Goal: Task Accomplishment & Management: Manage account settings

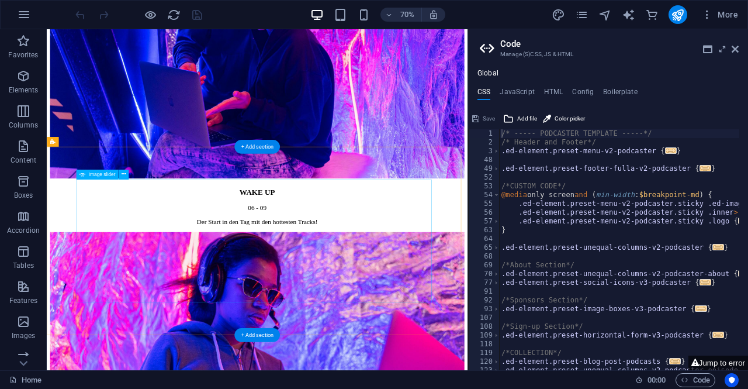
scroll to position [1415, 0]
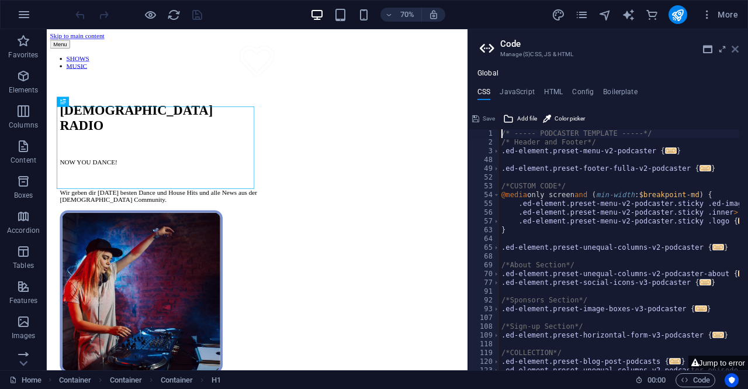
click at [733, 51] on icon at bounding box center [735, 48] width 7 height 9
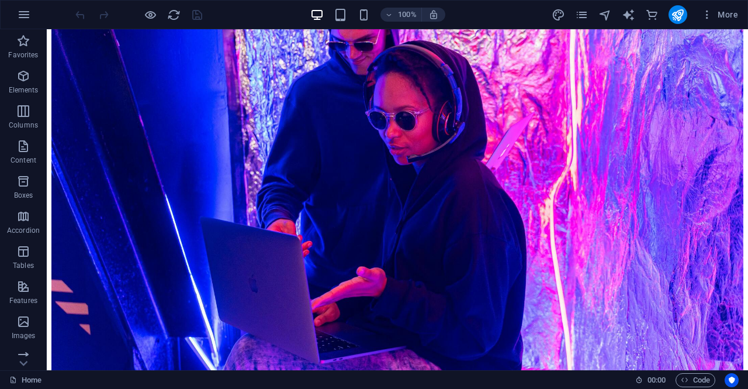
scroll to position [1543, 0]
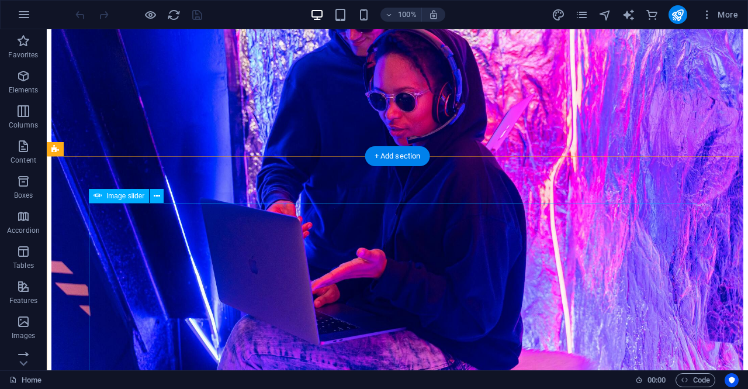
select select "px"
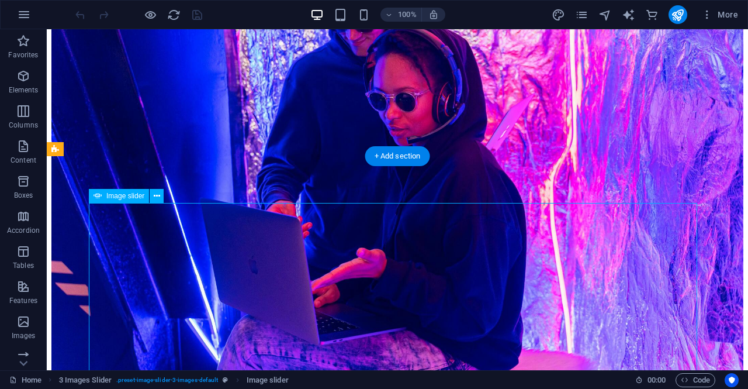
select select "ms"
select select "s"
select select "progressive"
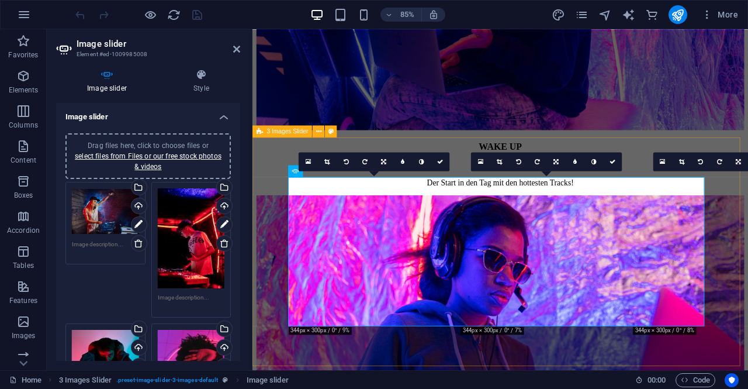
scroll to position [1515, 0]
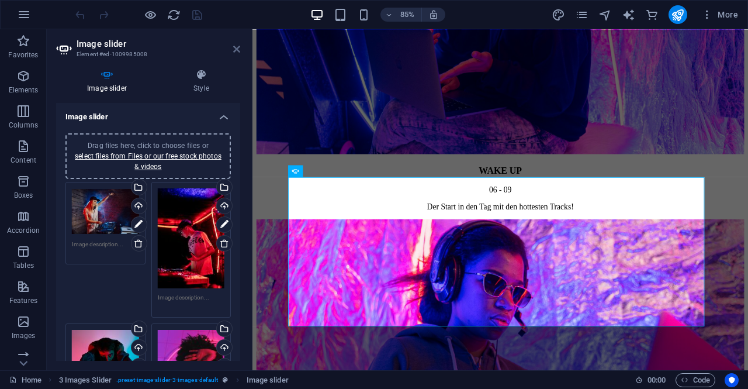
click at [238, 51] on icon at bounding box center [236, 48] width 7 height 9
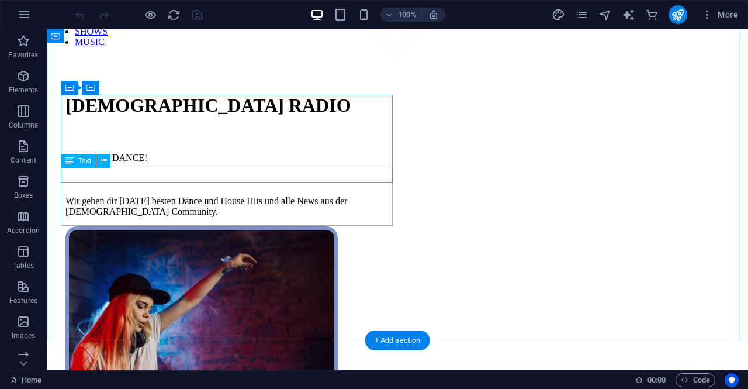
scroll to position [0, 0]
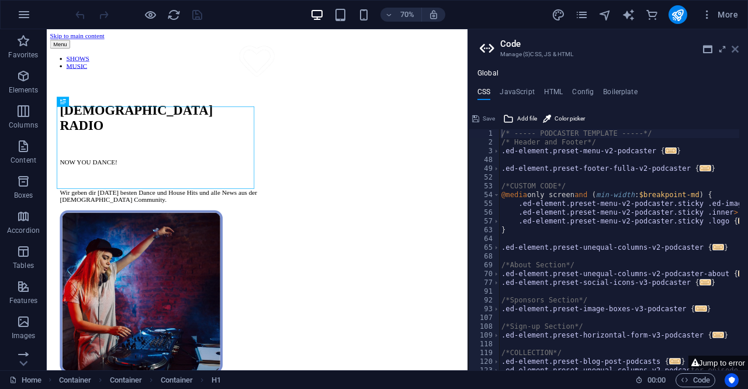
click at [733, 52] on icon at bounding box center [735, 48] width 7 height 9
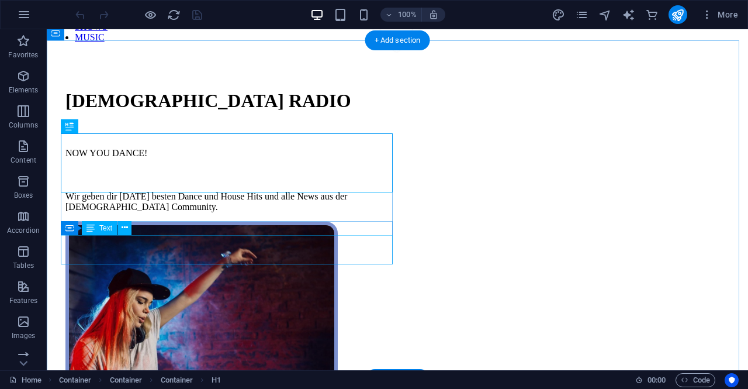
scroll to position [58, 0]
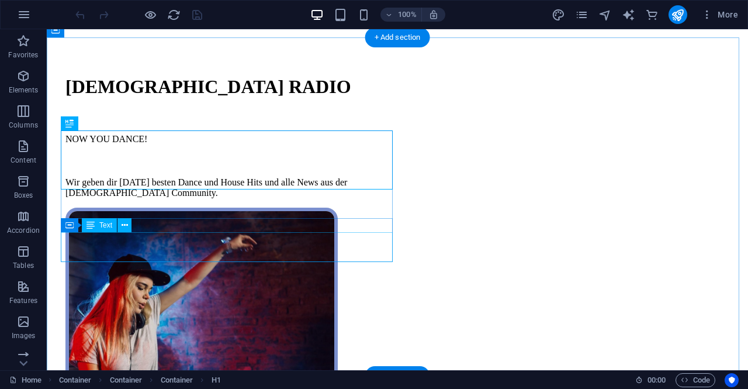
click at [241, 198] on div "Wir geben dir [DATE] besten Dance und House Hits und alle News aus der [DEMOGRA…" at bounding box center [231, 187] width 332 height 21
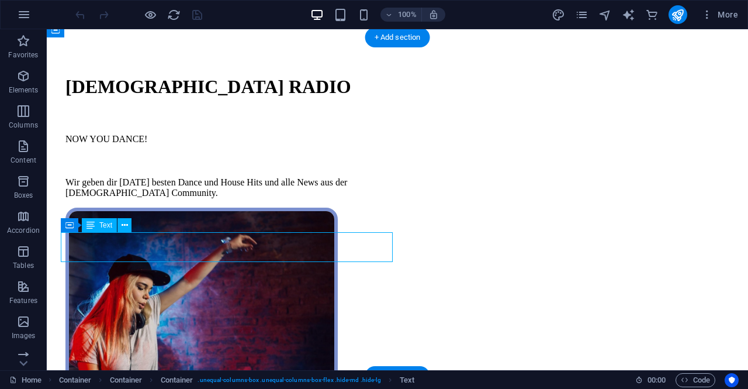
click at [177, 198] on div "Wir geben dir [DATE] besten Dance und House Hits und alle News aus der [DEMOGRA…" at bounding box center [231, 187] width 332 height 21
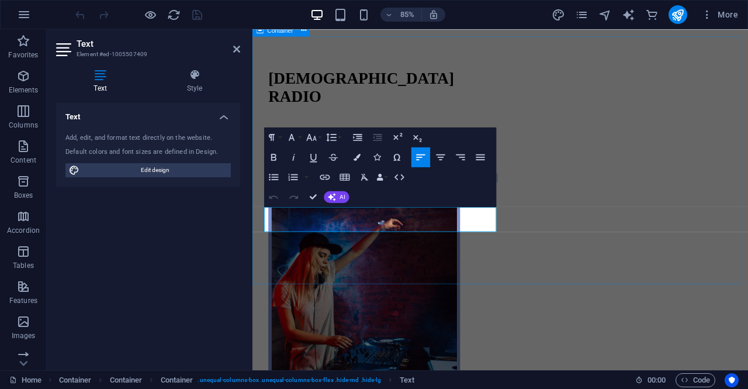
drag, startPoint x: 451, startPoint y: 261, endPoint x: 265, endPoint y: 241, distance: 187.5
copy p "Wir geben dir 24/7 die besten Dance und House Hits und alle News aus der [DEMOG…"
click at [240, 50] on aside "Text Element #ed-1005507409 Text Style Text Add, edit, and format text directly…" at bounding box center [150, 199] width 206 height 341
click at [237, 49] on icon at bounding box center [236, 48] width 7 height 9
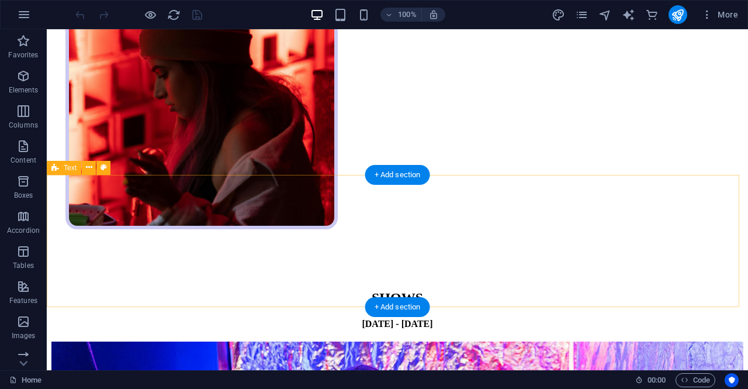
scroll to position [1169, 0]
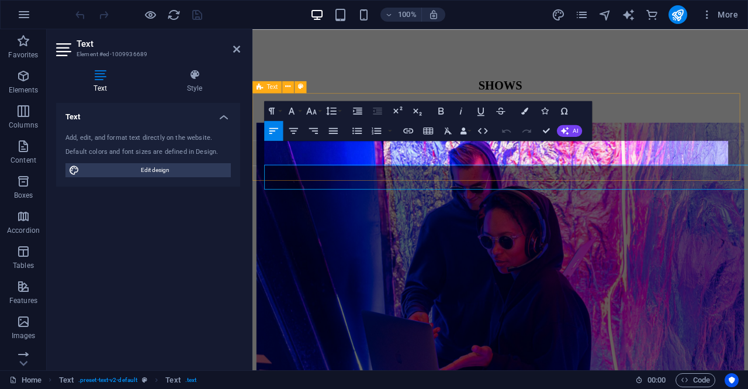
scroll to position [1131, 0]
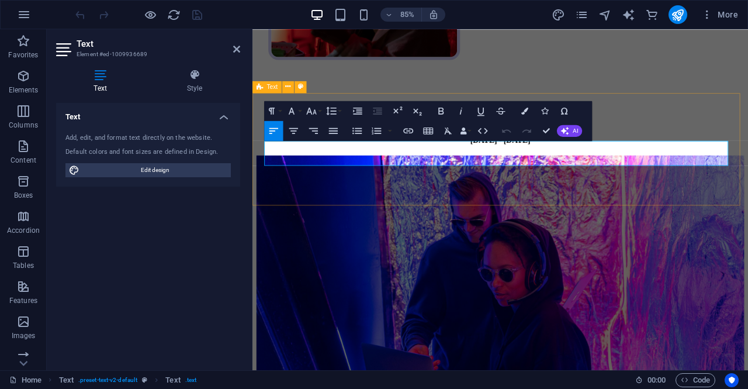
drag, startPoint x: 628, startPoint y: 184, endPoint x: 260, endPoint y: 160, distance: 369.6
copy p "Du willst deinen favorite Song wünschen, deine Emotionen teilen, deine Shoutout…"
click at [237, 50] on icon at bounding box center [236, 48] width 7 height 9
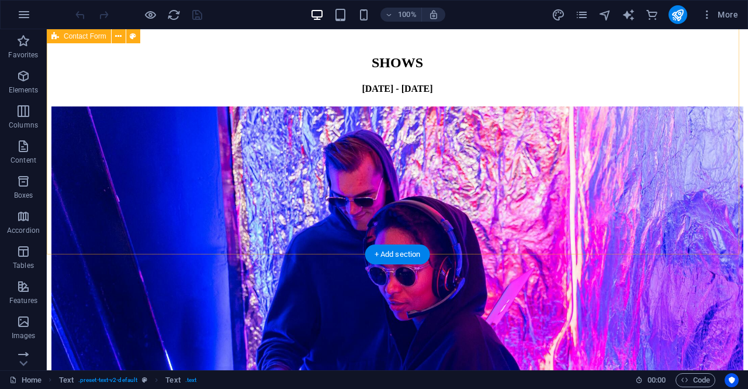
scroll to position [1403, 0]
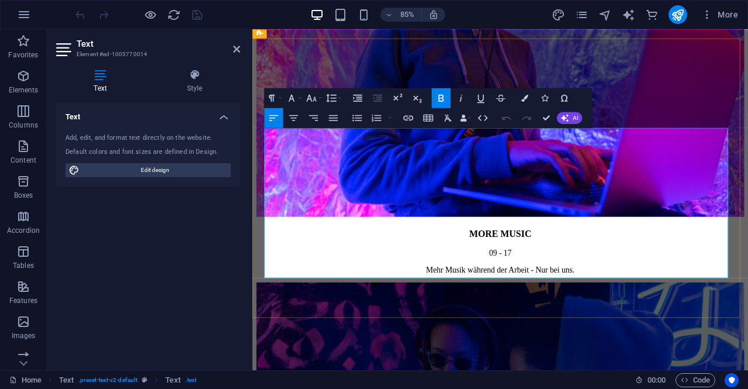
drag, startPoint x: 268, startPoint y: 149, endPoint x: 476, endPoint y: 316, distance: 266.9
copy div "Lesbisch? Schwul? Bi? Trans? Non-binär? Pan? Oder ohne Label? Du bist genau ric…"
click at [233, 51] on icon at bounding box center [236, 48] width 7 height 9
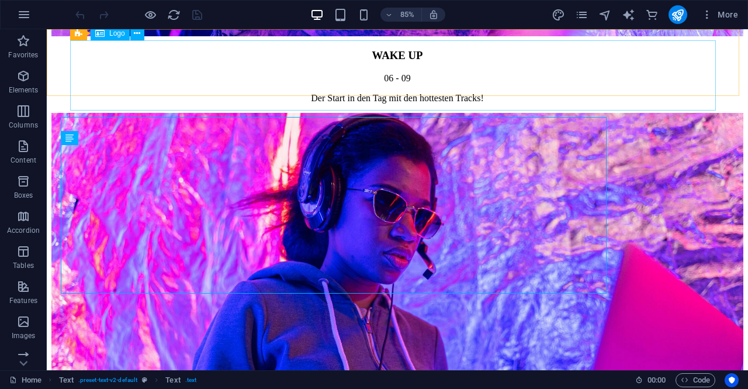
scroll to position [1929, 0]
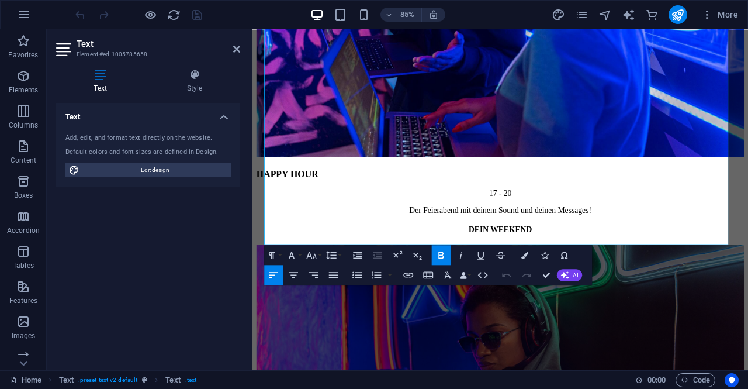
scroll to position [2479, 0]
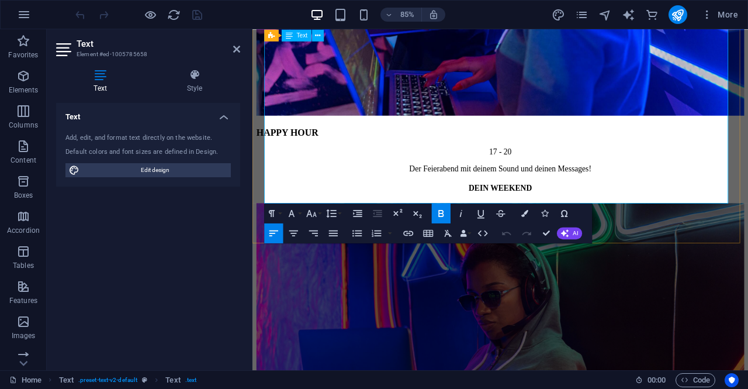
drag, startPoint x: 267, startPoint y: 185, endPoint x: 371, endPoint y: 226, distance: 112.3
copy div "Datenschutz ist uns wichtig. Hier findest du alle wichtigen Informationen dazu.…"
click at [233, 54] on header "Text Element #ed-1005785658" at bounding box center [148, 44] width 184 height 30
click at [239, 50] on icon at bounding box center [236, 48] width 7 height 9
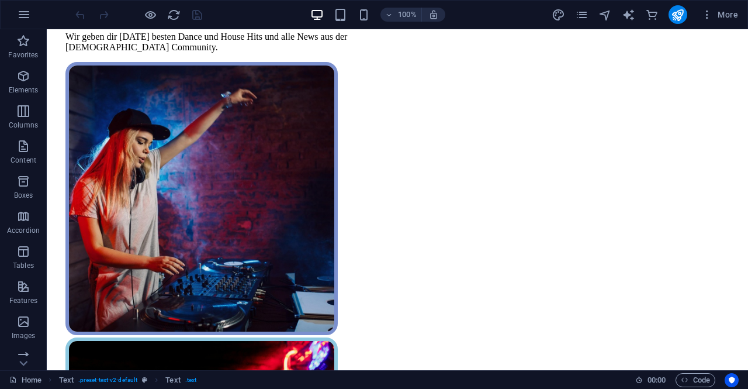
scroll to position [0, 0]
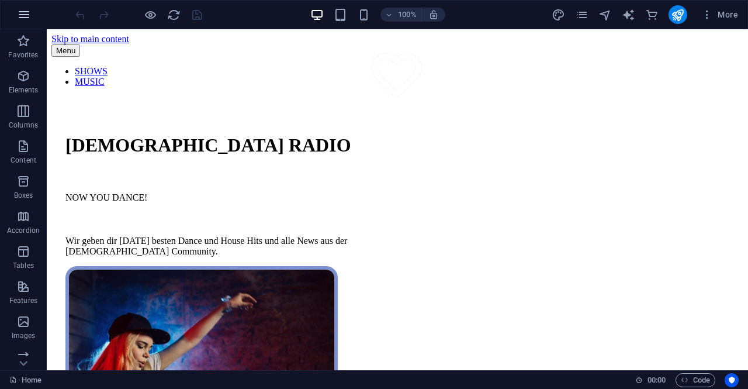
click at [23, 21] on icon "button" at bounding box center [24, 15] width 14 height 14
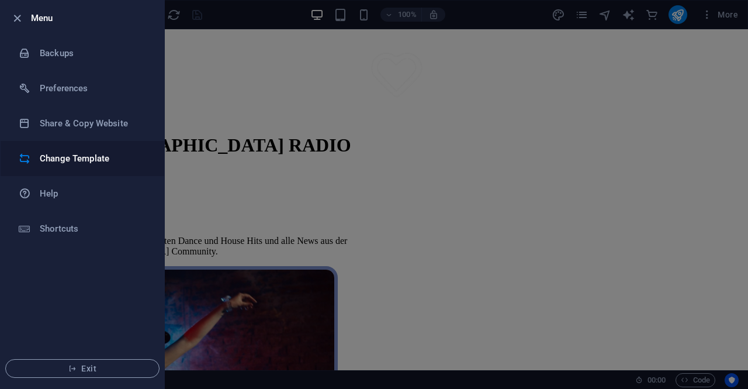
click at [82, 160] on h6 "Change Template" at bounding box center [94, 158] width 108 height 14
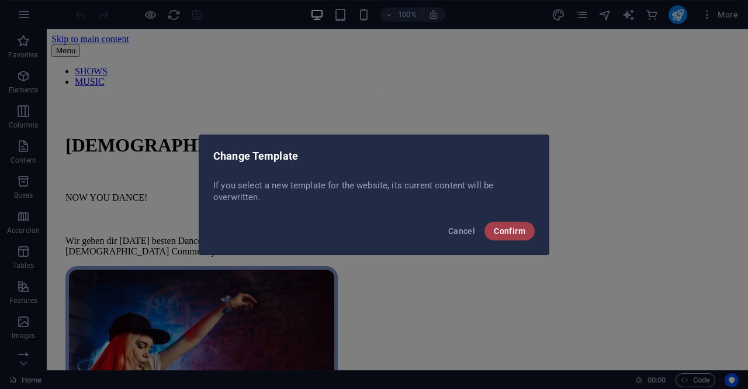
click at [523, 232] on span "Confirm" at bounding box center [510, 230] width 32 height 9
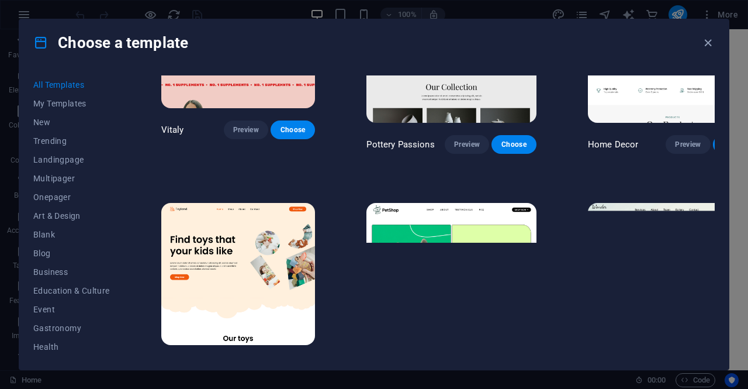
scroll to position [409, 0]
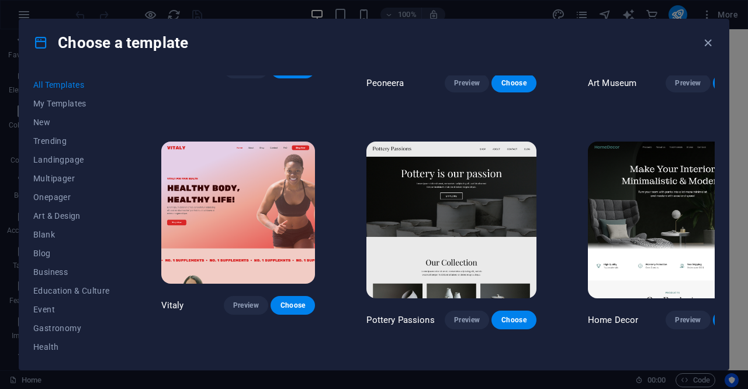
click at [287, 219] on img at bounding box center [238, 212] width 154 height 142
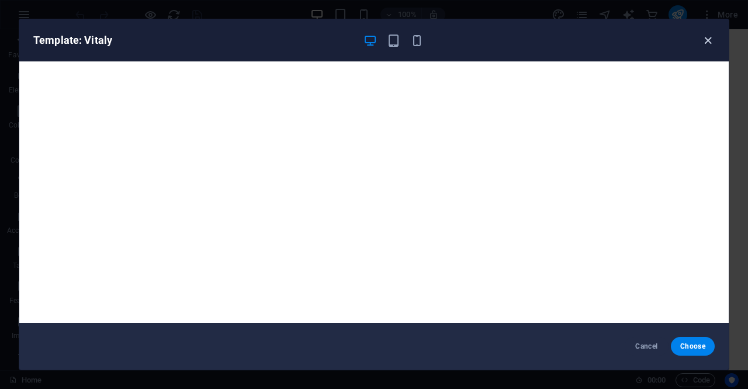
click at [708, 39] on icon "button" at bounding box center [707, 40] width 13 height 13
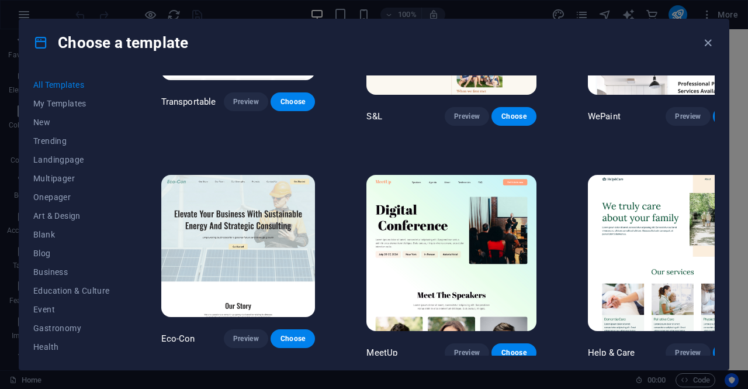
scroll to position [1111, 0]
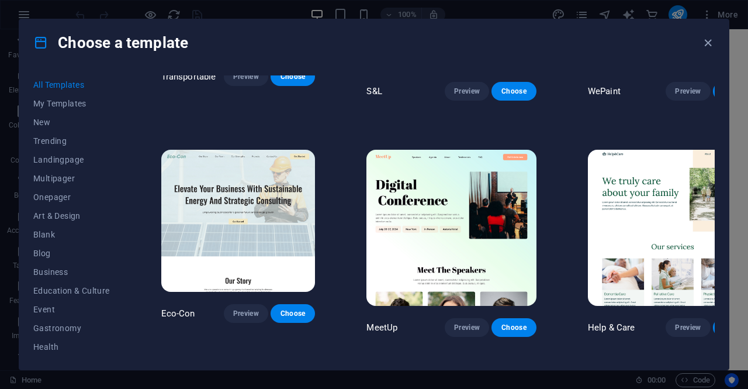
click at [434, 175] on img at bounding box center [451, 228] width 170 height 157
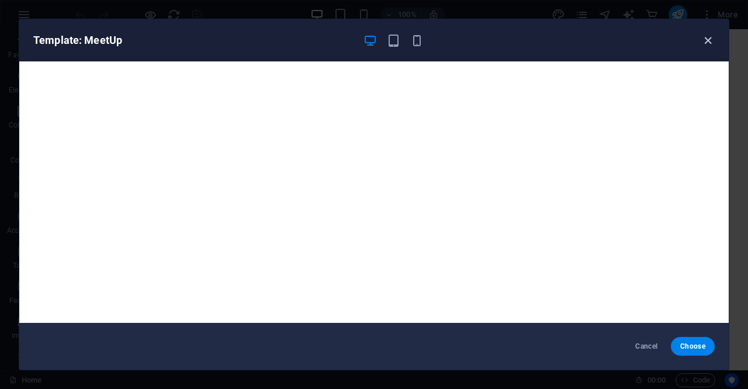
click at [703, 34] on icon "button" at bounding box center [707, 40] width 13 height 13
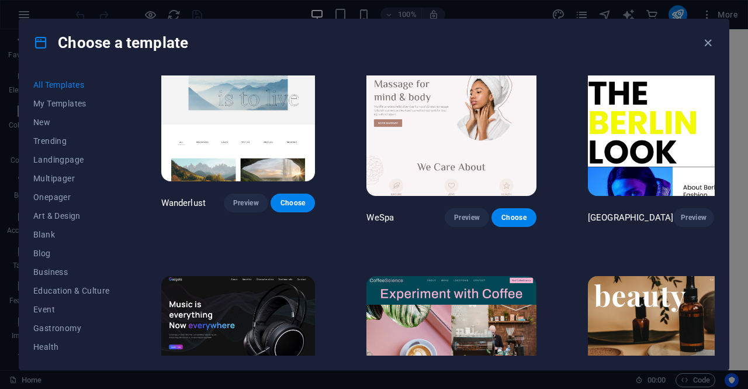
scroll to position [3156, 0]
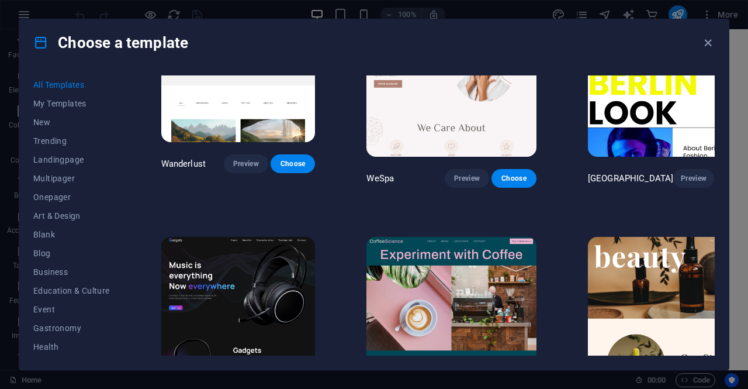
click at [278, 237] on img at bounding box center [238, 308] width 154 height 142
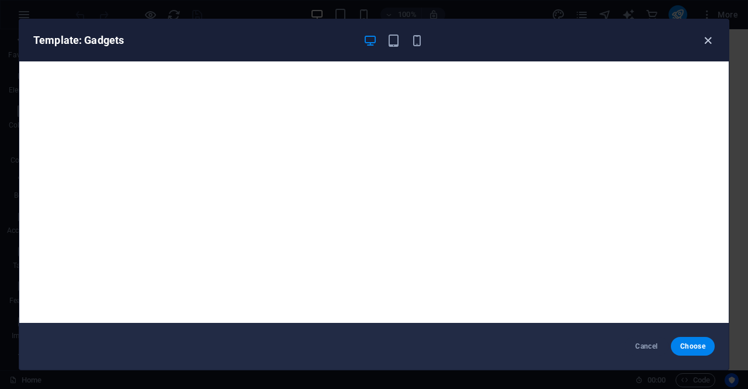
click at [708, 41] on icon "button" at bounding box center [707, 40] width 13 height 13
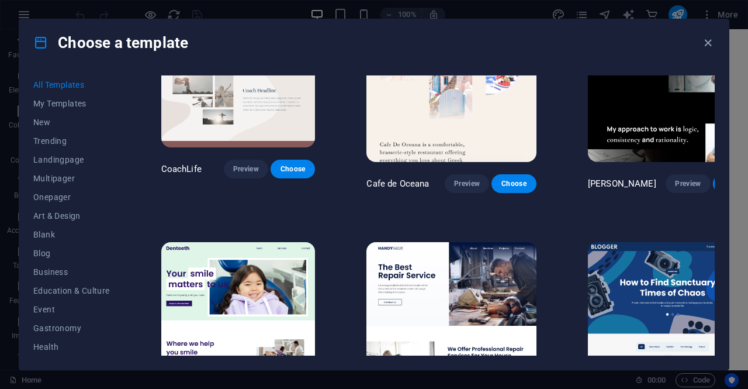
scroll to position [3507, 0]
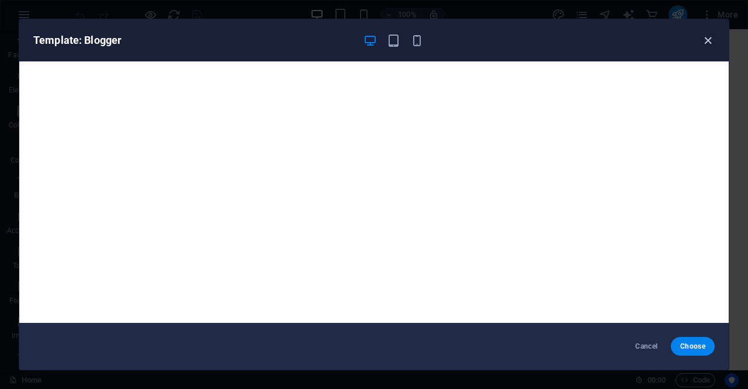
click at [711, 43] on icon "button" at bounding box center [707, 40] width 13 height 13
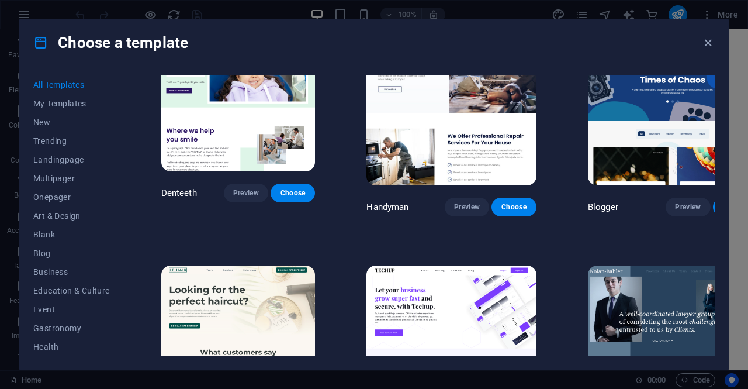
scroll to position [3916, 0]
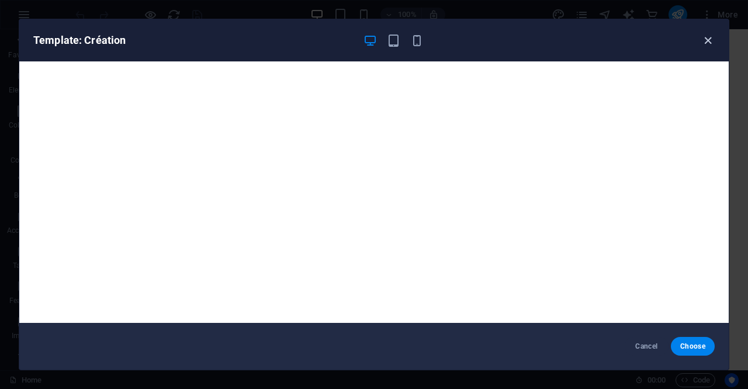
click at [702, 40] on icon "button" at bounding box center [707, 40] width 13 height 13
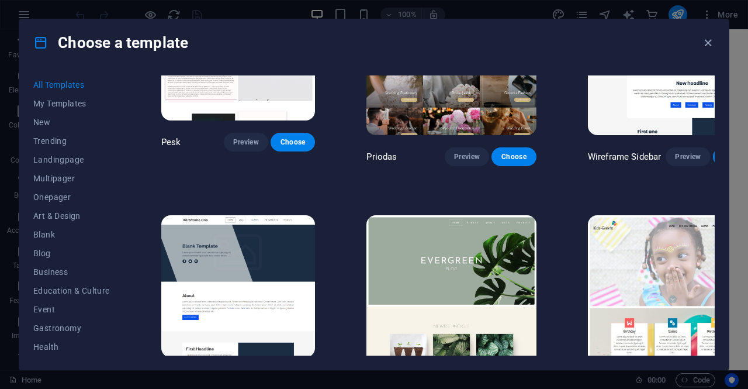
scroll to position [4676, 0]
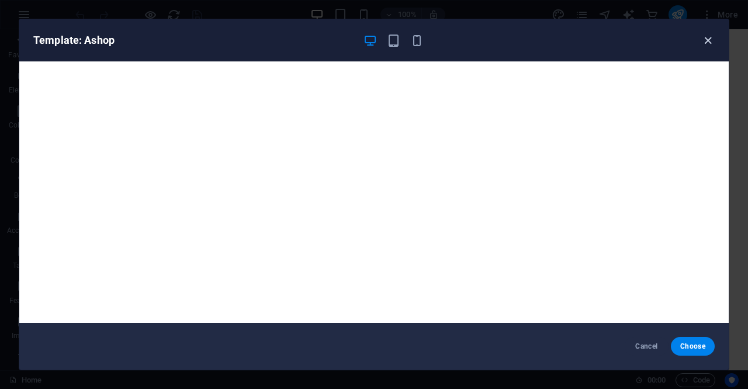
click at [710, 37] on icon "button" at bounding box center [707, 40] width 13 height 13
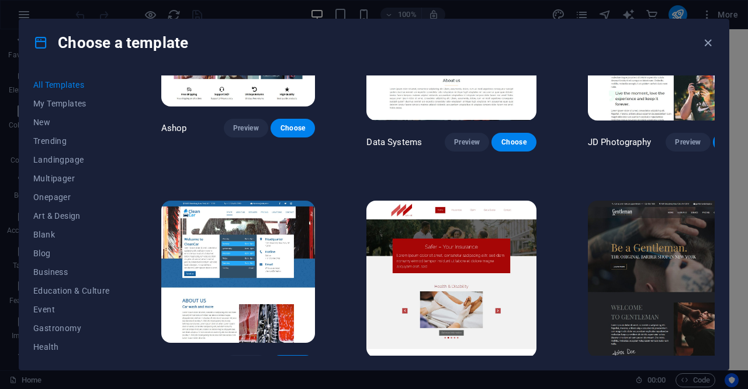
scroll to position [5085, 0]
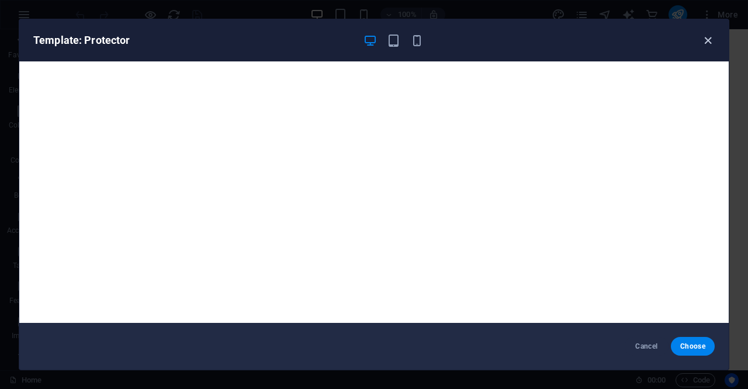
click at [704, 41] on icon "button" at bounding box center [707, 40] width 13 height 13
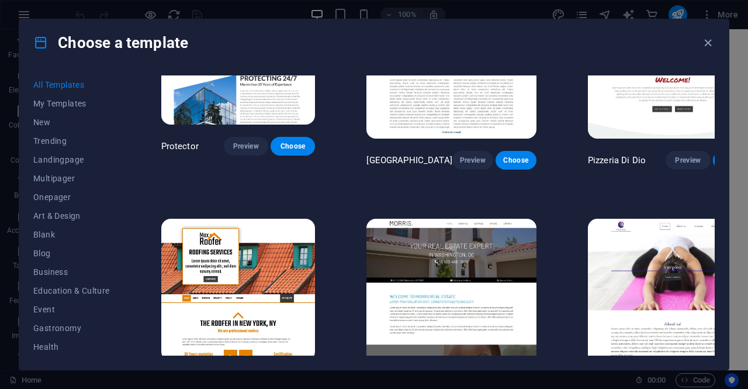
scroll to position [5553, 0]
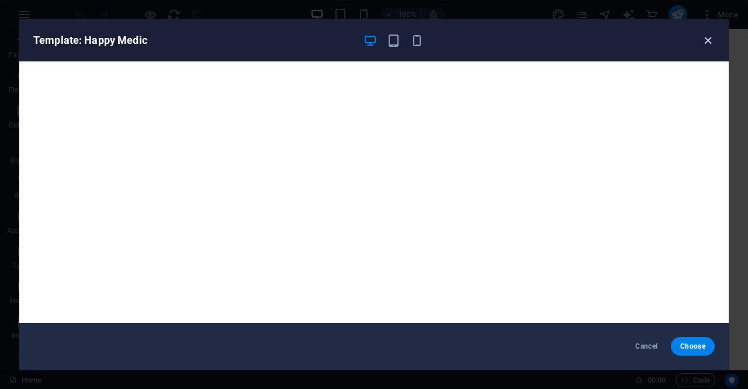
click at [708, 46] on icon "button" at bounding box center [707, 40] width 13 height 13
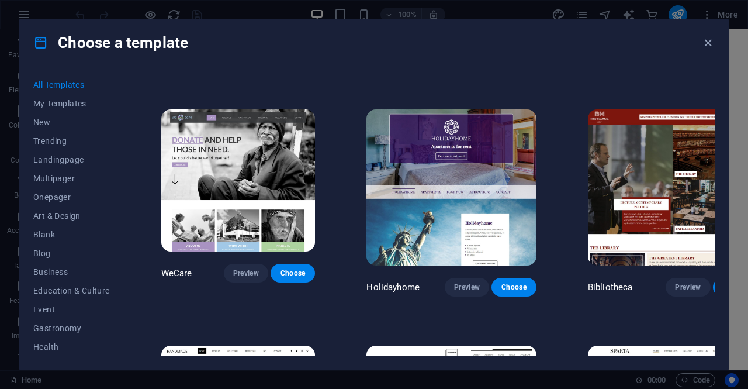
scroll to position [6838, 0]
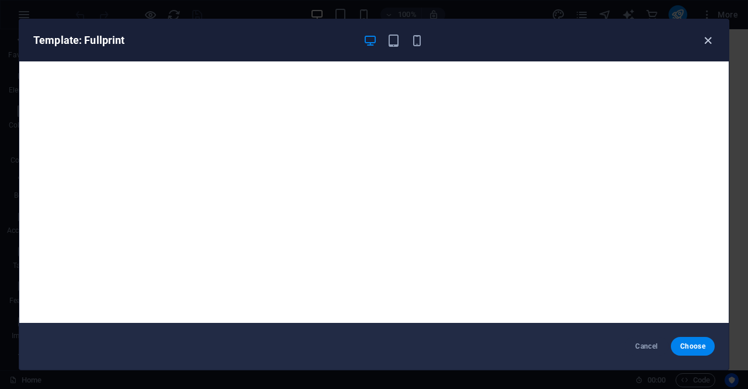
click at [703, 40] on icon "button" at bounding box center [707, 40] width 13 height 13
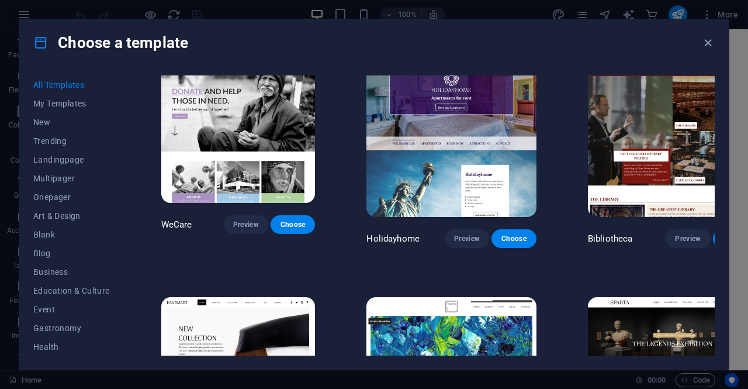
scroll to position [6897, 0]
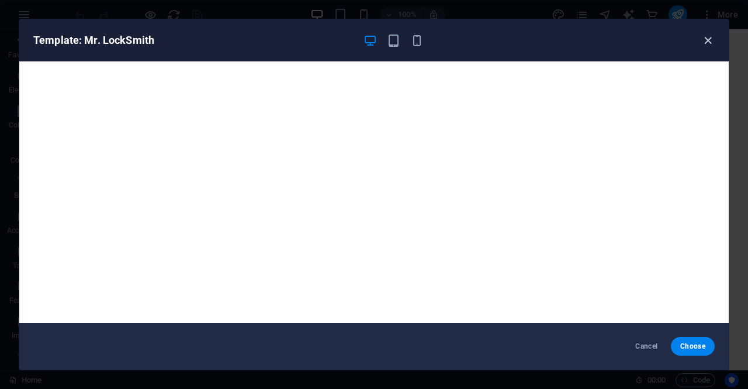
click at [708, 38] on icon "button" at bounding box center [707, 40] width 13 height 13
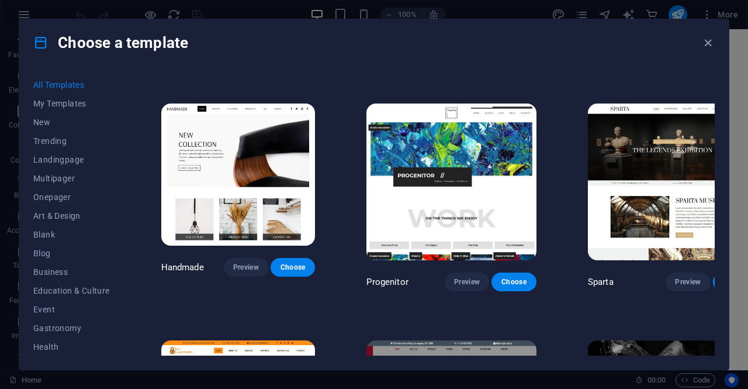
scroll to position [7131, 0]
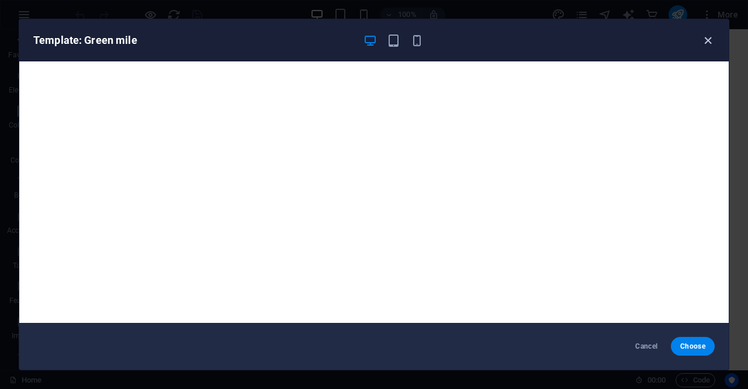
click at [708, 38] on icon "button" at bounding box center [707, 40] width 13 height 13
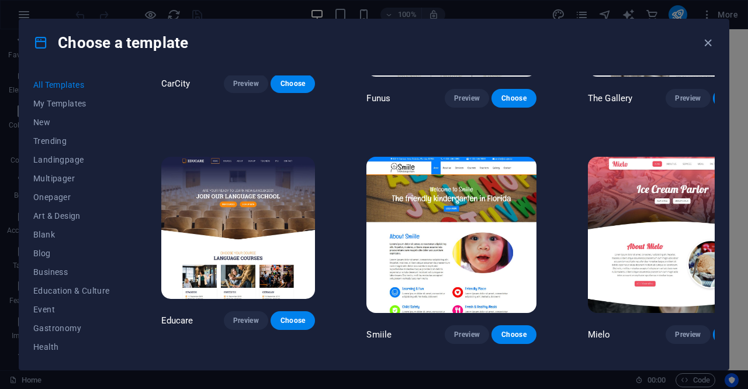
scroll to position [7949, 0]
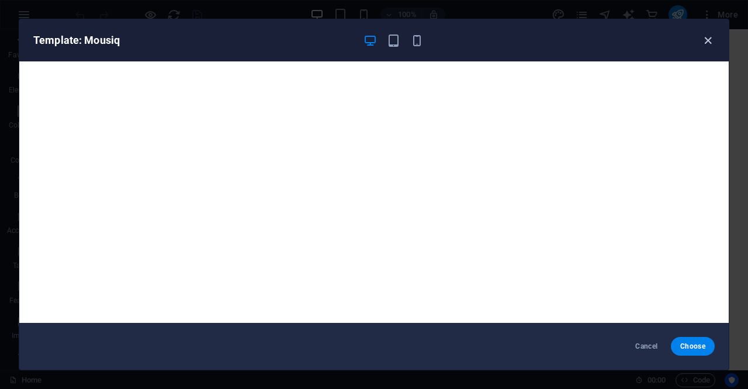
click at [706, 41] on icon "button" at bounding box center [707, 40] width 13 height 13
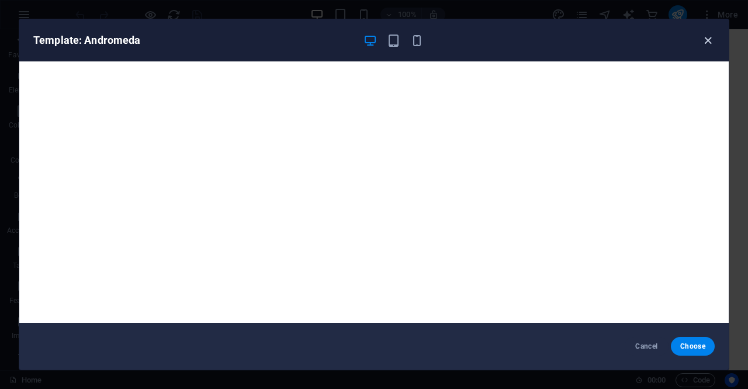
click at [704, 41] on icon "button" at bounding box center [707, 40] width 13 height 13
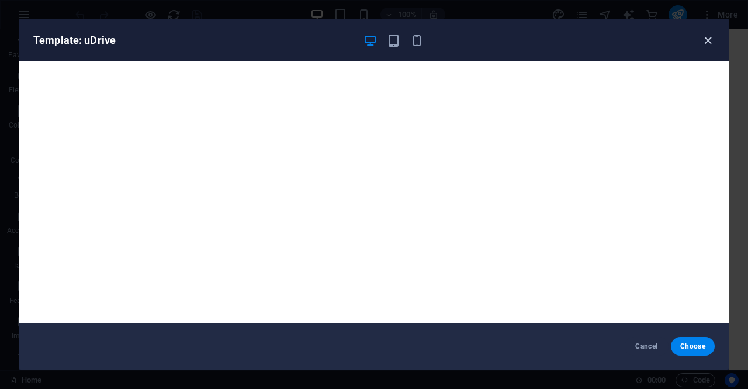
click at [707, 43] on icon "button" at bounding box center [707, 40] width 13 height 13
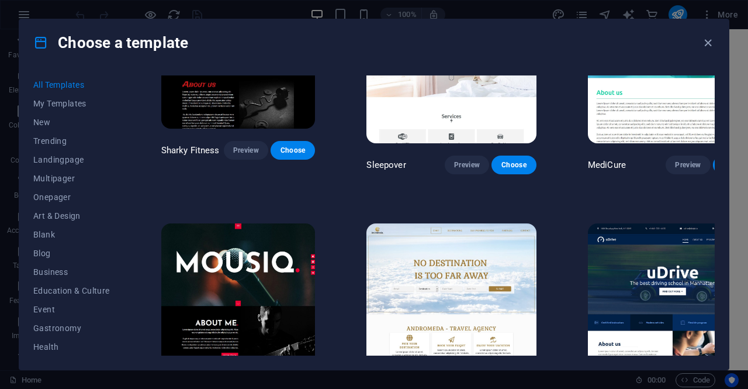
scroll to position [8417, 0]
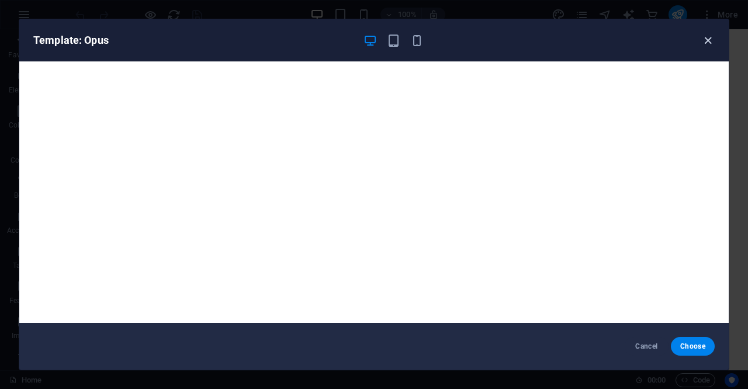
click at [703, 39] on icon "button" at bounding box center [707, 40] width 13 height 13
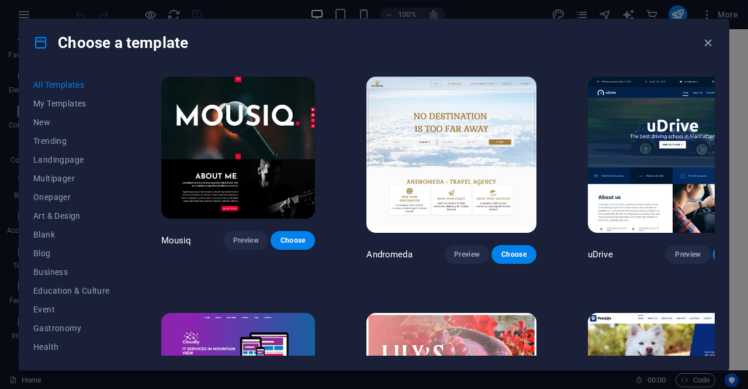
scroll to position [8709, 0]
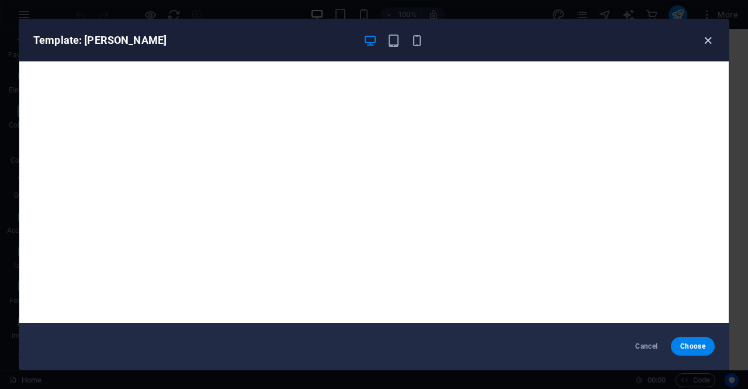
click at [705, 46] on icon "button" at bounding box center [707, 40] width 13 height 13
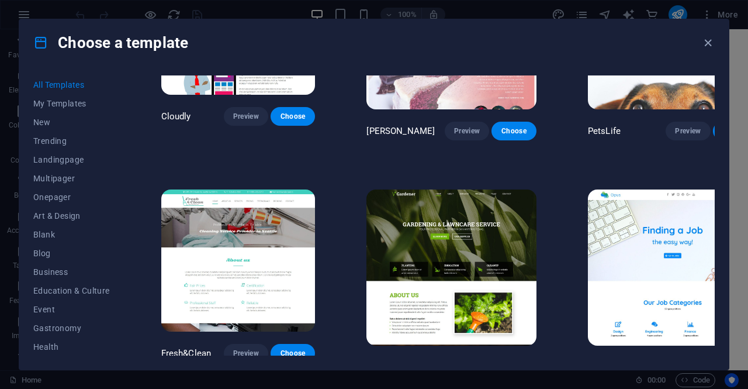
scroll to position [8943, 0]
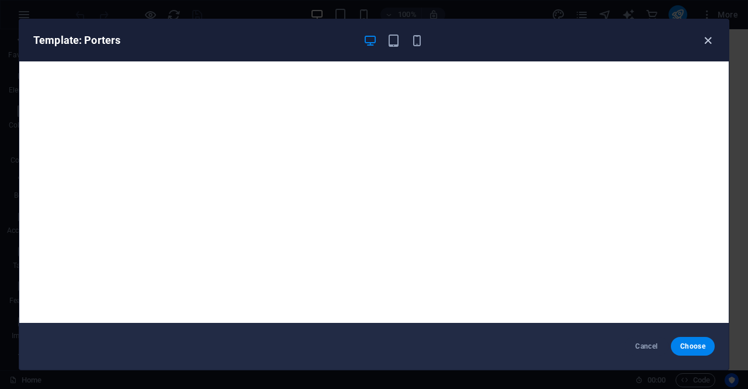
click at [707, 36] on icon "button" at bounding box center [707, 40] width 13 height 13
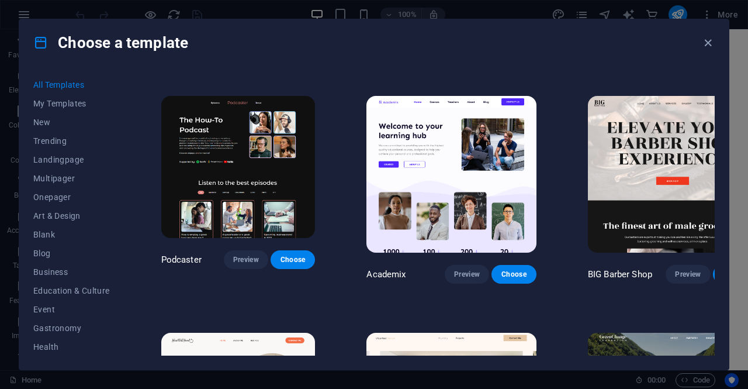
scroll to position [1403, 0]
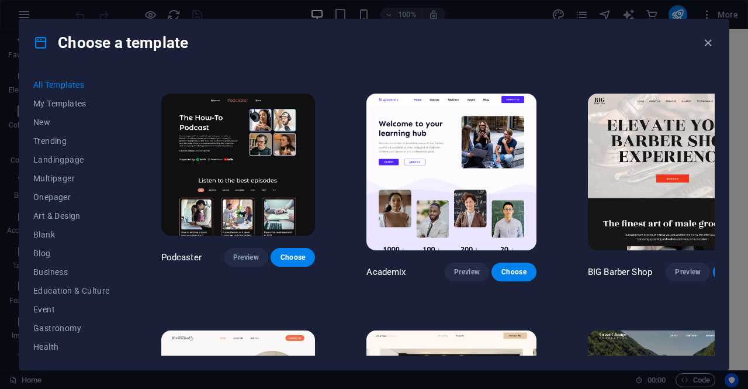
click at [293, 123] on img at bounding box center [238, 165] width 154 height 142
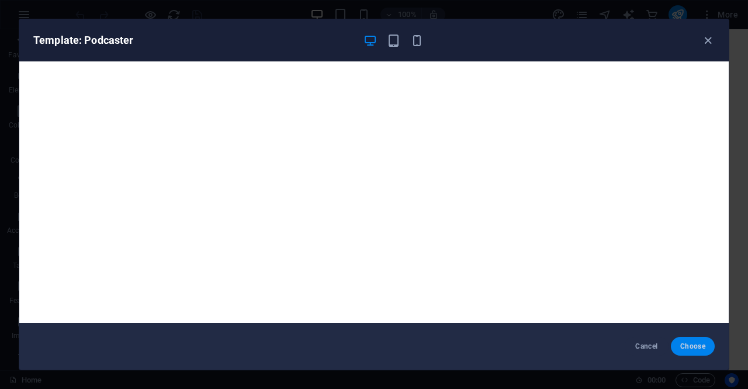
click at [690, 348] on span "Choose" at bounding box center [692, 345] width 25 height 9
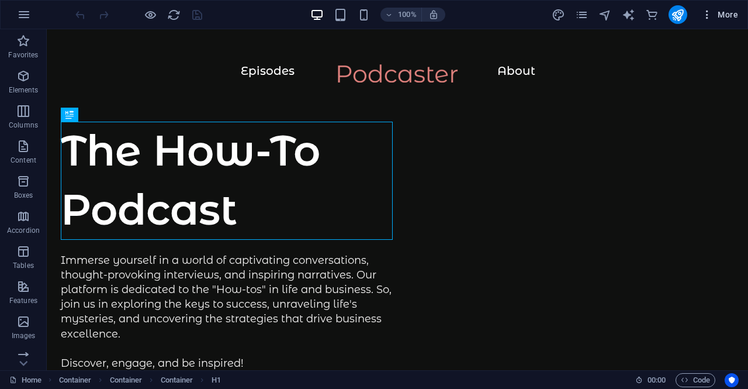
click at [710, 18] on icon "button" at bounding box center [707, 15] width 12 height 12
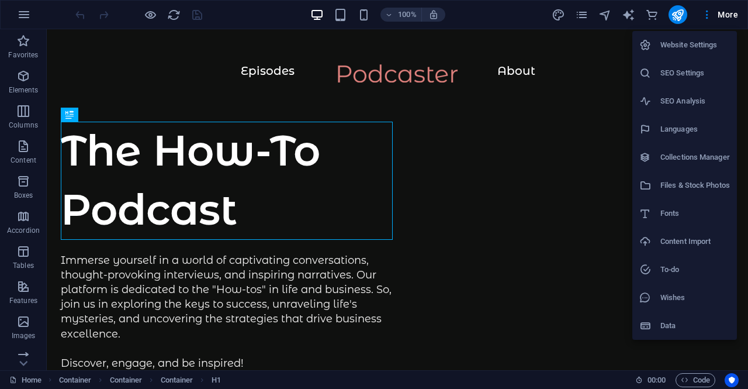
click at [669, 70] on h6 "SEO Settings" at bounding box center [695, 73] width 70 height 14
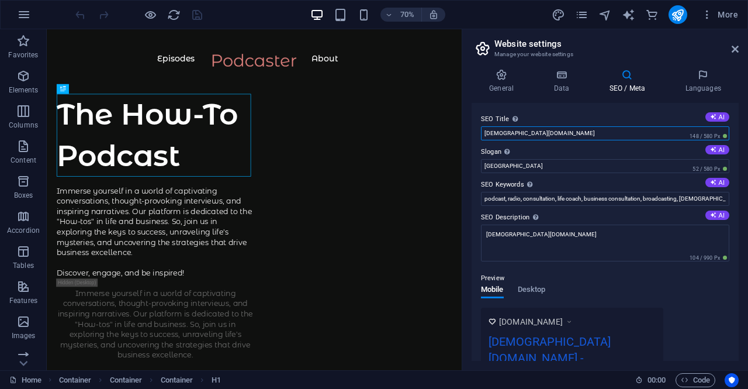
drag, startPoint x: 530, startPoint y: 132, endPoint x: 478, endPoint y: 133, distance: 51.4
click at [478, 133] on div "SEO Title The title of your website - make it something that stands out in sear…" at bounding box center [605, 232] width 267 height 258
type input "[DEMOGRAPHIC_DATA] RADIO"
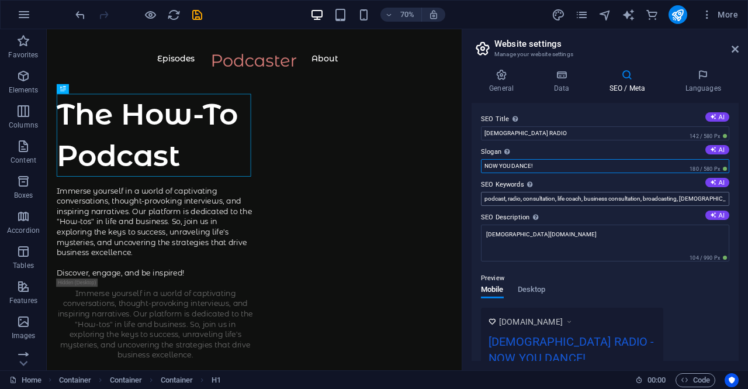
type input "NOW YOU DANCE!"
click at [506, 195] on input "podcast, radio, consultation, life coach, business consultation, broadcasting, …" at bounding box center [605, 199] width 248 height 14
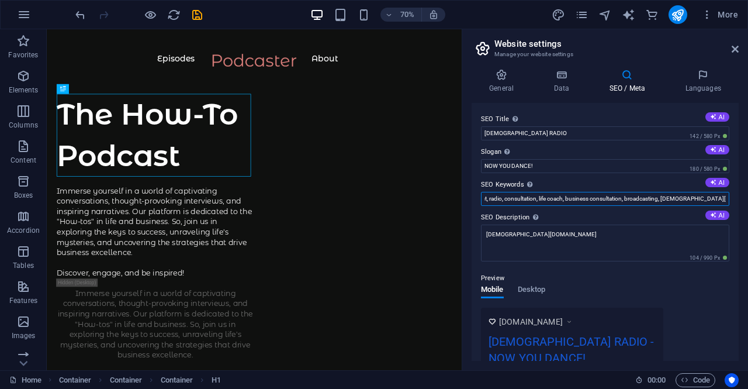
drag, startPoint x: 484, startPoint y: 200, endPoint x: 748, endPoint y: 199, distance: 263.6
click at [748, 199] on div "General Data SEO / Meta Languages Website name [DEMOGRAPHIC_DATA][DOMAIN_NAME] …" at bounding box center [605, 215] width 286 height 310
click at [645, 198] on input "[DOMAIN_NAME], [DEMOGRAPHIC_DATA][DOMAIN_NAME], [DOMAIN_NAME], [DEMOGRAPHIC_DAT…" at bounding box center [605, 199] width 248 height 14
drag, startPoint x: 697, startPoint y: 198, endPoint x: 662, endPoint y: 199, distance: 35.1
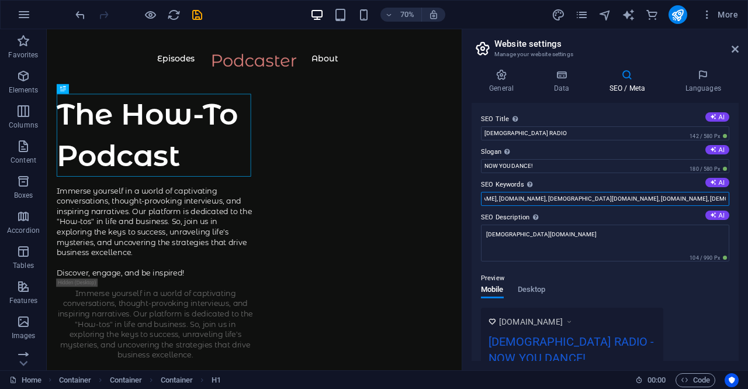
click at [662, 199] on input "[DOMAIN_NAME], [DEMOGRAPHIC_DATA][DOMAIN_NAME], [DOMAIN_NAME], [DEMOGRAPHIC_DAT…" at bounding box center [605, 199] width 248 height 14
drag, startPoint x: 698, startPoint y: 197, endPoint x: 732, endPoint y: 198, distance: 33.9
click at [732, 198] on div "SEO Title The title of your website - make it something that stands out in sear…" at bounding box center [605, 232] width 267 height 258
click at [722, 198] on input "[DOMAIN_NAME], [DEMOGRAPHIC_DATA][DOMAIN_NAME], [DOMAIN_NAME], [DEMOGRAPHIC_DAT…" at bounding box center [605, 199] width 248 height 14
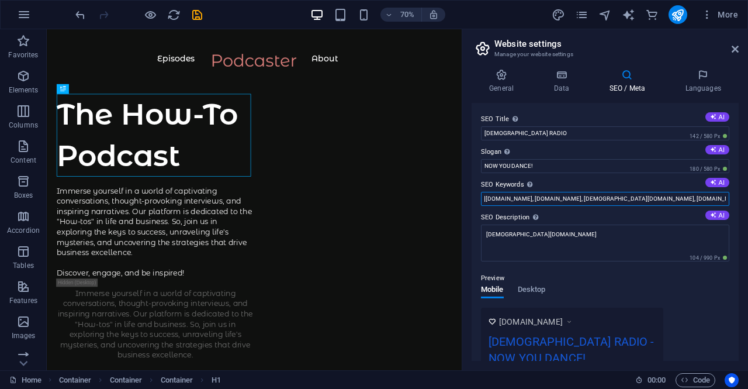
scroll to position [0, 0]
drag, startPoint x: 489, startPoint y: 198, endPoint x: 467, endPoint y: 188, distance: 23.8
click at [467, 188] on div "General Data SEO / Meta Languages Website name [DEMOGRAPHIC_DATA][DOMAIN_NAME] …" at bounding box center [605, 215] width 286 height 310
click at [524, 198] on input "[DOMAIN_NAME], [DEMOGRAPHIC_DATA][DOMAIN_NAME], [DOMAIN_NAME], [DEMOGRAPHIC_DAT…" at bounding box center [605, 199] width 248 height 14
click at [562, 199] on input "[DOMAIN_NAME], [DEMOGRAPHIC_DATA][DOMAIN_NAME], [DOMAIN_NAME], [DEMOGRAPHIC_DAT…" at bounding box center [605, 199] width 248 height 14
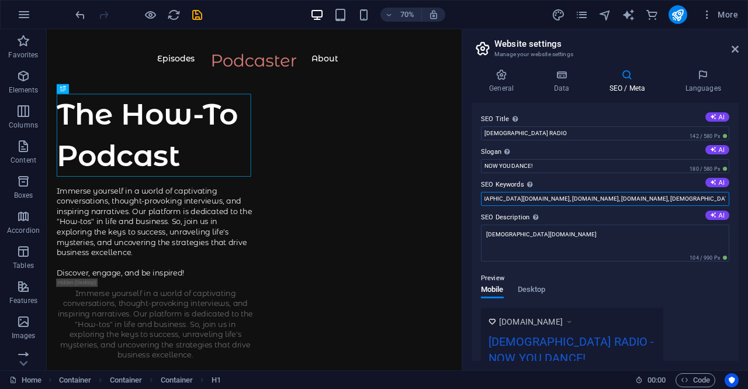
drag, startPoint x: 711, startPoint y: 199, endPoint x: 722, endPoint y: 199, distance: 11.1
click at [722, 199] on input "[DOMAIN_NAME], [DEMOGRAPHIC_DATA][DOMAIN_NAME], [DOMAIN_NAME], [DOMAIN_NAME], […" at bounding box center [605, 199] width 248 height 14
click at [643, 202] on input "[DOMAIN_NAME], [DEMOGRAPHIC_DATA][DOMAIN_NAME], [DOMAIN_NAME], [DOMAIN_NAME], […" at bounding box center [605, 199] width 248 height 14
drag, startPoint x: 708, startPoint y: 198, endPoint x: 728, endPoint y: 198, distance: 19.9
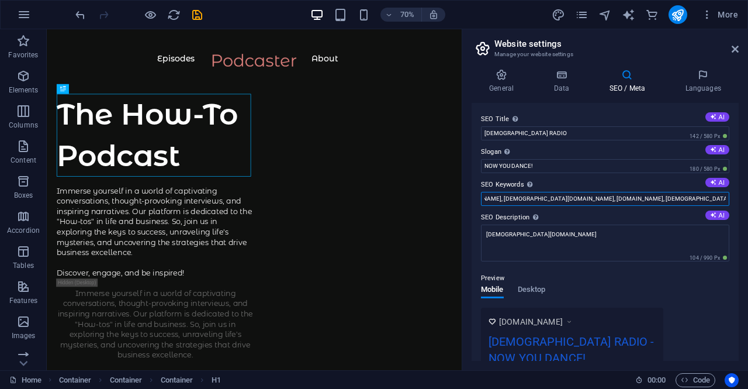
click at [728, 198] on div "SEO Title The title of your website - make it something that stands out in sear…" at bounding box center [605, 232] width 267 height 258
click at [573, 200] on input "[DOMAIN_NAME], [DEMOGRAPHIC_DATA][DOMAIN_NAME], [DOMAIN_NAME], [DOMAIN_NAME], […" at bounding box center [605, 199] width 248 height 14
click at [589, 196] on input "[DOMAIN_NAME], [DEMOGRAPHIC_DATA][DOMAIN_NAME], [DOMAIN_NAME], [DOMAIN_NAME], […" at bounding box center [605, 199] width 248 height 14
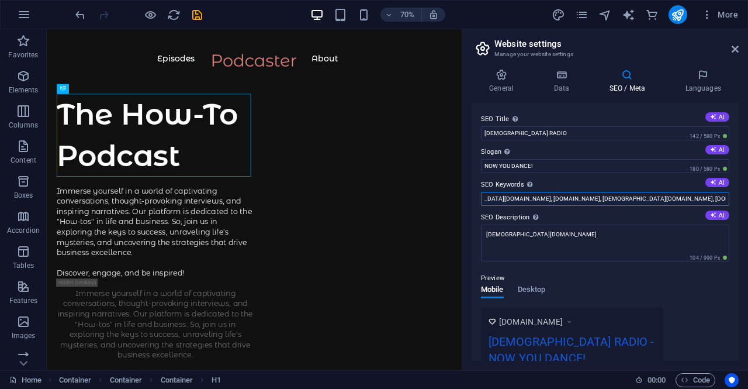
drag, startPoint x: 689, startPoint y: 200, endPoint x: 728, endPoint y: 200, distance: 39.7
click at [728, 200] on div "SEO Title The title of your website - make it something that stands out in sear…" at bounding box center [605, 232] width 267 height 258
click at [722, 200] on input "[DOMAIN_NAME], [DEMOGRAPHIC_DATA][DOMAIN_NAME], [DOMAIN_NAME], [DOMAIN_NAME], […" at bounding box center [605, 199] width 248 height 14
click at [717, 198] on input "[DOMAIN_NAME], [DEMOGRAPHIC_DATA][DOMAIN_NAME], [DOMAIN_NAME], [DOMAIN_NAME], […" at bounding box center [605, 199] width 248 height 14
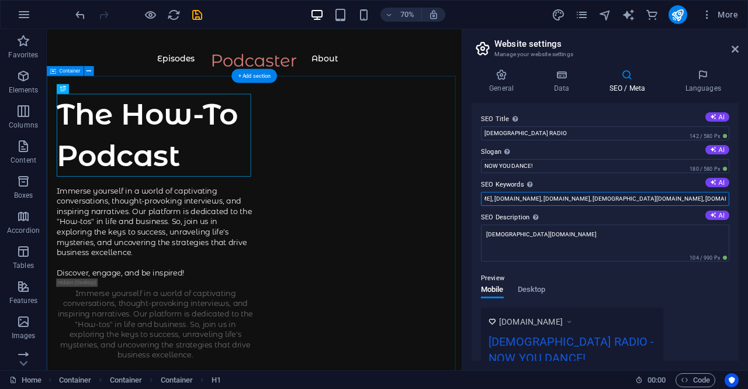
scroll to position [0, 0]
drag, startPoint x: 583, startPoint y: 227, endPoint x: 511, endPoint y: 226, distance: 72.5
click at [690, 199] on input "[DOMAIN_NAME], [DEMOGRAPHIC_DATA][DOMAIN_NAME], [DOMAIN_NAME], [DOMAIN_NAME], […" at bounding box center [605, 199] width 248 height 14
drag, startPoint x: 708, startPoint y: 198, endPoint x: 722, endPoint y: 198, distance: 14.0
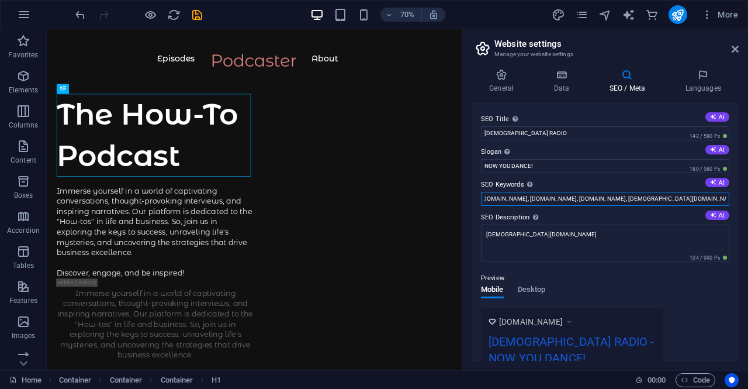
click at [722, 198] on input "[DOMAIN_NAME], [DEMOGRAPHIC_DATA][DOMAIN_NAME], [DOMAIN_NAME], [DOMAIN_NAME], […" at bounding box center [605, 199] width 248 height 14
click at [649, 199] on input "[DOMAIN_NAME], [DEMOGRAPHIC_DATA][DOMAIN_NAME], [DOMAIN_NAME], [DOMAIN_NAME], […" at bounding box center [605, 199] width 248 height 14
drag, startPoint x: 720, startPoint y: 198, endPoint x: 727, endPoint y: 198, distance: 6.4
click at [727, 198] on input "[DOMAIN_NAME], [DEMOGRAPHIC_DATA][DOMAIN_NAME], [DOMAIN_NAME], [DOMAIN_NAME], […" at bounding box center [605, 199] width 248 height 14
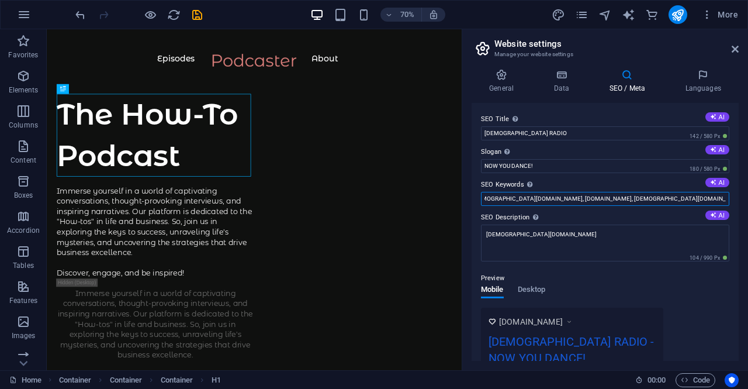
click at [604, 200] on input "[DOMAIN_NAME], [DEMOGRAPHIC_DATA][DOMAIN_NAME], [DOMAIN_NAME], [DOMAIN_NAME], […" at bounding box center [605, 199] width 248 height 14
click at [622, 198] on input "[DOMAIN_NAME], [DEMOGRAPHIC_DATA][DOMAIN_NAME], [DOMAIN_NAME], [DOMAIN_NAME], […" at bounding box center [605, 199] width 248 height 14
drag, startPoint x: 673, startPoint y: 200, endPoint x: 722, endPoint y: 198, distance: 49.1
click at [722, 198] on input "[DOMAIN_NAME], [DEMOGRAPHIC_DATA][DOMAIN_NAME], [DOMAIN_NAME], [DOMAIN_NAME], […" at bounding box center [605, 199] width 248 height 14
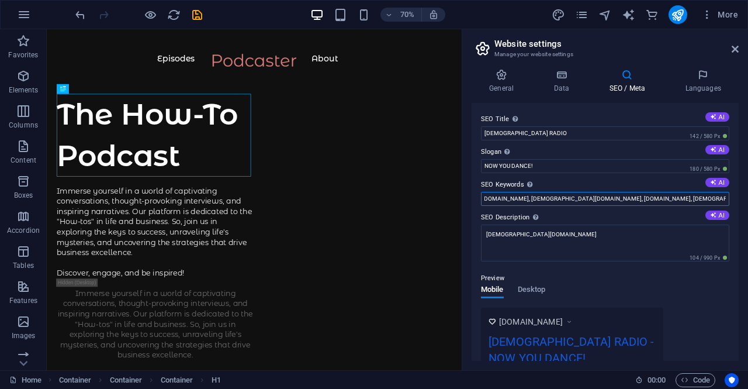
click at [637, 198] on input "[DOMAIN_NAME], [DEMOGRAPHIC_DATA][DOMAIN_NAME], [DOMAIN_NAME], [DOMAIN_NAME], […" at bounding box center [605, 199] width 248 height 14
click at [703, 199] on input "[DOMAIN_NAME], [DEMOGRAPHIC_DATA][DOMAIN_NAME], [DOMAIN_NAME], [DOMAIN_NAME], […" at bounding box center [605, 199] width 248 height 14
drag, startPoint x: 690, startPoint y: 196, endPoint x: 731, endPoint y: 195, distance: 41.5
click at [731, 195] on div "SEO Title The title of your website - make it something that stands out in sear…" at bounding box center [605, 232] width 267 height 258
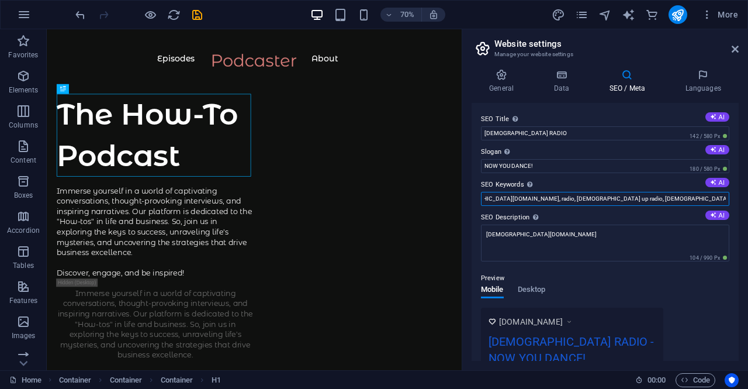
click at [715, 198] on input "[DOMAIN_NAME], [DEMOGRAPHIC_DATA][DOMAIN_NAME], [DOMAIN_NAME], [DOMAIN_NAME], […" at bounding box center [605, 199] width 248 height 14
click at [724, 199] on input "[DOMAIN_NAME], [DEMOGRAPHIC_DATA][DOMAIN_NAME], [DOMAIN_NAME], [DOMAIN_NAME], […" at bounding box center [605, 199] width 248 height 14
drag, startPoint x: 500, startPoint y: 199, endPoint x: 466, endPoint y: 198, distance: 33.3
click at [466, 198] on div "General Data SEO / Meta Languages Website name [DEMOGRAPHIC_DATA][DOMAIN_NAME] …" at bounding box center [605, 215] width 286 height 310
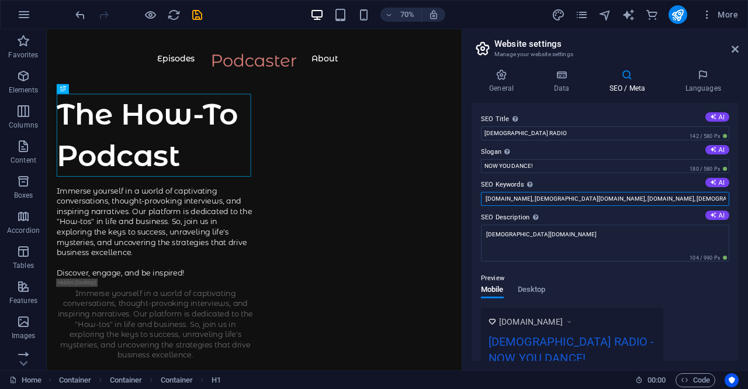
scroll to position [0, 297]
click at [568, 198] on input "[DOMAIN_NAME], [DEMOGRAPHIC_DATA][DOMAIN_NAME], [DOMAIN_NAME], [DOMAIN_NAME], […" at bounding box center [605, 199] width 248 height 14
drag, startPoint x: 714, startPoint y: 196, endPoint x: 690, endPoint y: 196, distance: 24.0
click at [728, 196] on div "SEO Title The title of your website - make it something that stands out in sear…" at bounding box center [605, 232] width 267 height 258
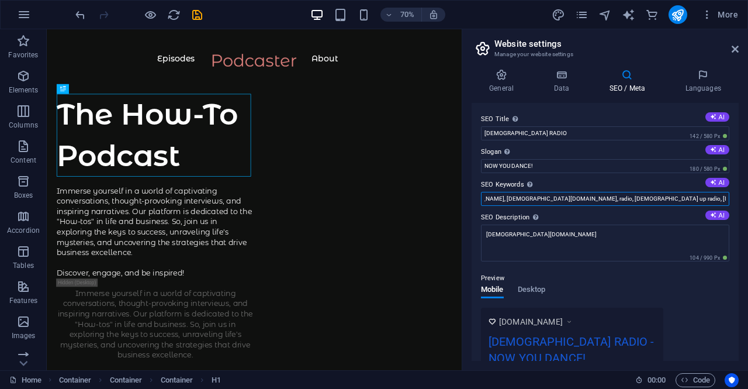
click at [598, 199] on input "[DOMAIN_NAME], [DEMOGRAPHIC_DATA][DOMAIN_NAME], [DOMAIN_NAME], [DOMAIN_NAME], […" at bounding box center [605, 199] width 248 height 14
click at [609, 197] on input "[DOMAIN_NAME], [DEMOGRAPHIC_DATA][DOMAIN_NAME], [DOMAIN_NAME], [DOMAIN_NAME], […" at bounding box center [605, 199] width 248 height 14
drag, startPoint x: 670, startPoint y: 198, endPoint x: 725, endPoint y: 198, distance: 55.5
click at [727, 196] on div "SEO Title The title of your website - make it something that stands out in sear…" at bounding box center [605, 232] width 267 height 258
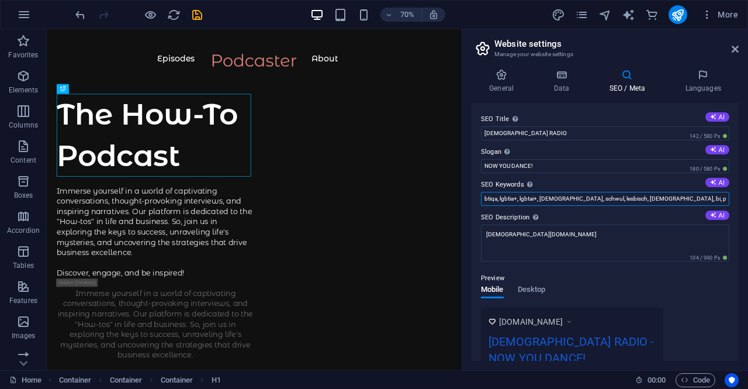
click at [722, 197] on input "[DOMAIN_NAME], [DEMOGRAPHIC_DATA][DOMAIN_NAME], [DOMAIN_NAME], [DOMAIN_NAME], […" at bounding box center [605, 199] width 248 height 14
drag, startPoint x: 517, startPoint y: 200, endPoint x: 484, endPoint y: 200, distance: 32.7
click at [484, 200] on input "[DOMAIN_NAME], [DEMOGRAPHIC_DATA][DOMAIN_NAME], [DOMAIN_NAME], [DOMAIN_NAME], […" at bounding box center [605, 199] width 248 height 14
click at [621, 198] on input "[DOMAIN_NAME], [DEMOGRAPHIC_DATA][DOMAIN_NAME], [DOMAIN_NAME], [DOMAIN_NAME], […" at bounding box center [605, 199] width 248 height 14
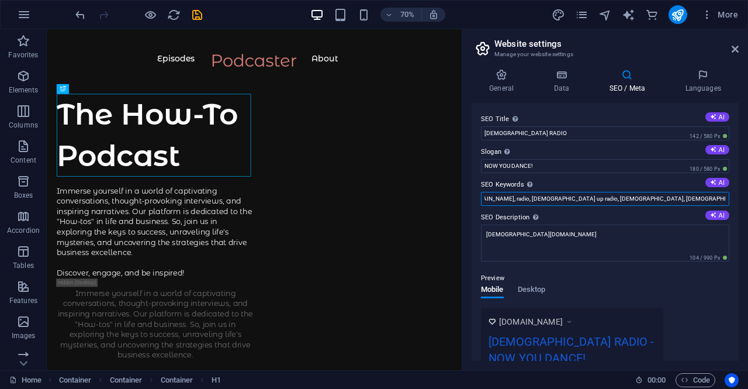
click at [608, 198] on input "[DOMAIN_NAME], [DEMOGRAPHIC_DATA][DOMAIN_NAME], [DOMAIN_NAME], [DOMAIN_NAME], […" at bounding box center [605, 199] width 248 height 14
drag, startPoint x: 696, startPoint y: 198, endPoint x: 731, endPoint y: 198, distance: 35.1
click at [731, 198] on div "SEO Title The title of your website - make it something that stands out in sear…" at bounding box center [605, 232] width 267 height 258
click at [722, 197] on input "[DOMAIN_NAME], [DEMOGRAPHIC_DATA][DOMAIN_NAME], [DOMAIN_NAME], [DOMAIN_NAME], […" at bounding box center [605, 199] width 248 height 14
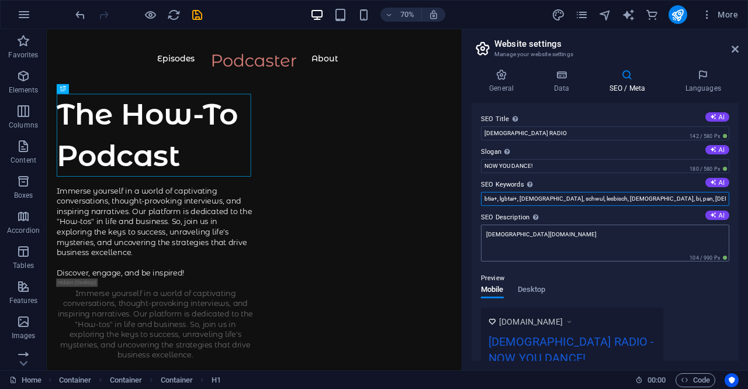
scroll to position [0, 956]
type input "[DOMAIN_NAME], [DEMOGRAPHIC_DATA][DOMAIN_NAME], [DOMAIN_NAME], [DOMAIN_NAME], […"
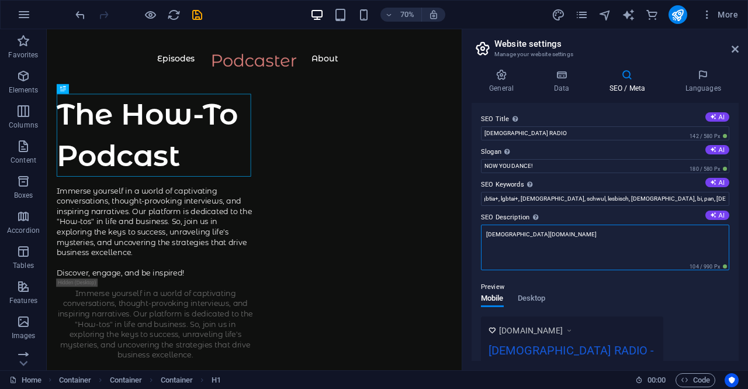
scroll to position [0, 0]
drag, startPoint x: 537, startPoint y: 237, endPoint x: 478, endPoint y: 234, distance: 59.1
click at [478, 234] on div "SEO Title The title of your website - make it something that stands out in sear…" at bounding box center [605, 232] width 267 height 258
click at [542, 232] on textarea "[DEMOGRAPHIC_DATA][DOMAIN_NAME]" at bounding box center [605, 247] width 248 height 46
drag, startPoint x: 547, startPoint y: 229, endPoint x: 478, endPoint y: 229, distance: 69.0
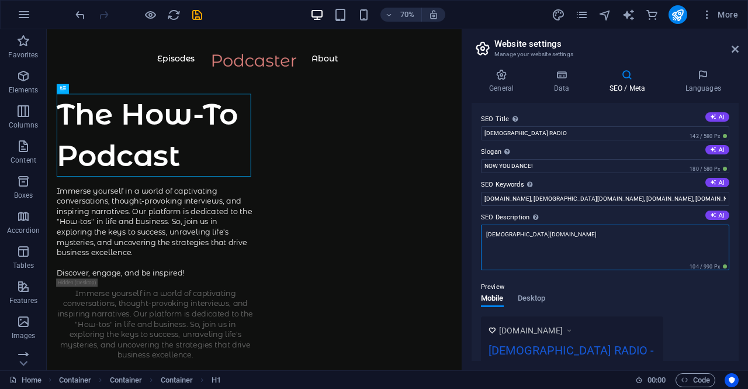
click at [478, 229] on div "SEO Title The title of your website - make it something that stands out in sear…" at bounding box center [605, 232] width 267 height 258
paste textarea "Wir geben dir 24/7 die besten Dance und House Hits und alle News aus der [DEMOG…"
click at [658, 249] on textarea "[DEMOGRAPHIC_DATA] RADIO. NOW YOU DANCE! Wir geben dir 24/7 die besten Dance un…" at bounding box center [605, 247] width 248 height 46
paste textarea "[DEMOGRAPHIC_DATA] Radio ist der Sender für die ganze LGBTIQ-Community."
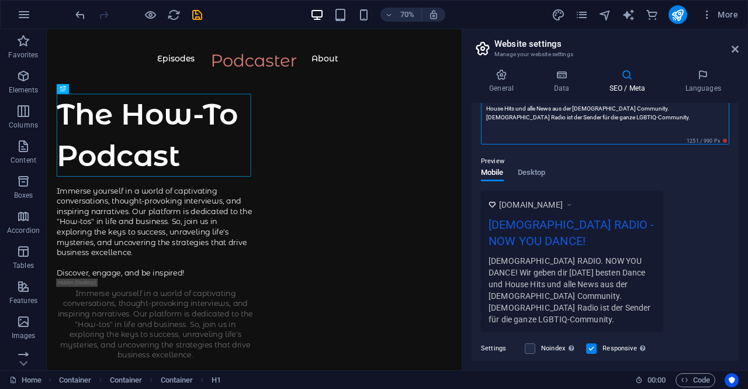
scroll to position [251, 0]
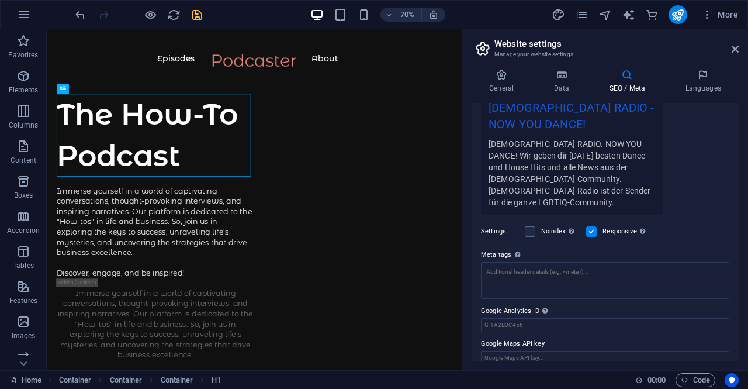
type textarea "[DEMOGRAPHIC_DATA] RADIO. NOW YOU DANCE! Wir geben dir [DATE] besten Dance und …"
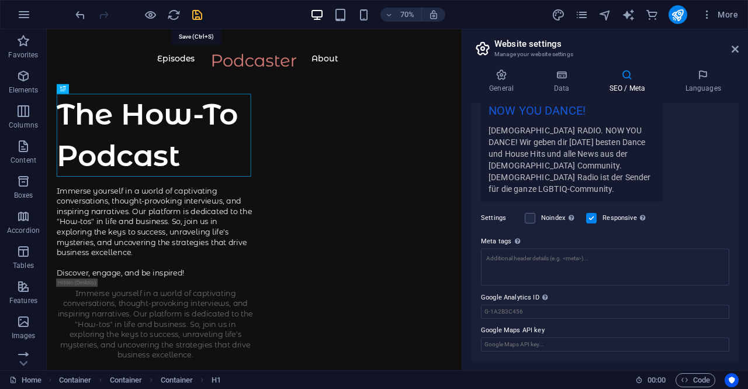
click at [200, 13] on icon "save" at bounding box center [197, 14] width 13 height 13
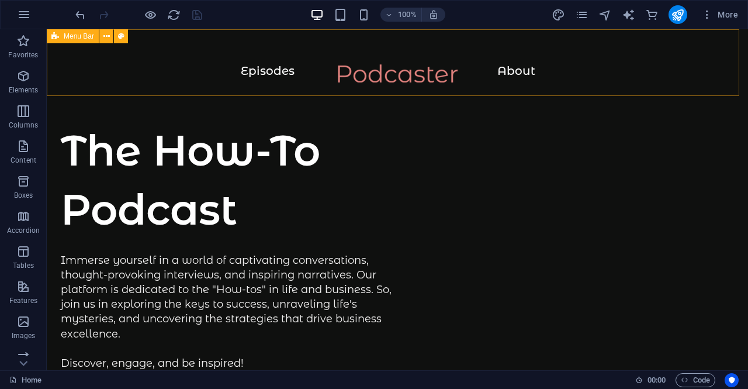
click at [70, 37] on span "Menu Bar" at bounding box center [79, 36] width 30 height 7
click at [81, 35] on span "Menu Bar" at bounding box center [79, 36] width 30 height 7
click at [103, 36] on icon at bounding box center [106, 36] width 6 height 12
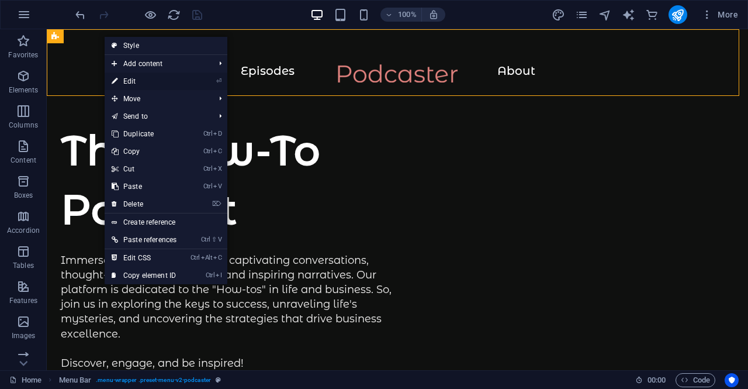
click at [154, 79] on link "⏎ Edit" at bounding box center [144, 81] width 79 height 18
select select "header"
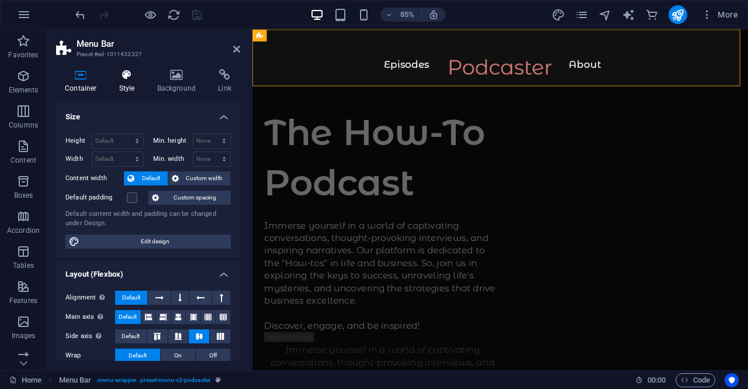
click at [117, 80] on icon at bounding box center [126, 75] width 33 height 12
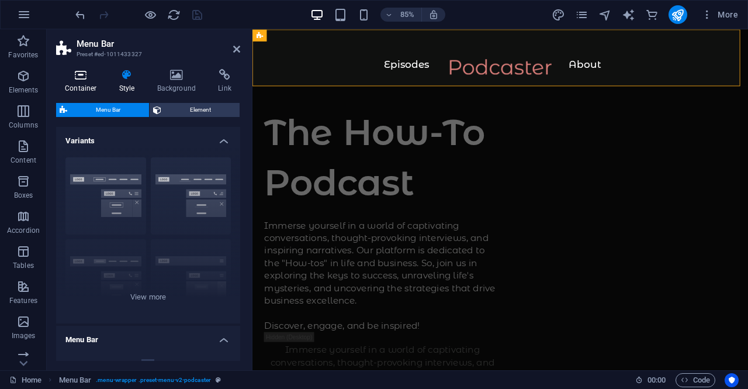
click at [77, 79] on icon at bounding box center [81, 75] width 50 height 12
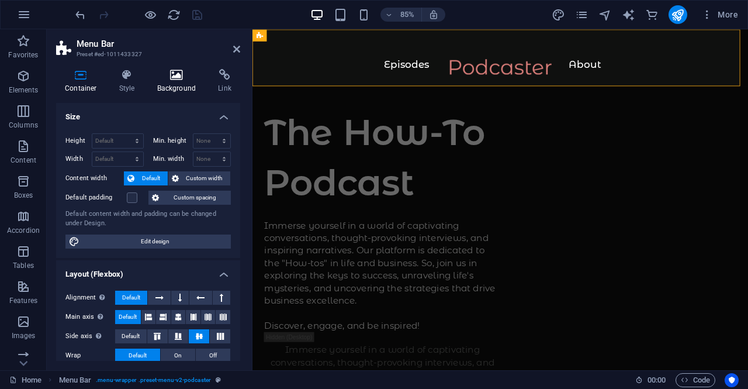
click at [178, 83] on h4 "Background" at bounding box center [178, 81] width 61 height 25
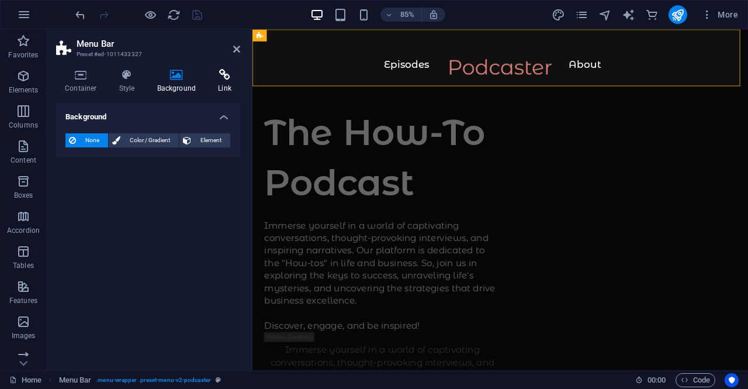
click at [216, 78] on icon at bounding box center [224, 75] width 31 height 12
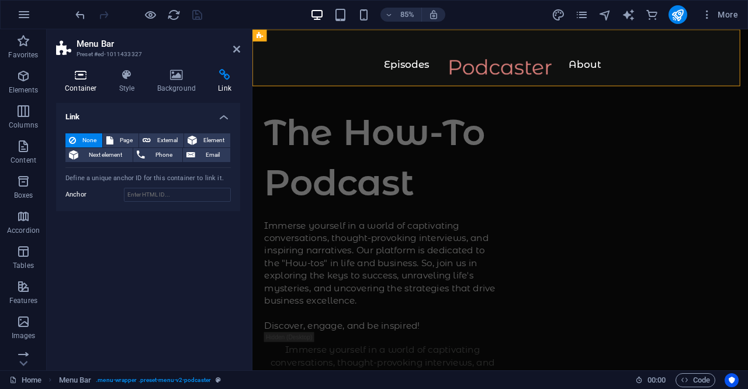
click at [79, 81] on h4 "Container" at bounding box center [83, 81] width 54 height 25
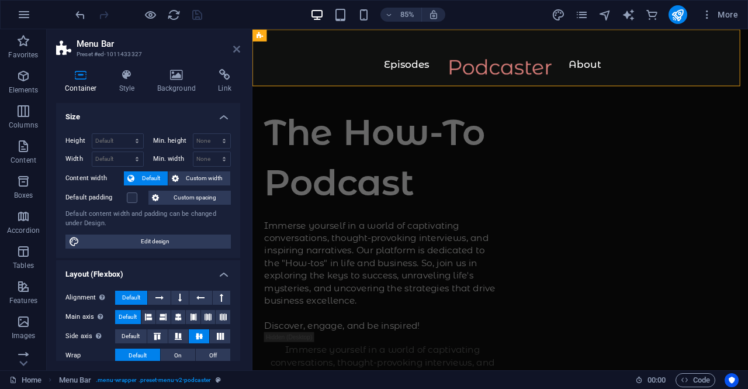
click at [237, 51] on icon at bounding box center [236, 48] width 7 height 9
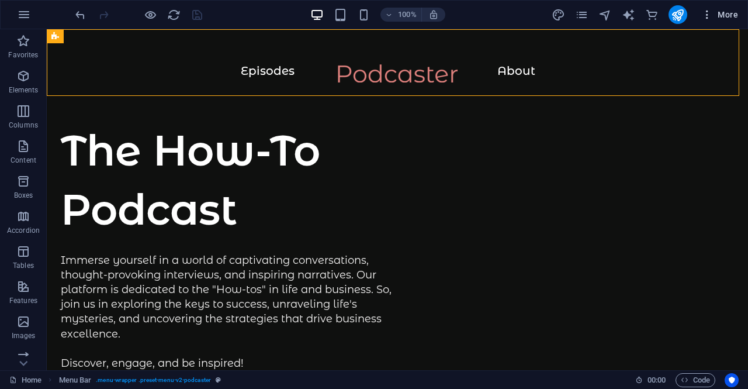
click at [733, 17] on span "More" at bounding box center [719, 15] width 37 height 12
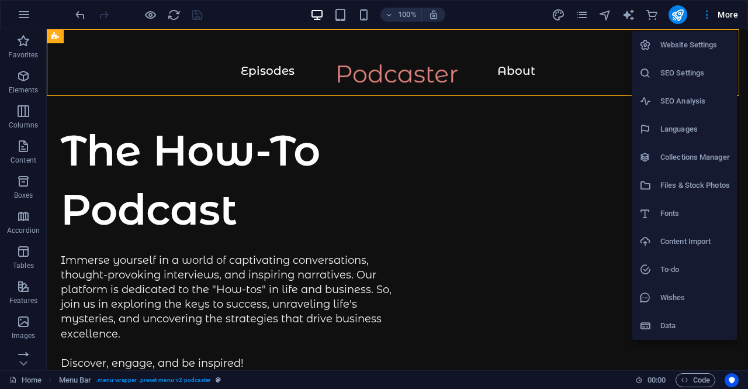
click at [683, 46] on h6 "Website Settings" at bounding box center [695, 45] width 70 height 14
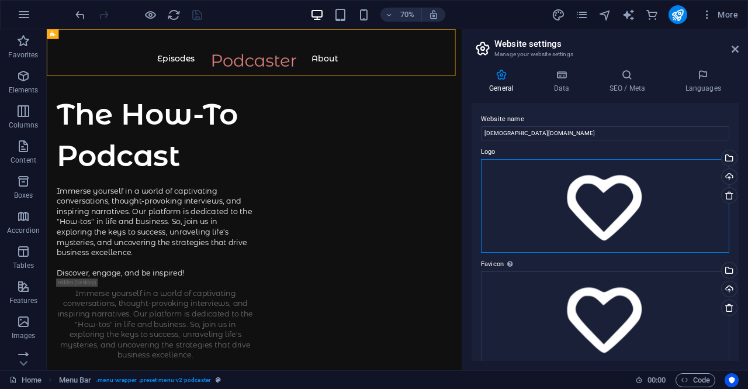
click at [598, 209] on div "Drag files here, click to choose files or select files from Files or our free s…" at bounding box center [605, 206] width 248 height 94
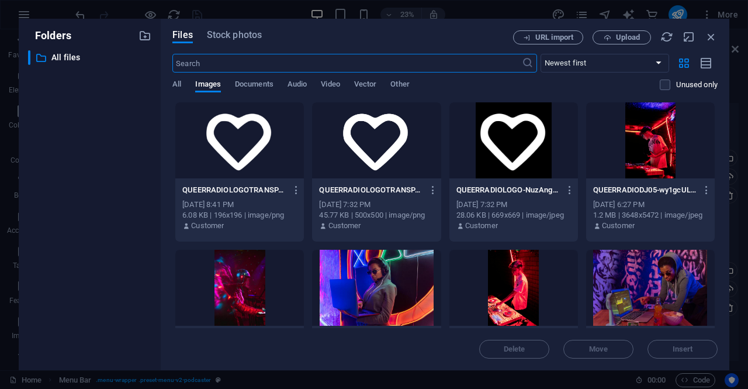
click at [261, 146] on div at bounding box center [239, 140] width 129 height 76
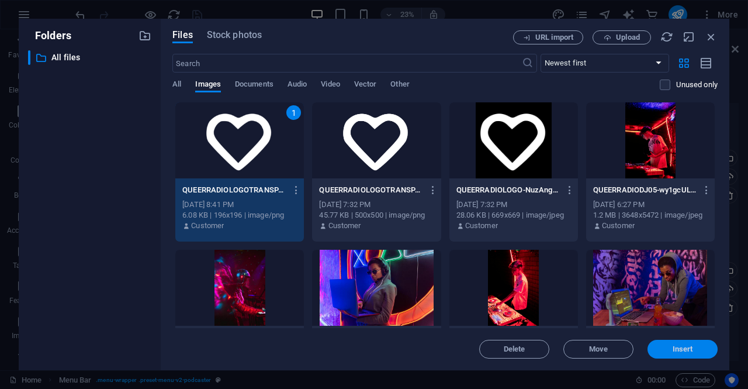
click at [672, 344] on button "Insert" at bounding box center [683, 349] width 70 height 19
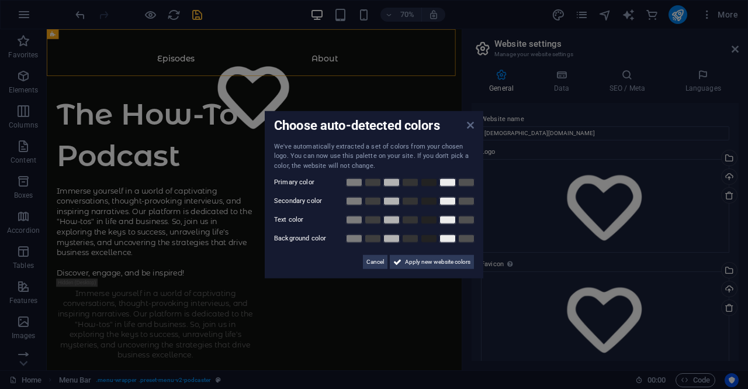
click at [468, 127] on icon at bounding box center [470, 124] width 7 height 9
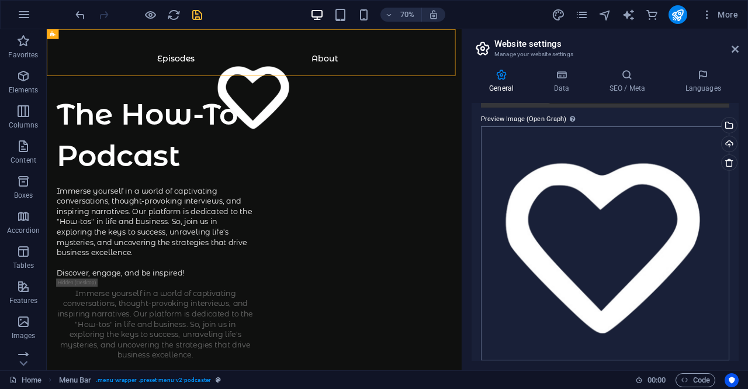
scroll to position [317, 0]
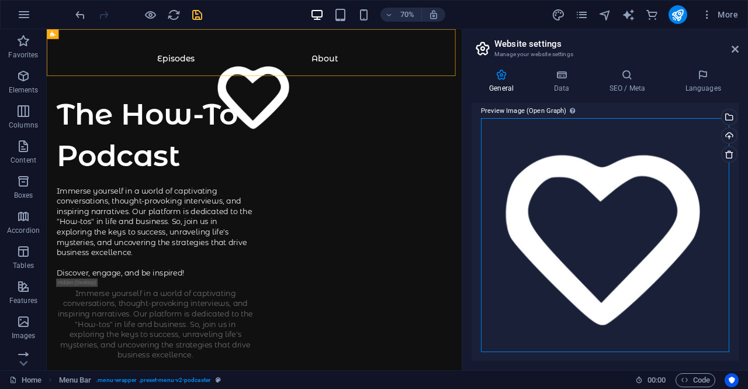
click at [594, 217] on div "Drag files here, click to choose files or select files from Files or our free s…" at bounding box center [605, 235] width 248 height 234
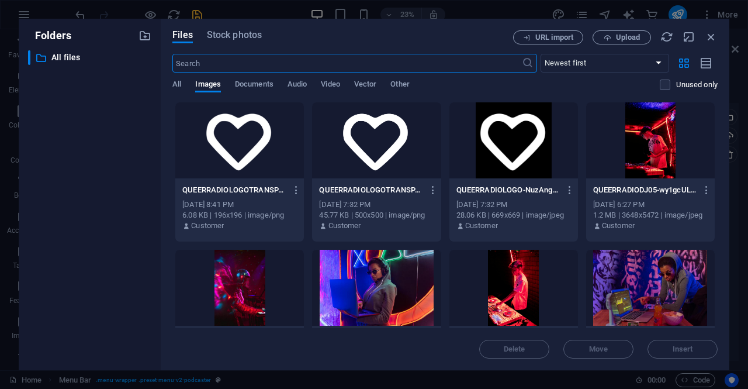
click at [223, 154] on div at bounding box center [239, 140] width 129 height 76
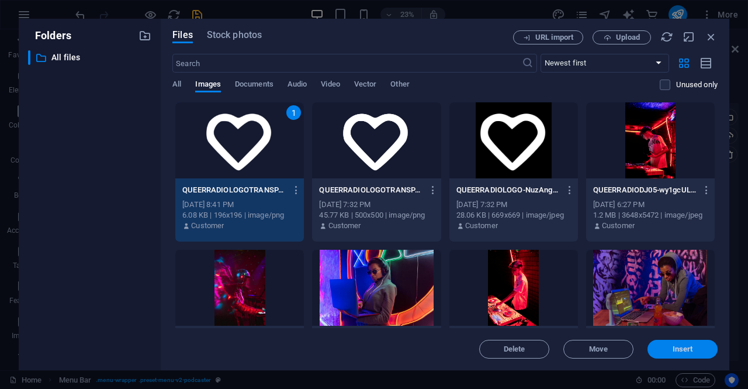
click at [663, 351] on span "Insert" at bounding box center [682, 348] width 61 height 7
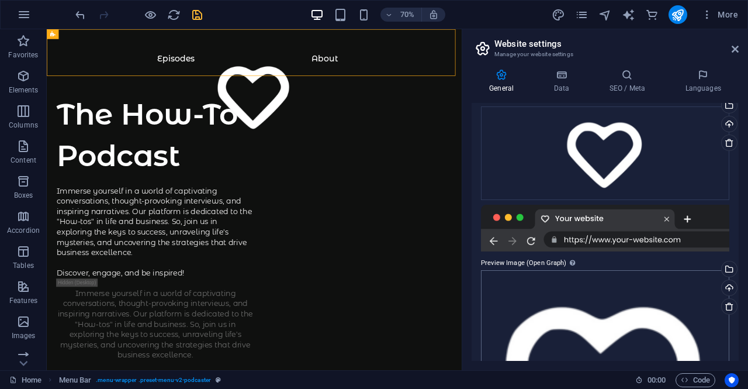
scroll to position [83, 0]
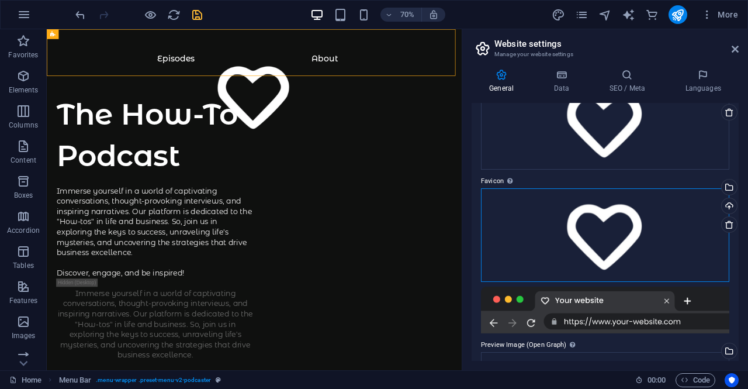
click at [593, 238] on div "Drag files here, click to choose files or select files from Files or our free s…" at bounding box center [605, 235] width 248 height 94
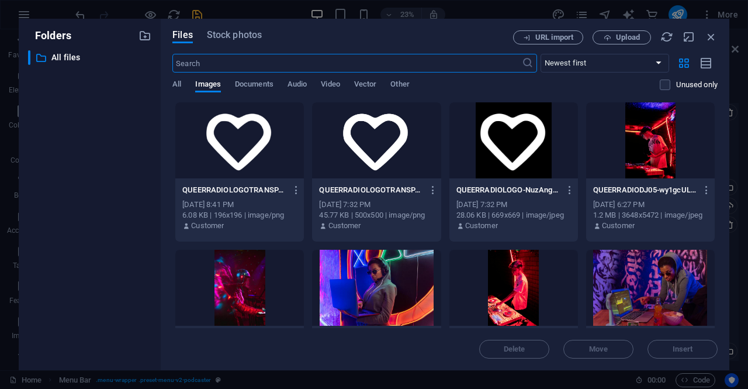
click at [261, 151] on div at bounding box center [239, 140] width 129 height 76
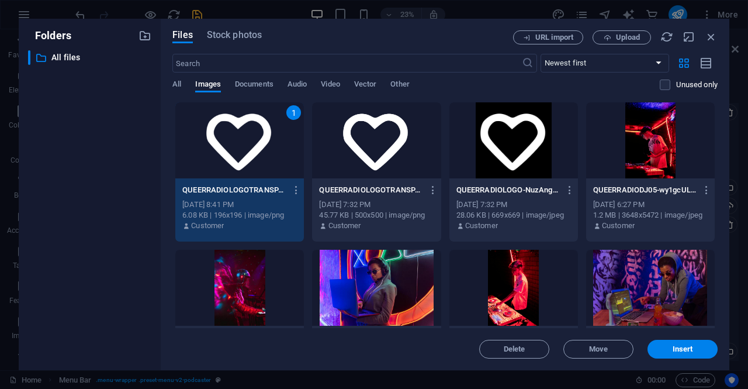
click at [705, 351] on span "Insert" at bounding box center [682, 348] width 61 height 7
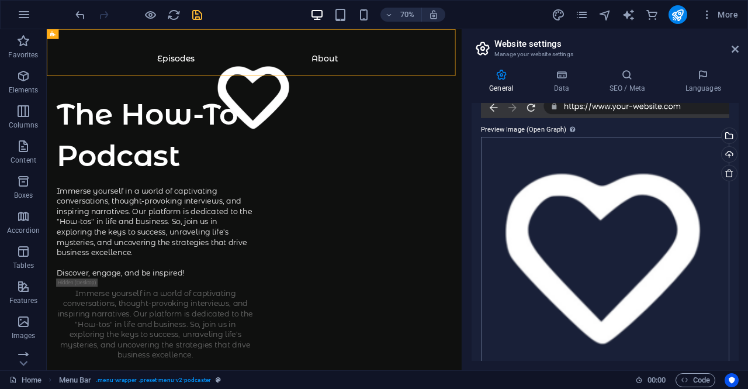
scroll to position [317, 0]
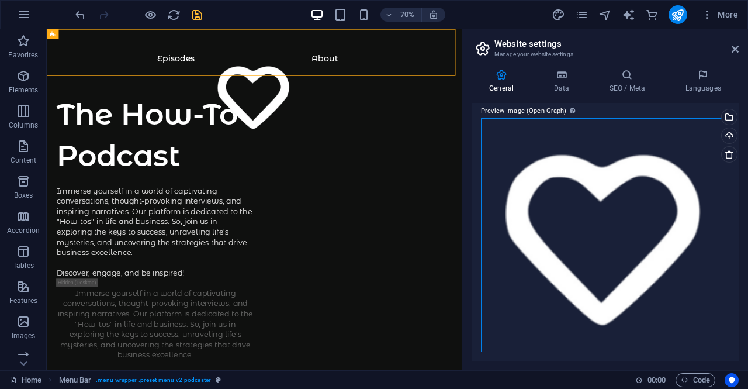
click at [606, 254] on div "Drag files here, click to choose files or select files from Files or our free s…" at bounding box center [605, 235] width 248 height 234
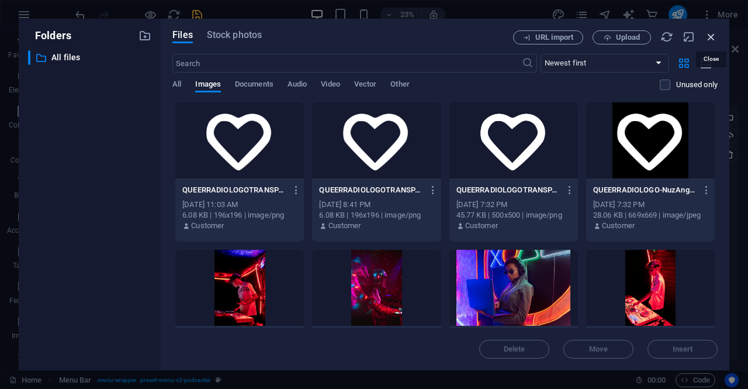
click at [708, 38] on icon "button" at bounding box center [711, 36] width 13 height 13
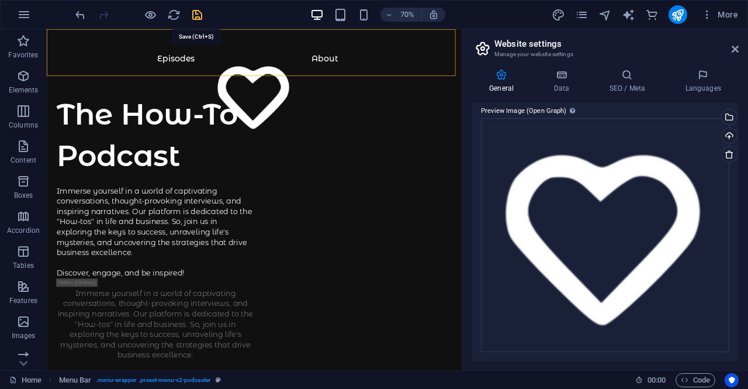
click at [192, 15] on icon "save" at bounding box center [197, 14] width 13 height 13
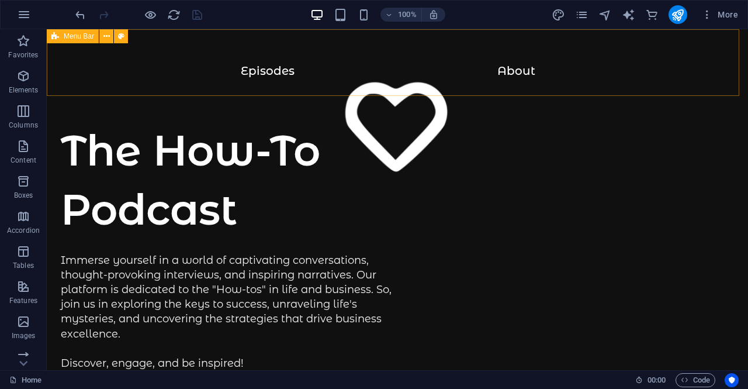
click at [78, 37] on span "Menu Bar" at bounding box center [79, 36] width 30 height 7
click at [81, 36] on span "Menu Bar" at bounding box center [79, 36] width 30 height 7
click at [102, 36] on button at bounding box center [106, 36] width 14 height 14
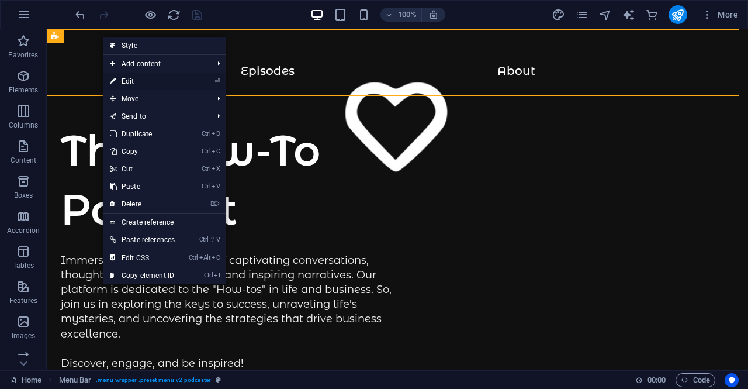
click at [138, 74] on link "⏎ Edit" at bounding box center [142, 81] width 79 height 18
select select "header"
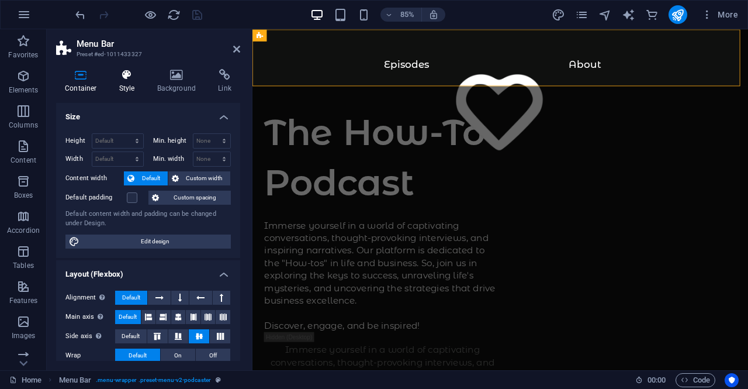
click at [131, 82] on h4 "Style" at bounding box center [129, 81] width 38 height 25
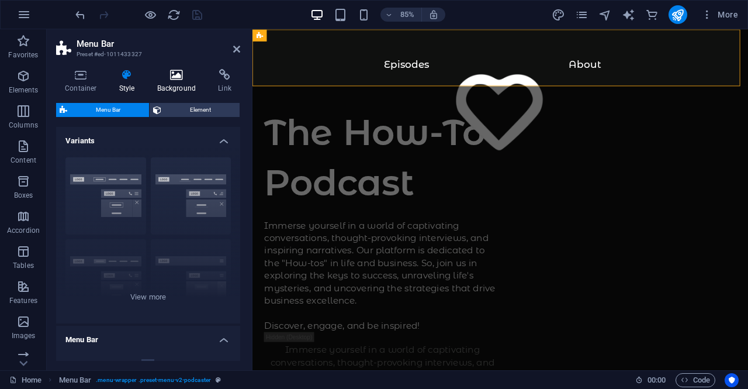
click at [172, 81] on h4 "Background" at bounding box center [178, 81] width 61 height 25
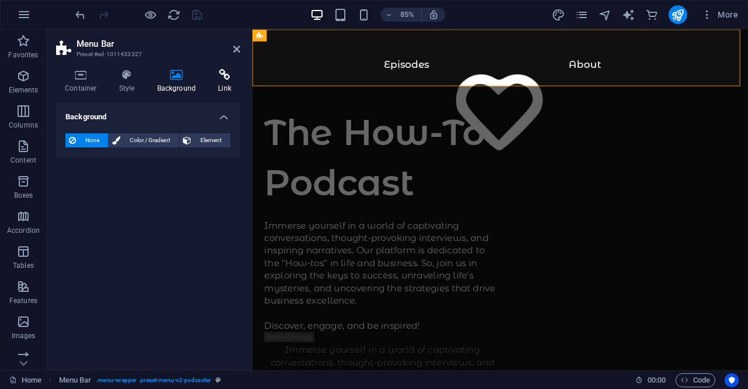
click at [217, 80] on icon at bounding box center [224, 75] width 31 height 12
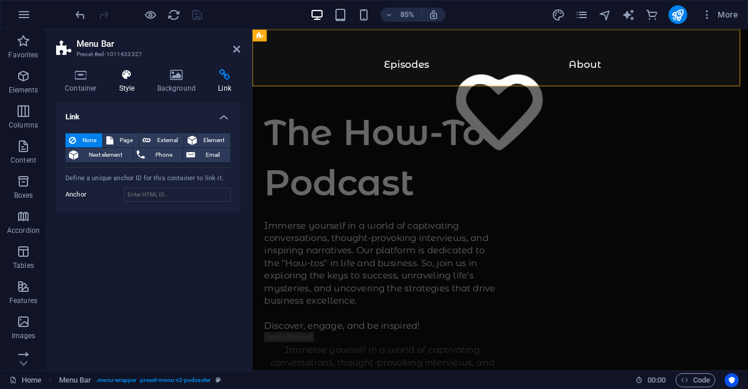
click at [114, 80] on icon at bounding box center [126, 75] width 33 height 12
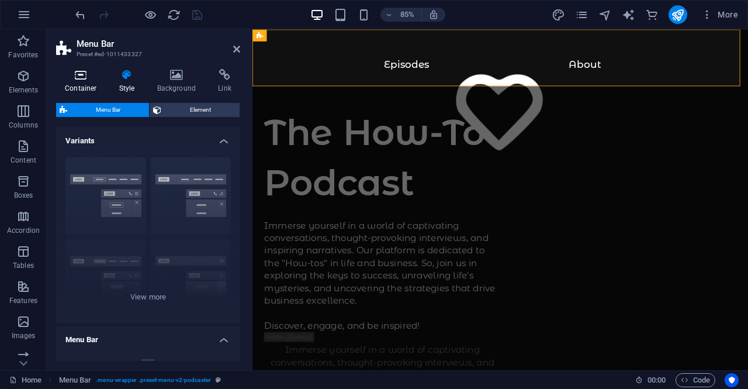
click at [74, 82] on h4 "Container" at bounding box center [83, 81] width 54 height 25
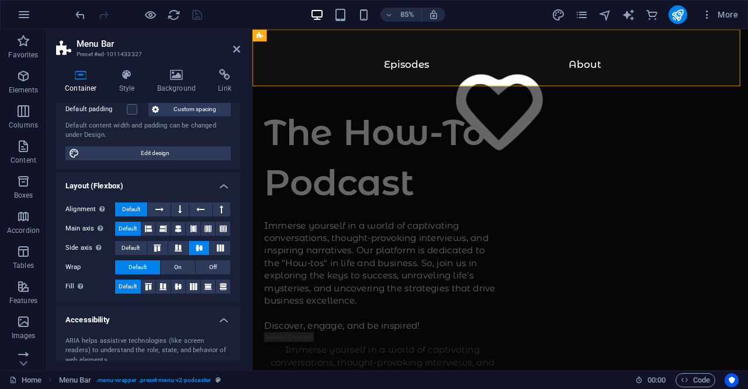
scroll to position [0, 0]
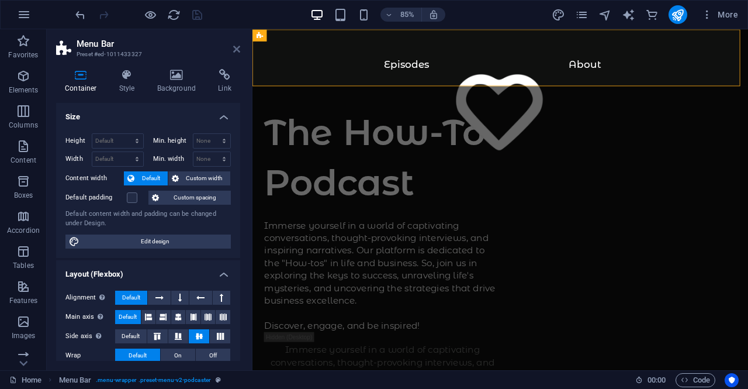
click at [237, 51] on icon at bounding box center [236, 48] width 7 height 9
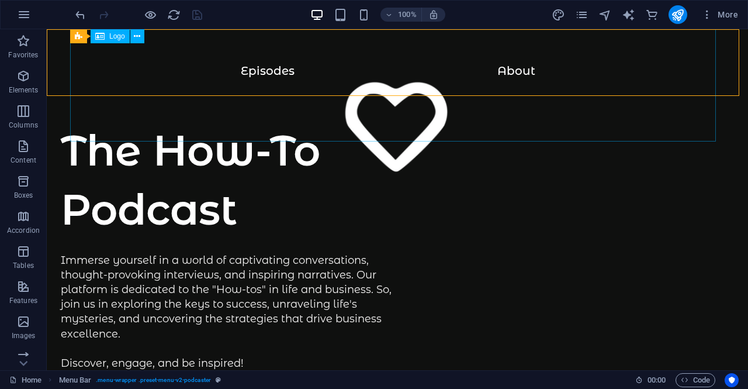
click at [109, 39] on div "Logo" at bounding box center [110, 36] width 39 height 14
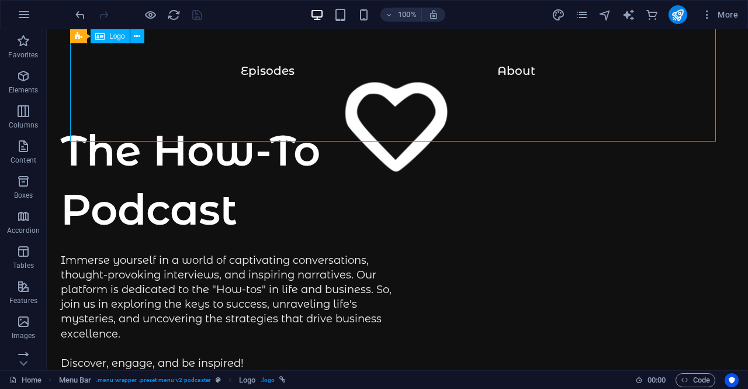
click at [110, 37] on span "Logo" at bounding box center [117, 36] width 16 height 7
click at [137, 36] on icon at bounding box center [137, 36] width 6 height 12
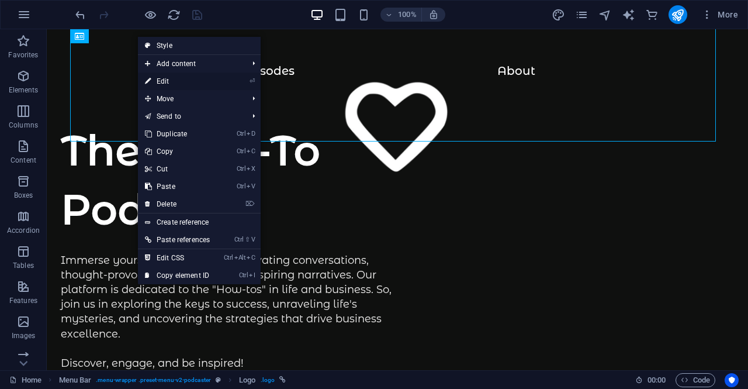
click at [182, 78] on link "⏎ Edit" at bounding box center [177, 81] width 79 height 18
select select "px"
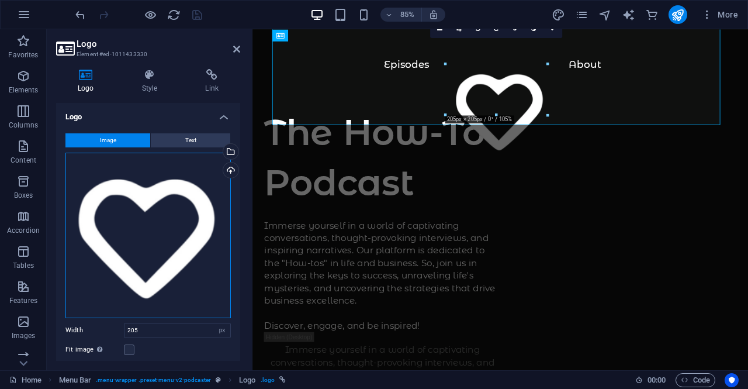
click at [151, 267] on div "Drag files here, click to choose files or select files from Files or our free s…" at bounding box center [147, 235] width 165 height 165
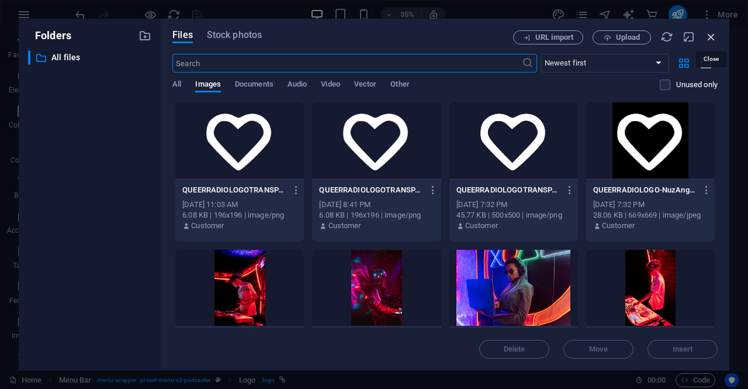
click at [710, 39] on icon "button" at bounding box center [711, 36] width 13 height 13
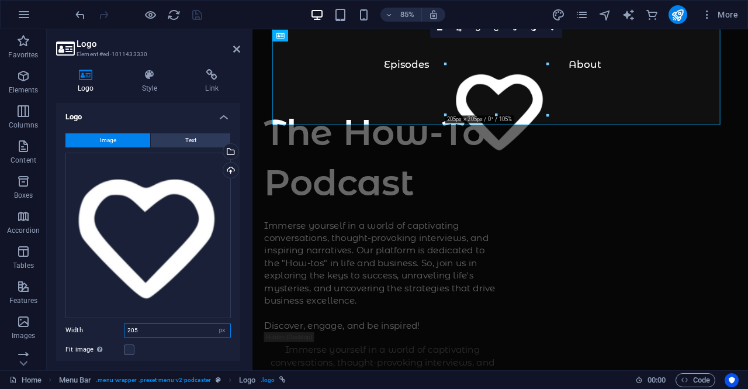
drag, startPoint x: 151, startPoint y: 328, endPoint x: 122, endPoint y: 323, distance: 29.0
click at [122, 323] on div "Width 205 Default auto px rem % em vh vw" at bounding box center [147, 330] width 165 height 15
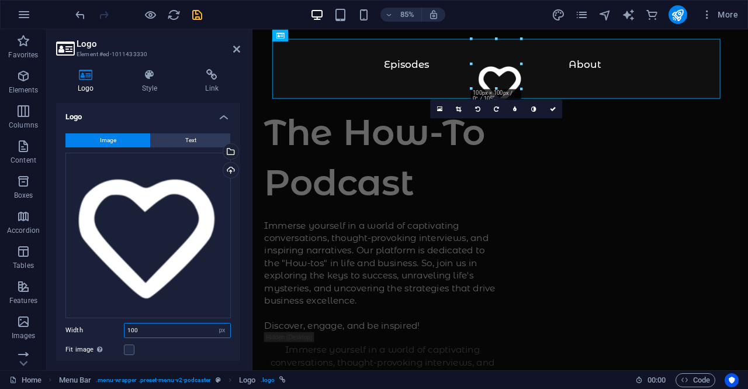
type input "100"
click at [126, 111] on h4 "Logo" at bounding box center [148, 113] width 184 height 21
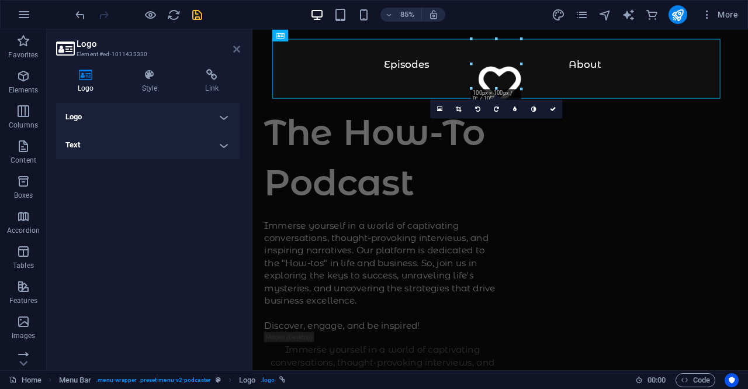
click at [239, 45] on icon at bounding box center [236, 48] width 7 height 9
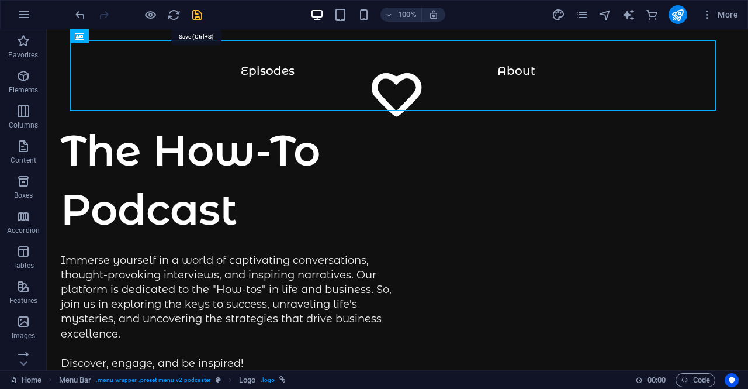
click at [194, 18] on icon "save" at bounding box center [197, 14] width 13 height 13
checkbox input "false"
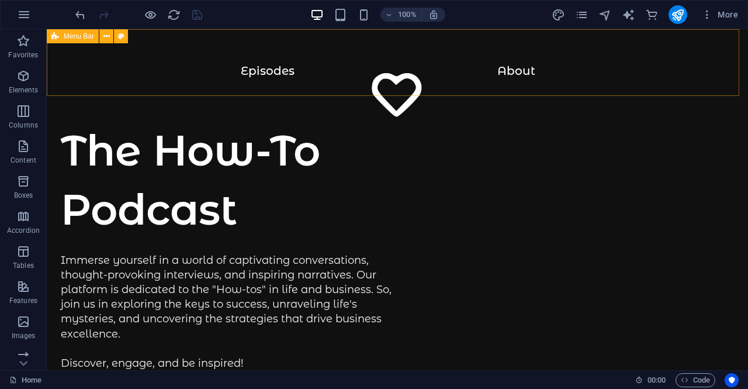
click at [77, 39] on span "Menu Bar" at bounding box center [79, 36] width 30 height 7
click at [79, 37] on span "Menu Bar" at bounding box center [79, 36] width 30 height 7
click at [106, 37] on icon at bounding box center [106, 36] width 6 height 12
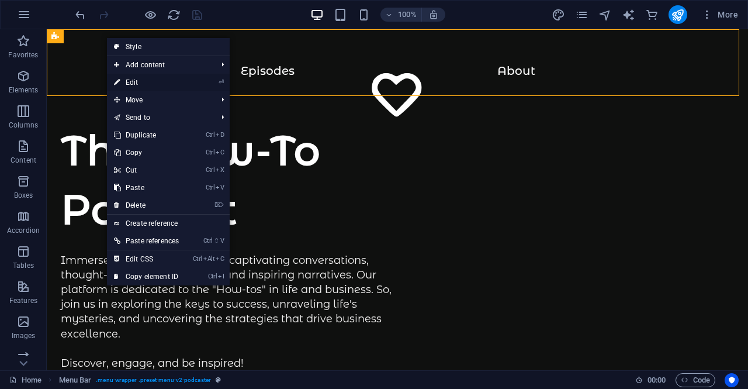
click at [160, 78] on link "⏎ Edit" at bounding box center [146, 83] width 79 height 18
select select "header"
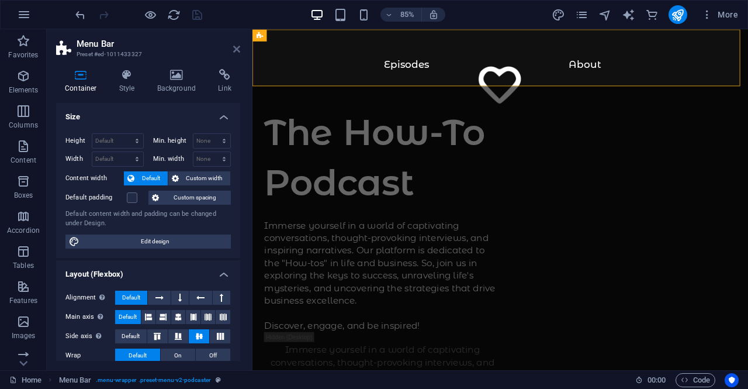
click at [237, 51] on icon at bounding box center [236, 48] width 7 height 9
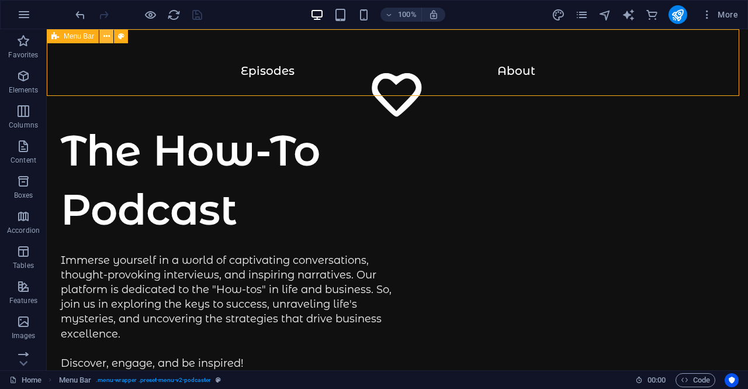
click at [106, 36] on icon at bounding box center [106, 36] width 6 height 12
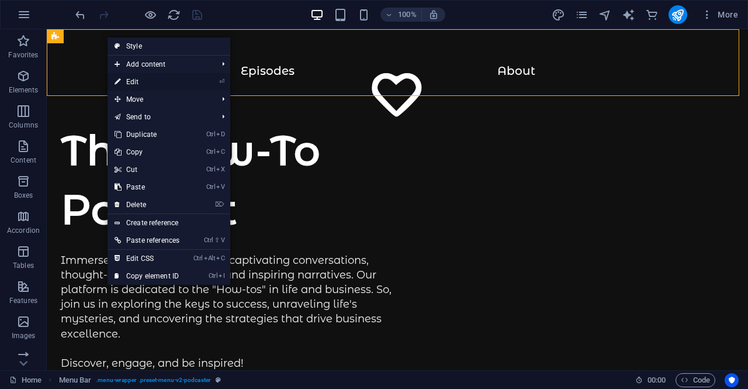
click at [136, 79] on link "⏎ Edit" at bounding box center [147, 82] width 79 height 18
select select "header"
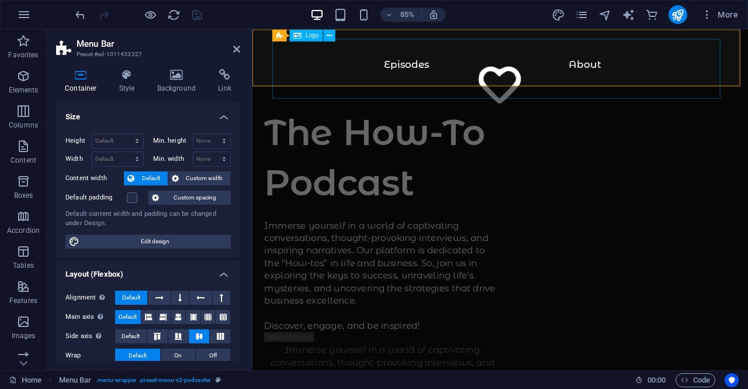
click at [417, 64] on div at bounding box center [544, 99] width 537 height 70
click at [428, 73] on div at bounding box center [544, 99] width 537 height 70
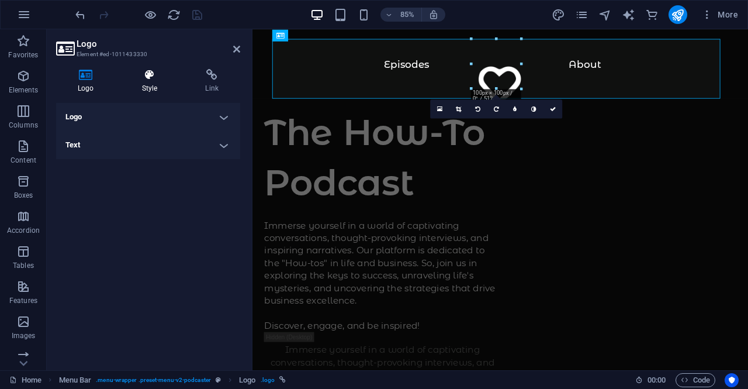
click at [136, 74] on icon at bounding box center [149, 75] width 59 height 12
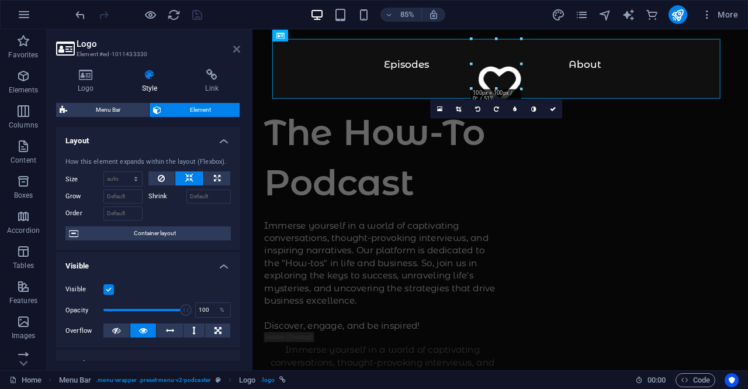
click at [237, 49] on icon at bounding box center [236, 48] width 7 height 9
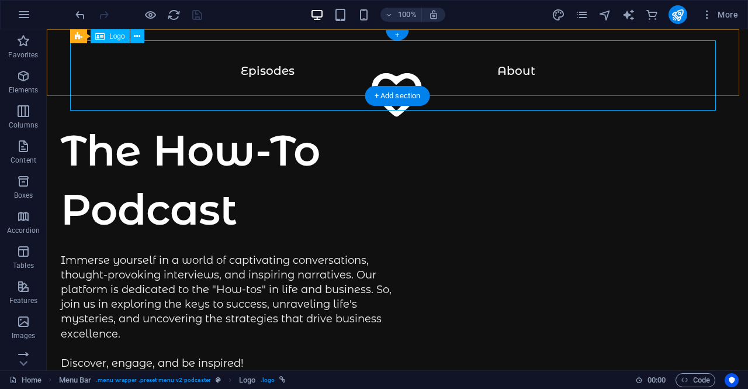
click at [261, 72] on div at bounding box center [397, 99] width 655 height 70
click at [137, 37] on icon at bounding box center [137, 36] width 6 height 12
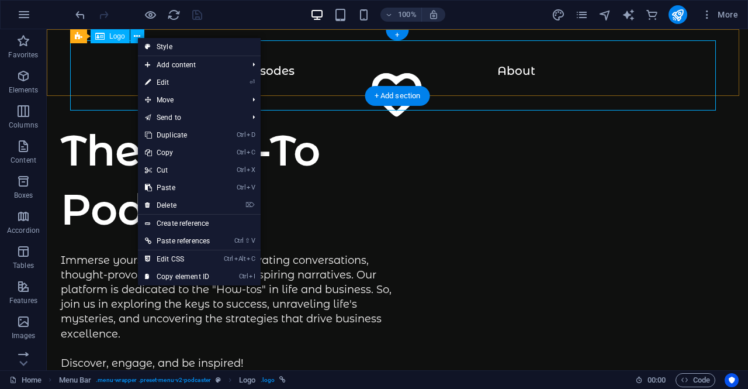
click at [91, 64] on div at bounding box center [397, 99] width 655 height 70
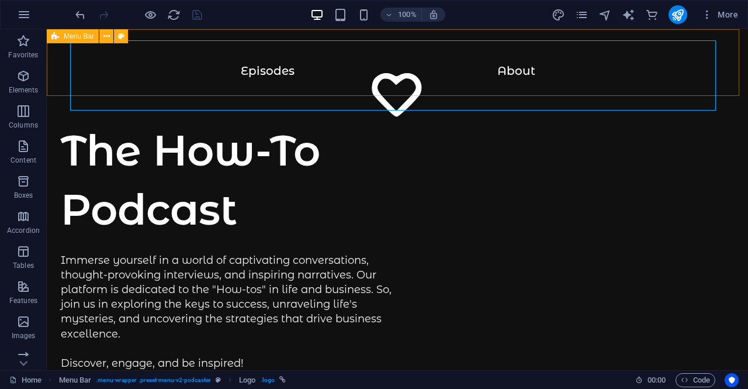
click at [79, 36] on span "Menu Bar" at bounding box center [79, 36] width 30 height 7
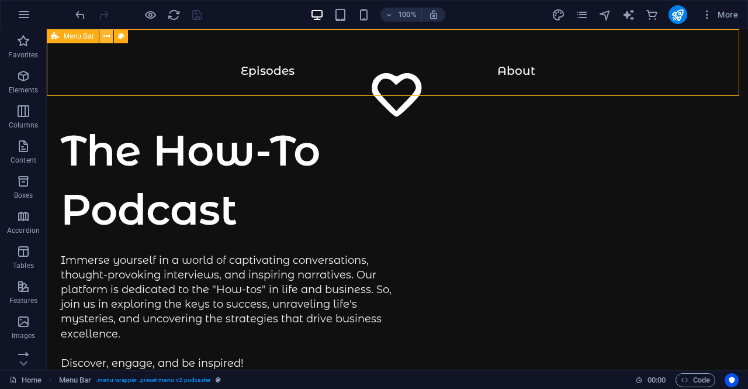
click at [110, 38] on button at bounding box center [106, 36] width 14 height 14
click at [137, 34] on icon at bounding box center [137, 36] width 6 height 12
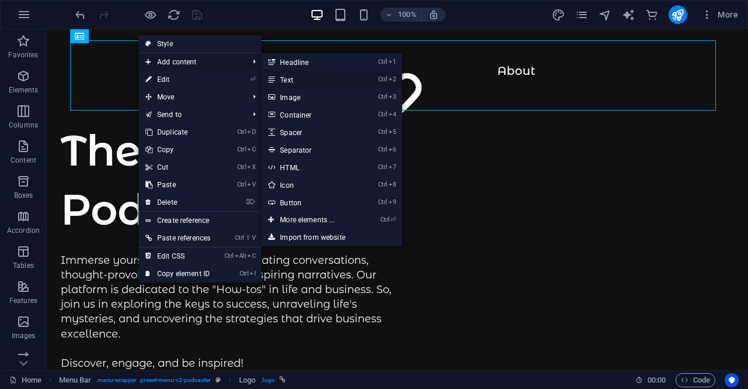
click at [309, 78] on link "Ctrl 2 Text" at bounding box center [309, 80] width 96 height 18
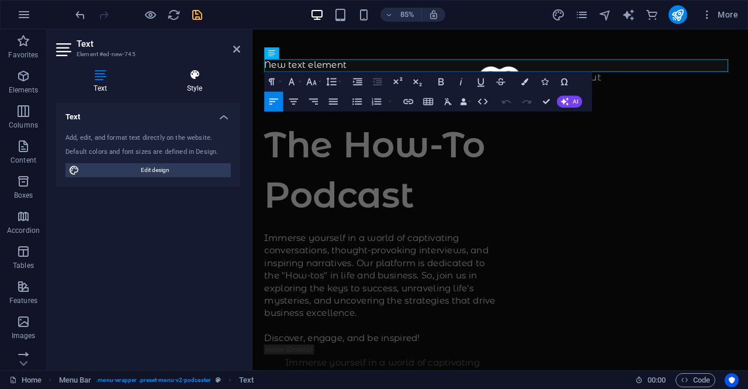
click at [196, 79] on icon at bounding box center [194, 75] width 91 height 12
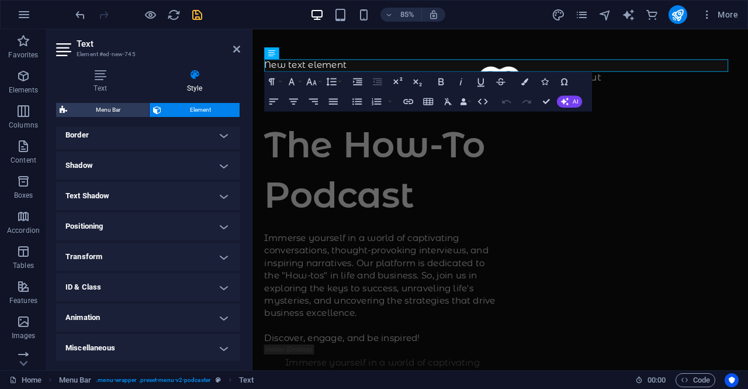
scroll to position [260, 0]
click at [235, 47] on icon at bounding box center [236, 48] width 7 height 9
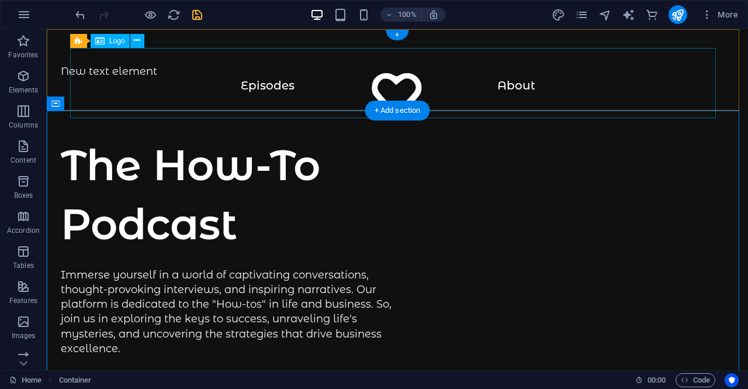
click at [118, 68] on div at bounding box center [397, 99] width 655 height 70
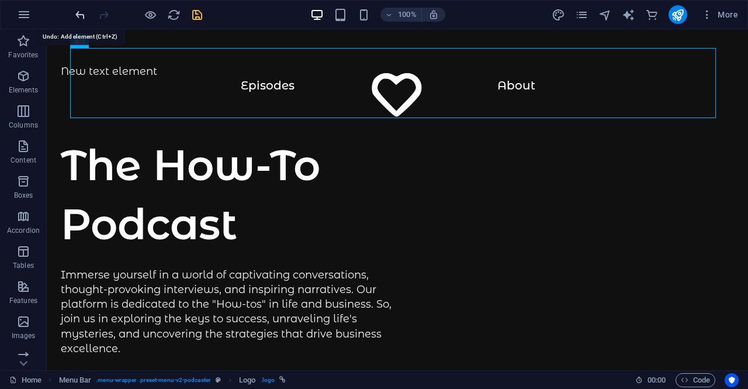
click at [81, 18] on icon "undo" at bounding box center [80, 14] width 13 height 13
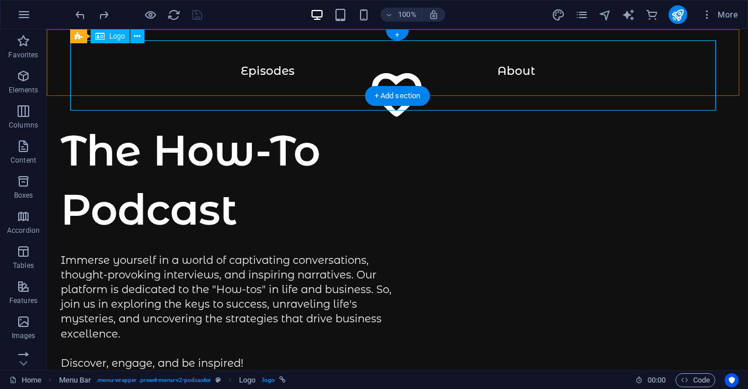
click at [260, 71] on div at bounding box center [397, 99] width 655 height 70
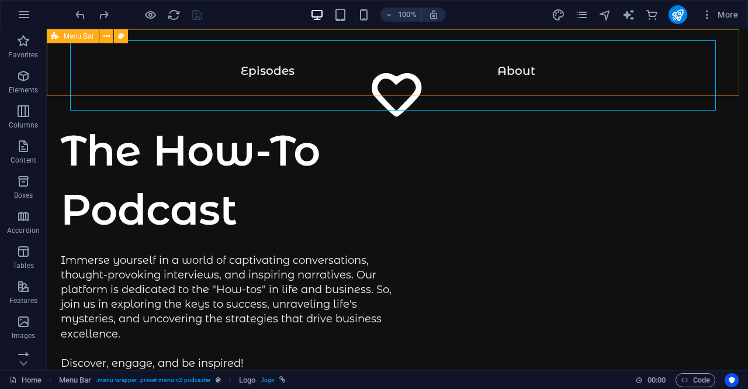
click at [81, 37] on span "Menu Bar" at bounding box center [79, 36] width 30 height 7
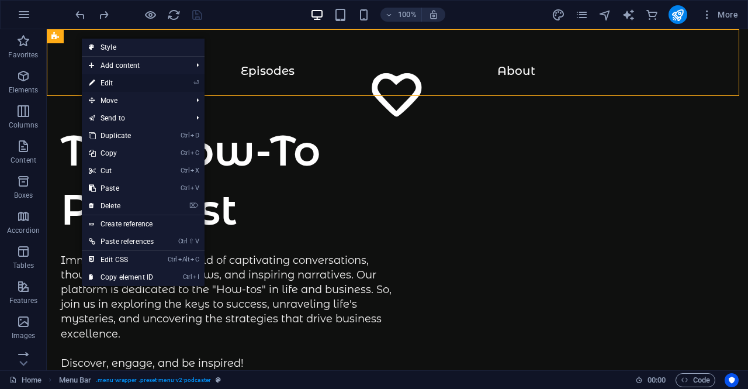
click at [114, 79] on link "⏎ Edit" at bounding box center [121, 83] width 79 height 18
select select "header"
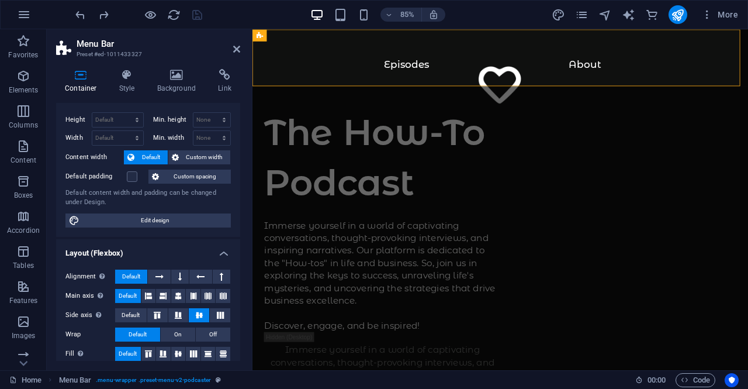
scroll to position [0, 0]
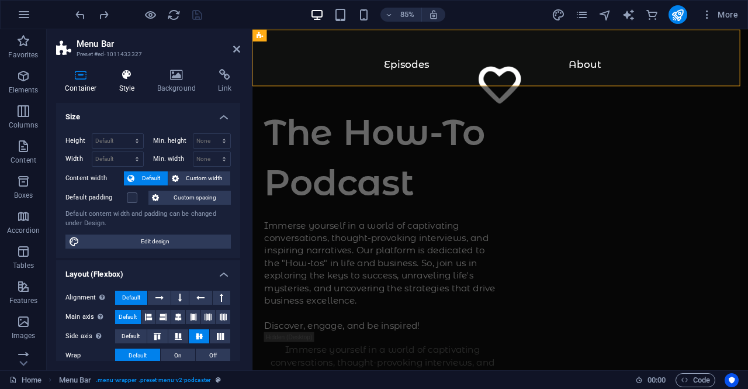
click at [127, 87] on h4 "Style" at bounding box center [129, 81] width 38 height 25
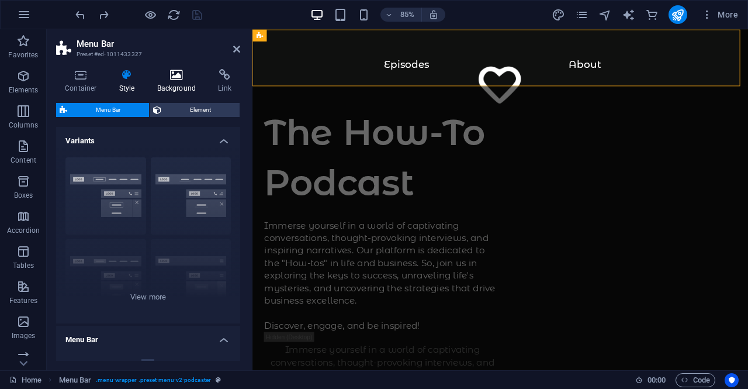
click at [173, 81] on h4 "Background" at bounding box center [178, 81] width 61 height 25
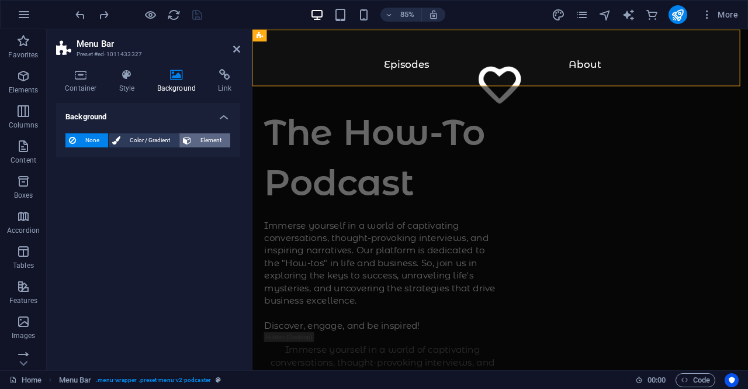
click at [205, 145] on span "Element" at bounding box center [211, 140] width 32 height 14
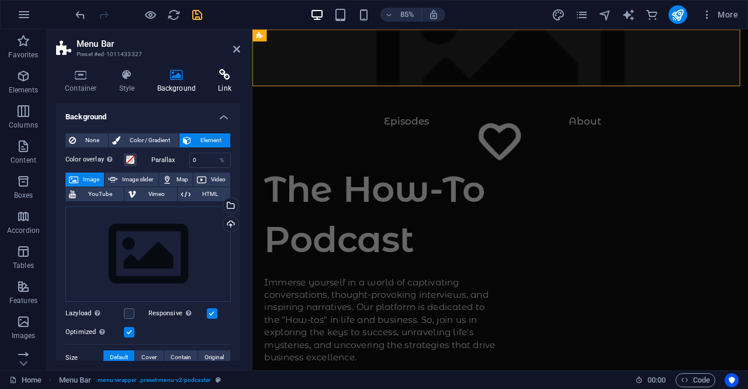
click at [213, 77] on icon at bounding box center [224, 75] width 31 height 12
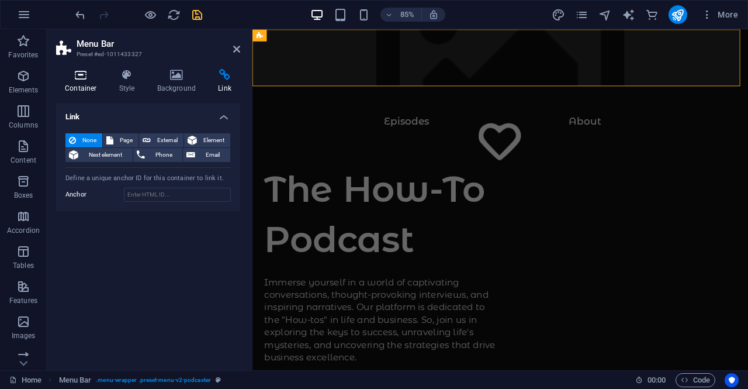
click at [84, 86] on h4 "Container" at bounding box center [83, 81] width 54 height 25
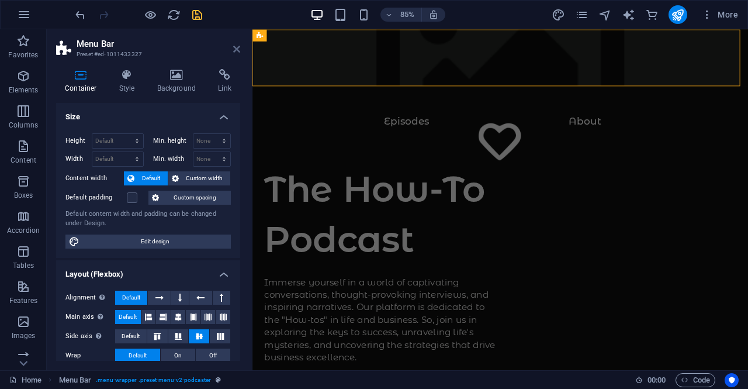
click at [234, 53] on icon at bounding box center [236, 48] width 7 height 9
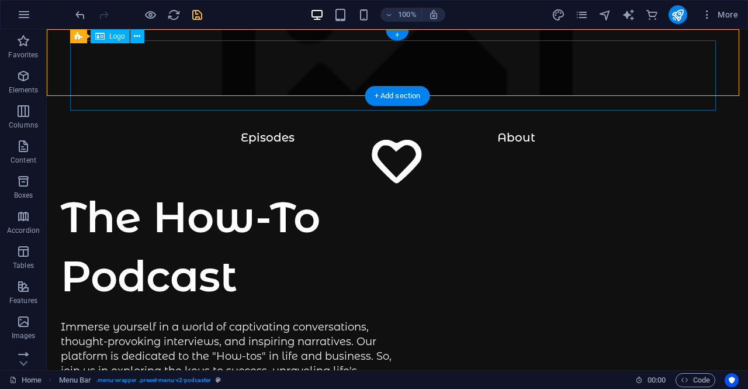
click at [283, 131] on div at bounding box center [397, 166] width 655 height 70
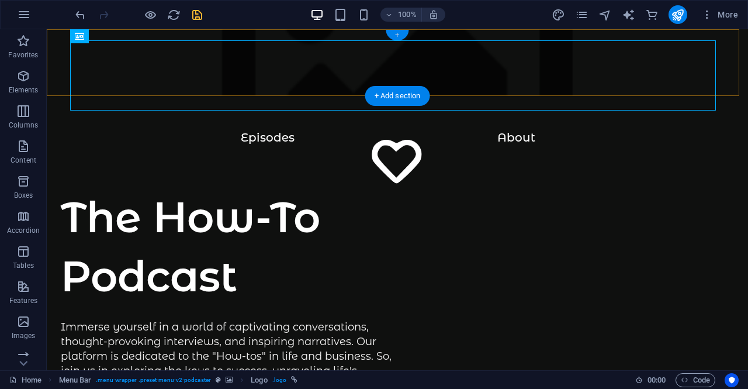
click at [399, 34] on div "+" at bounding box center [397, 35] width 23 height 11
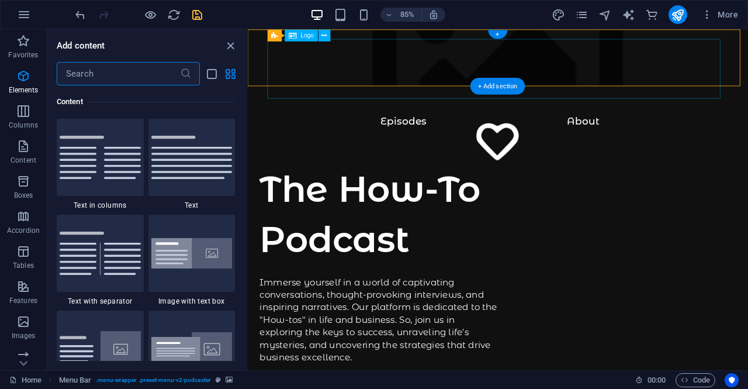
scroll to position [2045, 0]
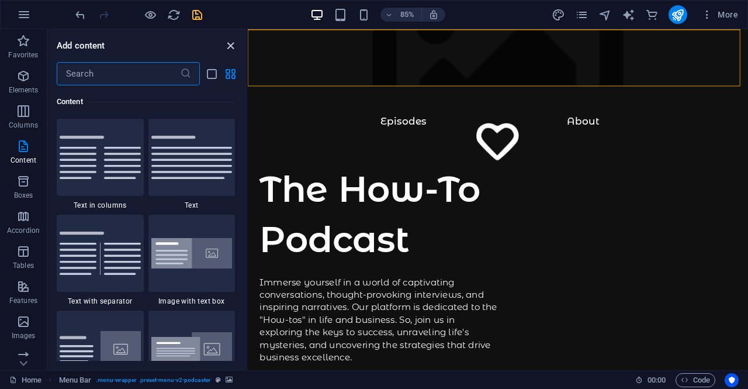
click at [229, 43] on icon "close panel" at bounding box center [230, 45] width 13 height 13
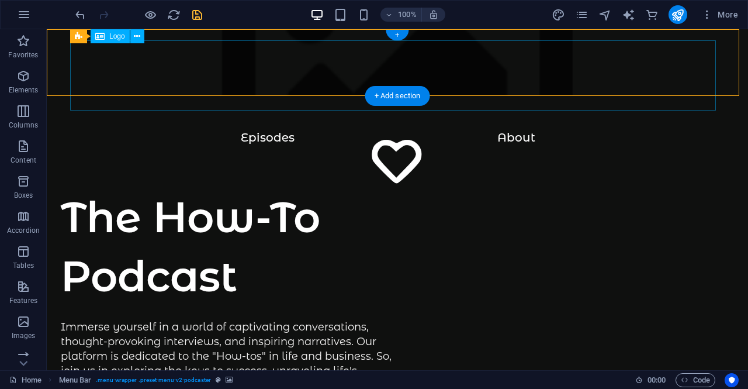
click at [252, 131] on div at bounding box center [397, 166] width 655 height 70
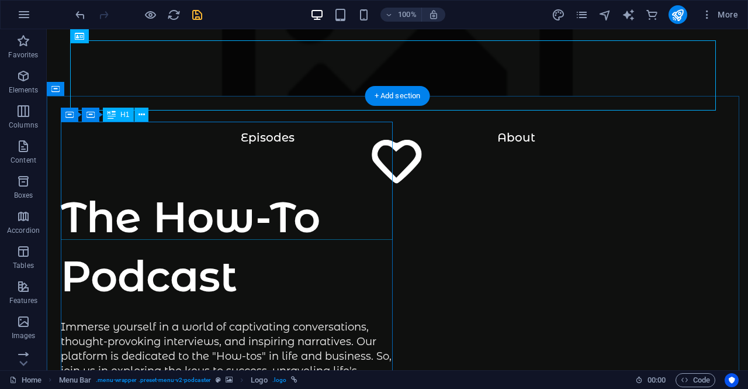
click at [203, 188] on div "The How-To Podcast" at bounding box center [229, 247] width 337 height 118
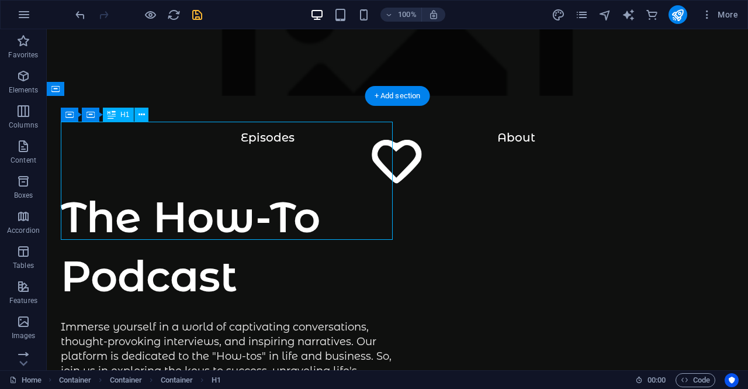
click at [196, 188] on div "The How-To Podcast" at bounding box center [229, 247] width 337 height 118
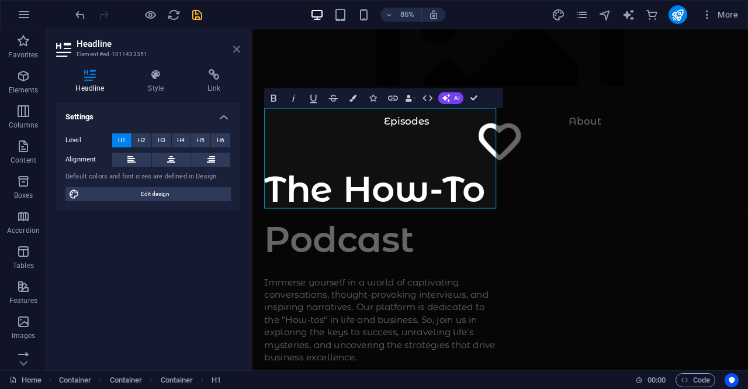
click at [237, 45] on icon at bounding box center [236, 48] width 7 height 9
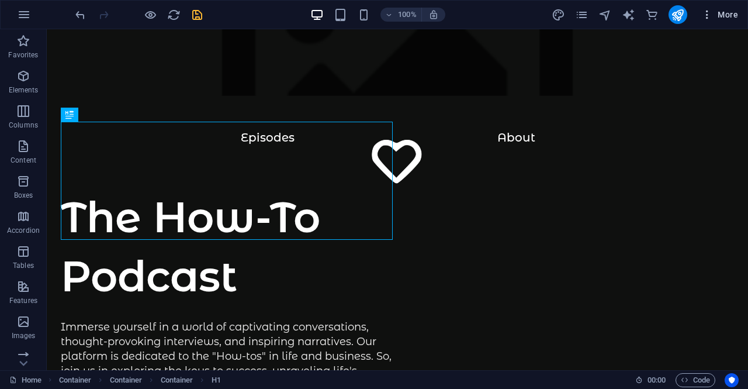
click at [710, 16] on icon "button" at bounding box center [707, 15] width 12 height 12
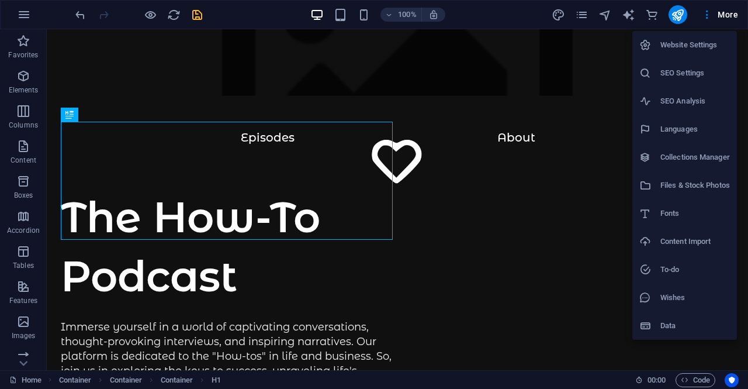
click at [681, 127] on h6 "Languages" at bounding box center [695, 129] width 70 height 14
select select "55"
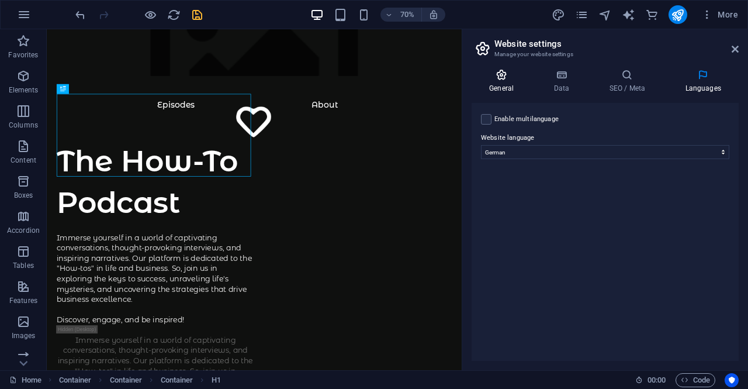
click at [509, 88] on h4 "General" at bounding box center [504, 81] width 64 height 25
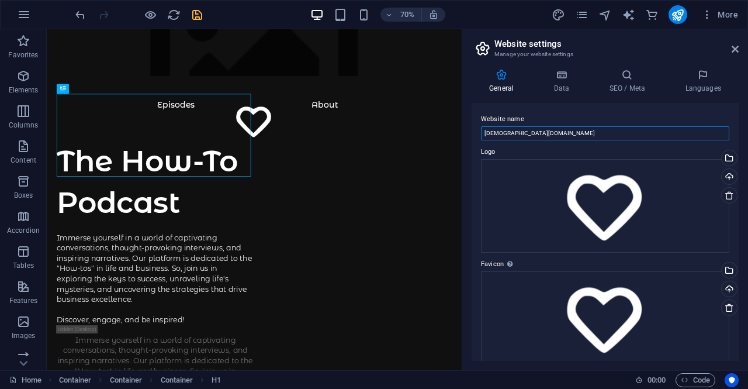
drag, startPoint x: 533, startPoint y: 128, endPoint x: 471, endPoint y: 137, distance: 62.6
click at [472, 137] on div "Website name [DEMOGRAPHIC_DATA][DOMAIN_NAME] Logo Drag files here, click to cho…" at bounding box center [605, 232] width 267 height 258
type input "QURR RADIO"
click at [198, 15] on icon "save" at bounding box center [197, 14] width 13 height 13
checkbox input "false"
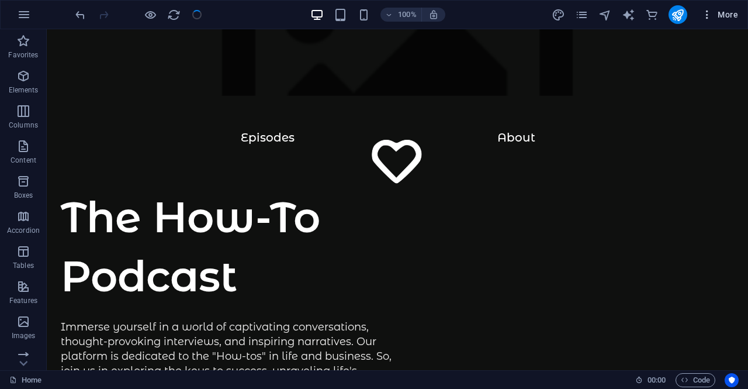
click at [710, 16] on icon "button" at bounding box center [707, 15] width 12 height 12
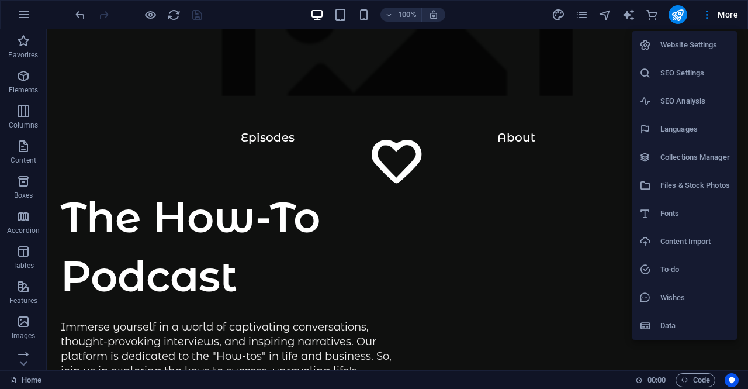
click at [693, 47] on h6 "Website Settings" at bounding box center [695, 45] width 70 height 14
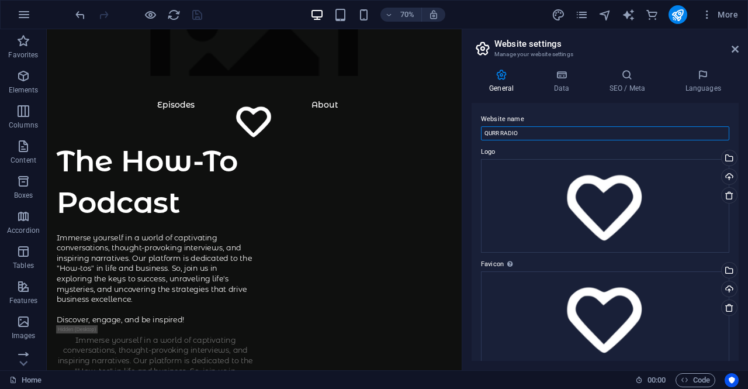
click at [492, 134] on input "QURR RADIO" at bounding box center [605, 133] width 248 height 14
type input "[DEMOGRAPHIC_DATA] RADIO"
click at [202, 13] on icon "save" at bounding box center [197, 14] width 13 height 13
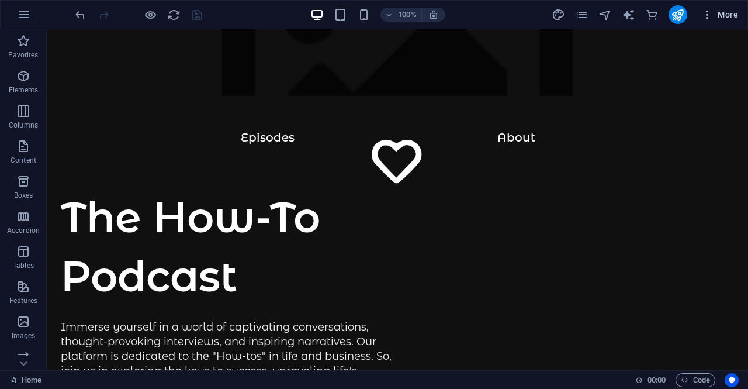
click at [708, 19] on icon "button" at bounding box center [707, 15] width 12 height 12
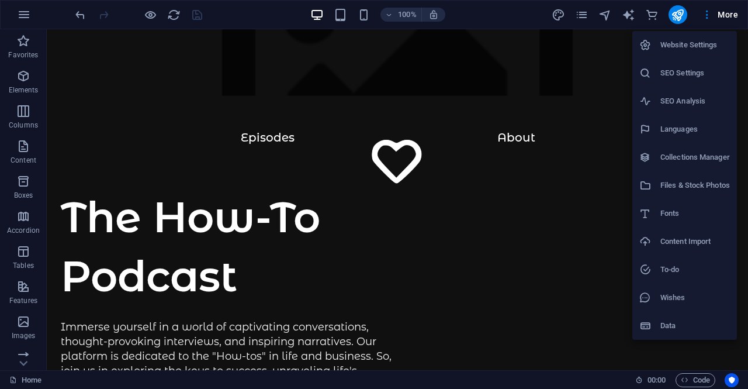
click at [686, 50] on h6 "Website Settings" at bounding box center [695, 45] width 70 height 14
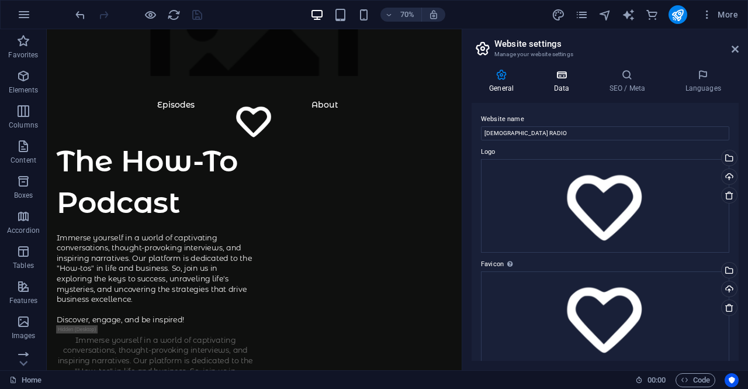
click at [567, 84] on h4 "Data" at bounding box center [564, 81] width 56 height 25
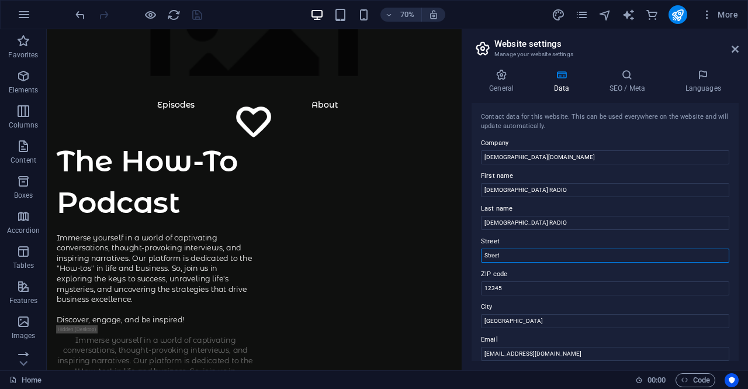
drag, startPoint x: 514, startPoint y: 254, endPoint x: 476, endPoint y: 252, distance: 38.6
click at [476, 252] on div "Contact data for this website. This can be used everywhere on the website and w…" at bounding box center [605, 232] width 267 height 258
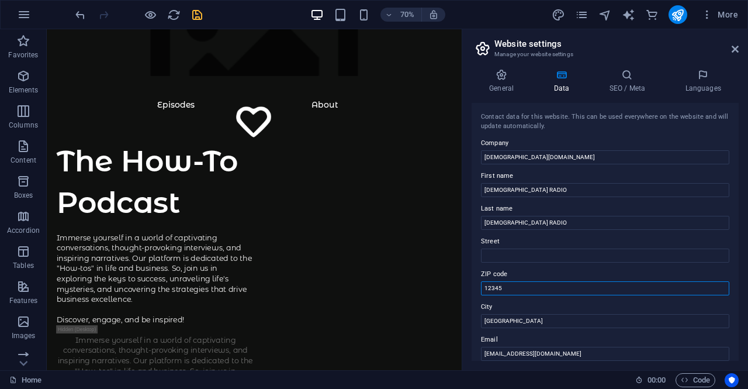
drag, startPoint x: 551, startPoint y: 319, endPoint x: 510, endPoint y: 319, distance: 40.3
drag, startPoint x: 513, startPoint y: 289, endPoint x: 469, endPoint y: 288, distance: 43.3
click at [469, 288] on div "General Data SEO / Meta Languages Website name [DEMOGRAPHIC_DATA] RADIO Logo Dr…" at bounding box center [605, 215] width 286 height 310
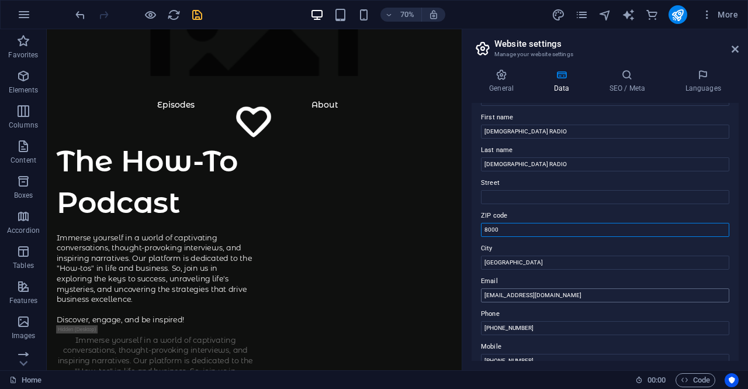
type input "8000"
click at [539, 293] on input "[EMAIL_ADDRESS][DOMAIN_NAME]" at bounding box center [605, 295] width 248 height 14
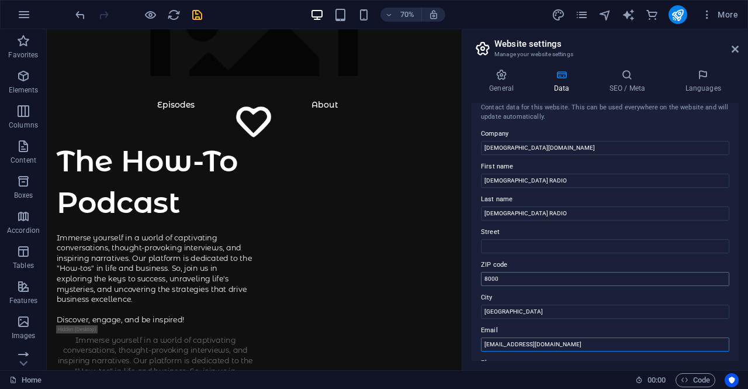
scroll to position [0, 0]
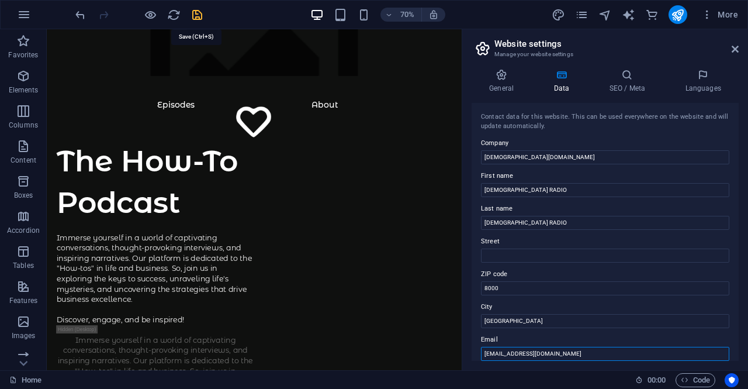
type input "[EMAIL_ADDRESS][DOMAIN_NAME]"
click at [195, 15] on icon "save" at bounding box center [197, 14] width 13 height 13
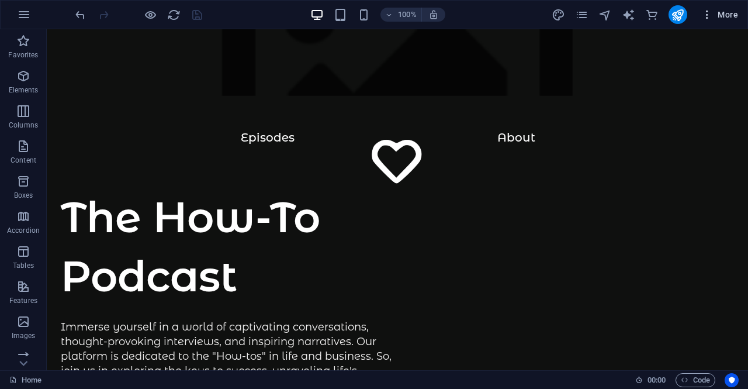
click at [706, 15] on icon "button" at bounding box center [707, 15] width 12 height 12
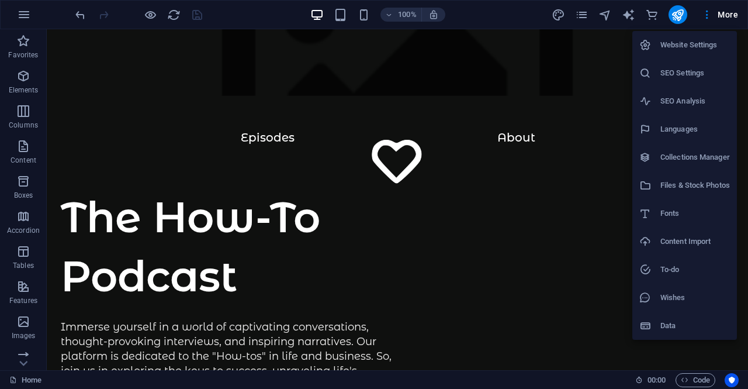
click at [683, 205] on li "Fonts" at bounding box center [684, 213] width 105 height 28
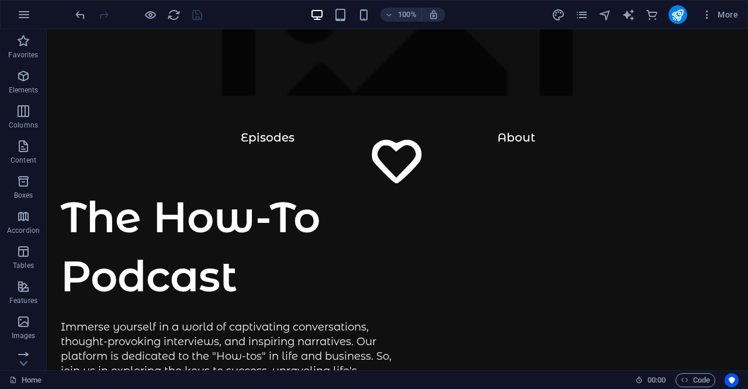
select select "popularity"
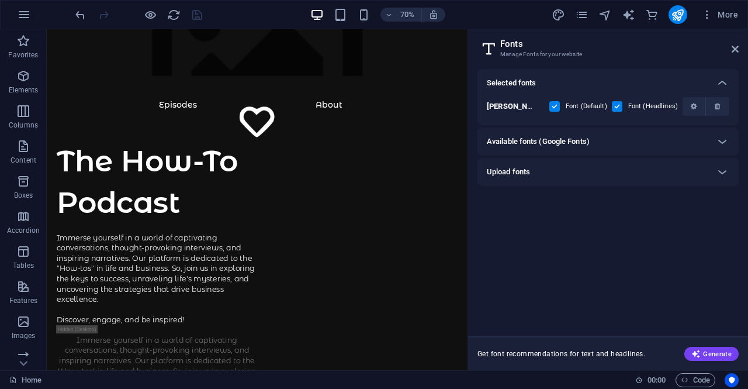
click at [521, 144] on h6 "Available fonts (Google Fonts)" at bounding box center [538, 141] width 103 height 14
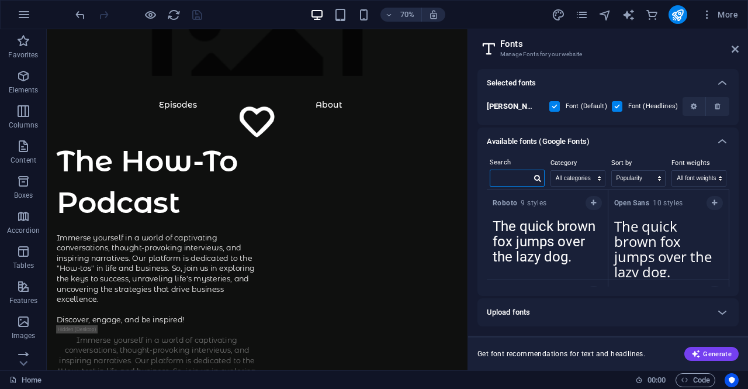
click at [519, 183] on input "text" at bounding box center [510, 177] width 41 height 15
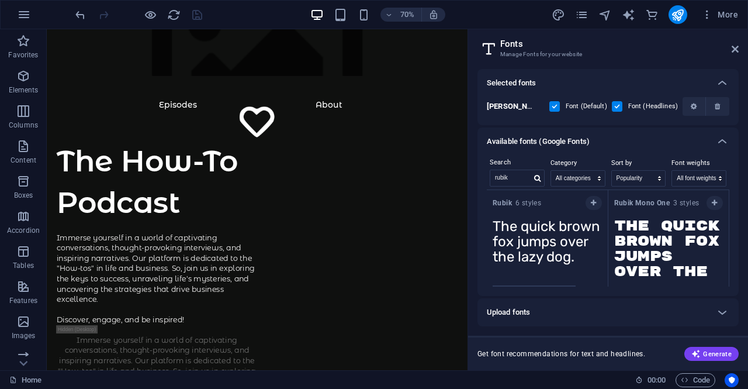
click at [543, 231] on textarea "The quick brown fox jumps over the lazy dog." at bounding box center [547, 245] width 121 height 64
click at [517, 175] on input "rubik" at bounding box center [510, 177] width 41 height 15
click at [504, 108] on b "[PERSON_NAME]" at bounding box center [516, 106] width 59 height 9
click at [722, 143] on icon at bounding box center [722, 141] width 14 height 14
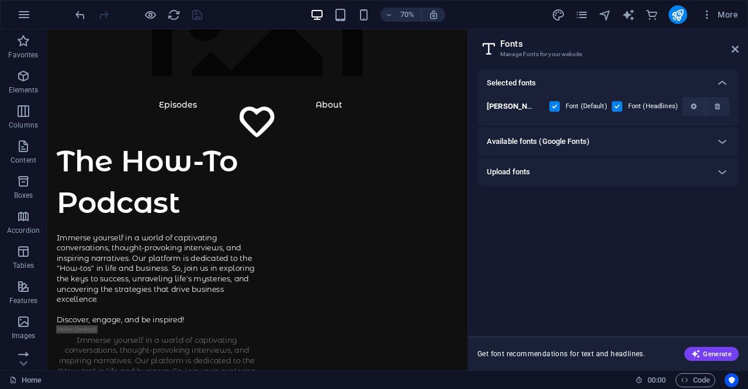
click at [534, 144] on h6 "Available fonts (Google Fonts)" at bounding box center [538, 141] width 103 height 14
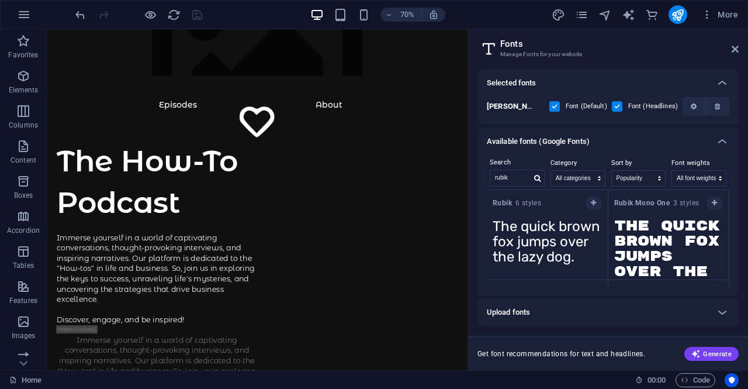
click at [524, 107] on b "[PERSON_NAME]" at bounding box center [516, 106] width 59 height 9
click at [538, 176] on icon at bounding box center [537, 178] width 6 height 7
click at [594, 199] on icon "button" at bounding box center [593, 202] width 5 height 7
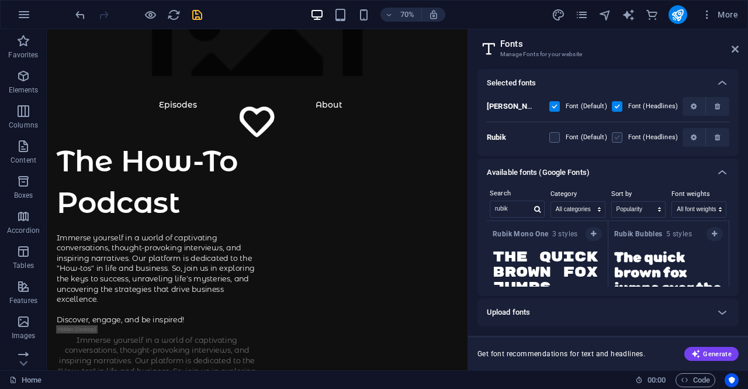
click at [620, 139] on label at bounding box center [617, 137] width 11 height 11
click at [0, 0] on input "checkbox" at bounding box center [0, 0] width 0 height 0
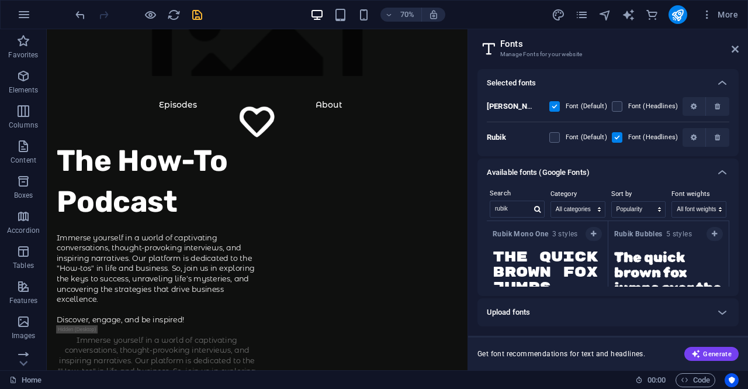
click at [552, 109] on label at bounding box center [554, 106] width 11 height 11
click at [0, 0] on Alternates "checkbox" at bounding box center [0, 0] width 0 height 0
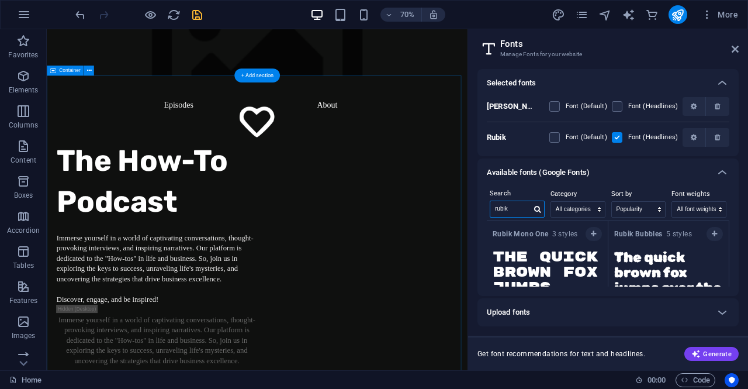
drag, startPoint x: 562, startPoint y: 234, endPoint x: 527, endPoint y: 236, distance: 35.1
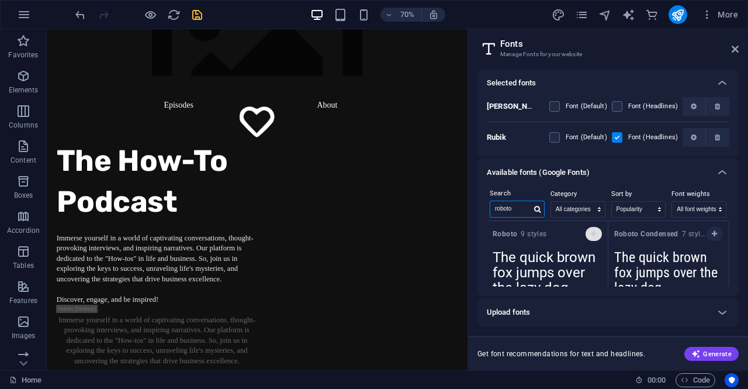
type input "roboto"
click at [588, 227] on button "button" at bounding box center [594, 234] width 16 height 14
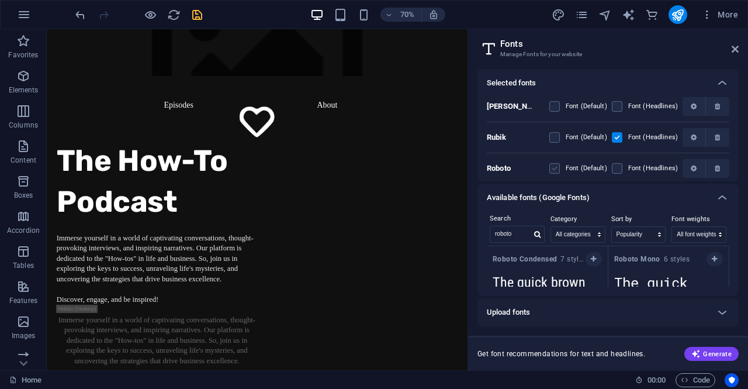
click at [553, 168] on label at bounding box center [554, 168] width 11 height 11
click at [0, 0] on input "checkbox" at bounding box center [0, 0] width 0 height 0
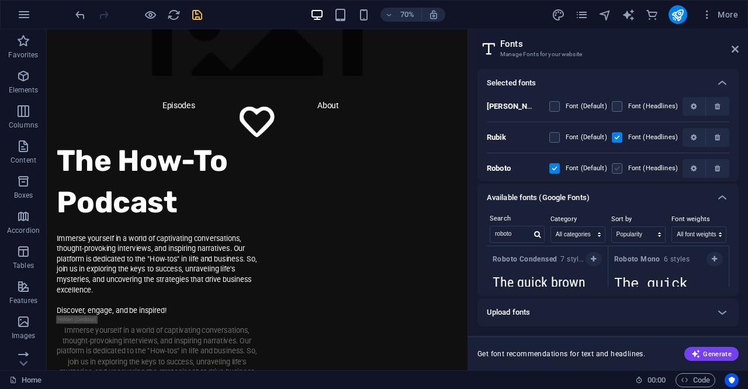
drag, startPoint x: 555, startPoint y: 139, endPoint x: 611, endPoint y: 168, distance: 63.8
click at [555, 139] on label at bounding box center [554, 137] width 11 height 11
click at [0, 0] on input "checkbox" at bounding box center [0, 0] width 0 height 0
click at [612, 168] on label at bounding box center [617, 168] width 11 height 11
click at [0, 0] on input "checkbox" at bounding box center [0, 0] width 0 height 0
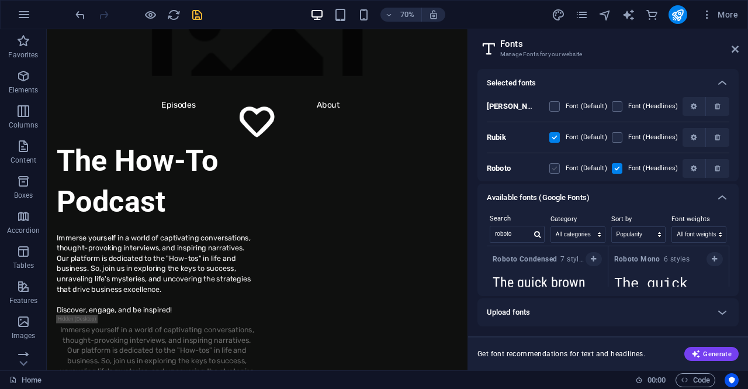
click at [554, 170] on label at bounding box center [554, 168] width 11 height 11
click at [0, 0] on input "checkbox" at bounding box center [0, 0] width 0 height 0
click at [615, 140] on label at bounding box center [617, 137] width 11 height 11
click at [0, 0] on input "checkbox" at bounding box center [0, 0] width 0 height 0
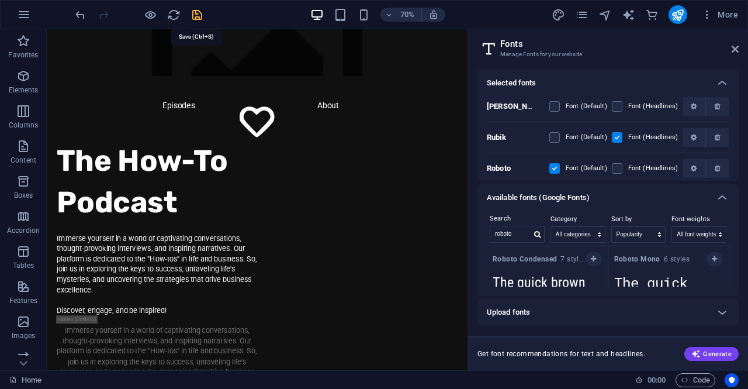
click at [200, 14] on icon "save" at bounding box center [197, 14] width 13 height 13
checkbox input "false"
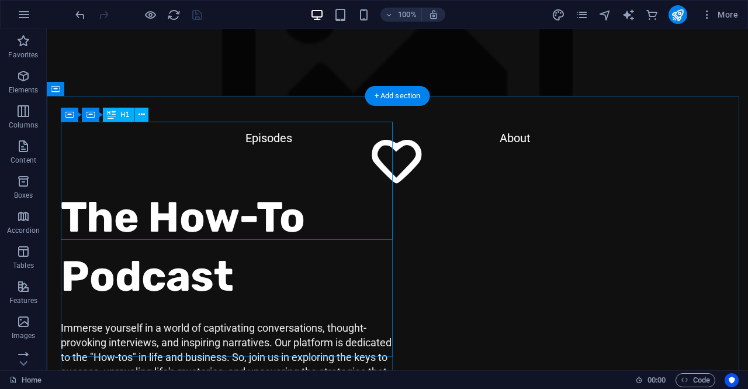
click at [243, 218] on div "The How-To Podcast" at bounding box center [229, 247] width 337 height 118
click at [226, 217] on div "The How-To Podcast" at bounding box center [229, 247] width 337 height 118
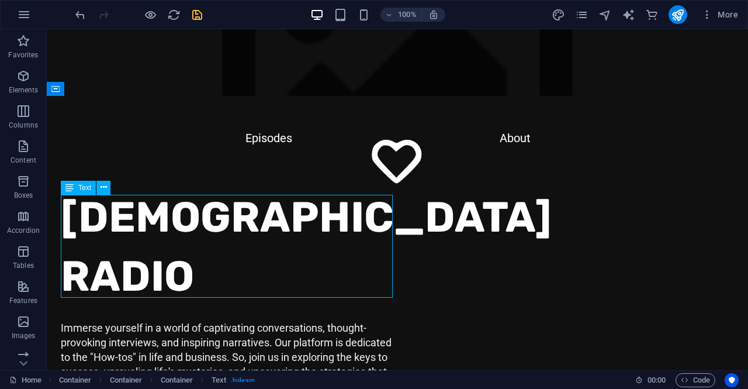
click at [245, 320] on div "Immerse yourself in a world of captivating conversations, thought-provoking int…" at bounding box center [229, 371] width 337 height 103
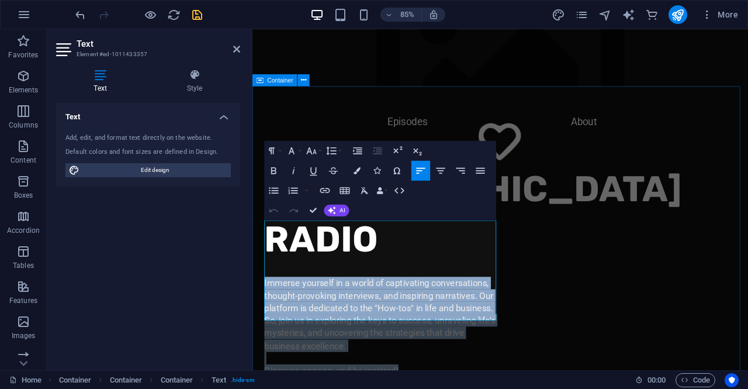
drag, startPoint x: 433, startPoint y: 363, endPoint x: 261, endPoint y: 265, distance: 197.4
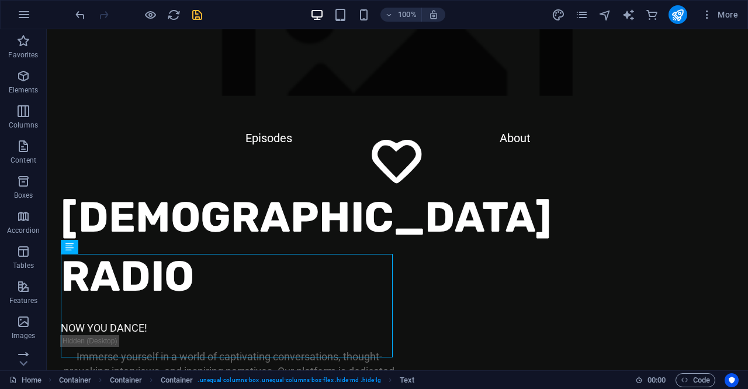
click at [235, 13] on div "100% More" at bounding box center [408, 14] width 670 height 19
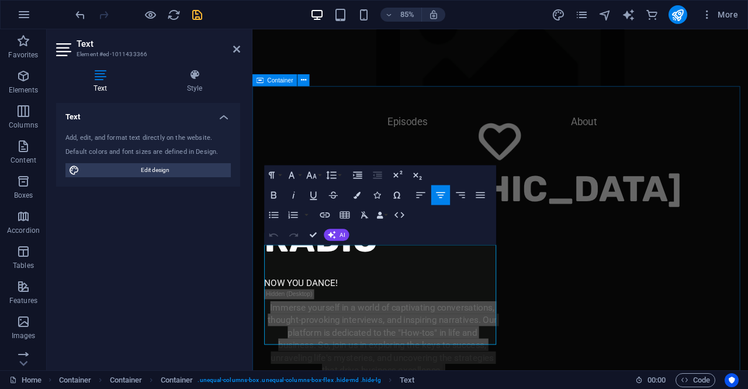
drag, startPoint x: 489, startPoint y: 393, endPoint x: 260, endPoint y: 286, distance: 253.4
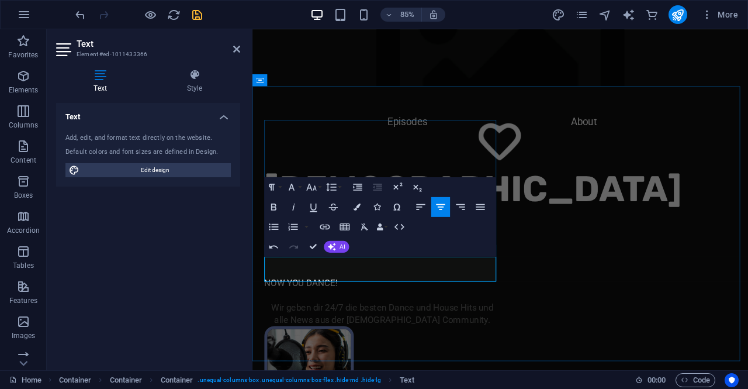
scroll to position [942, 2]
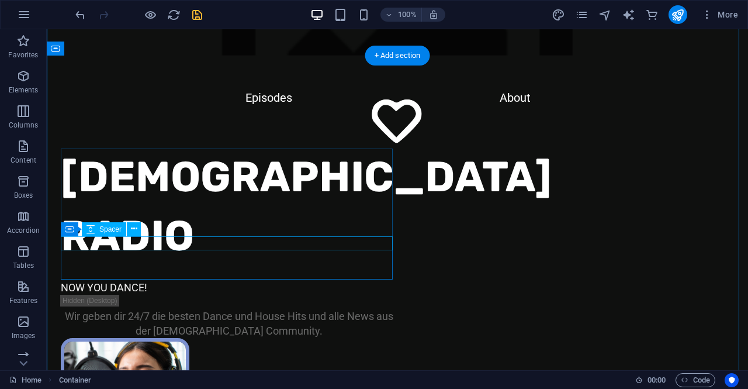
scroll to position [0, 0]
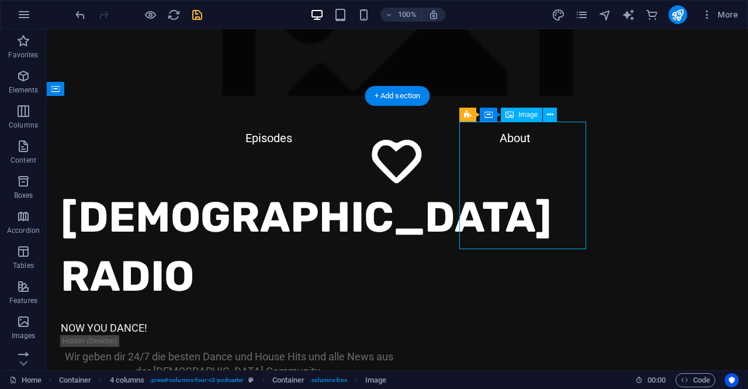
select select "%"
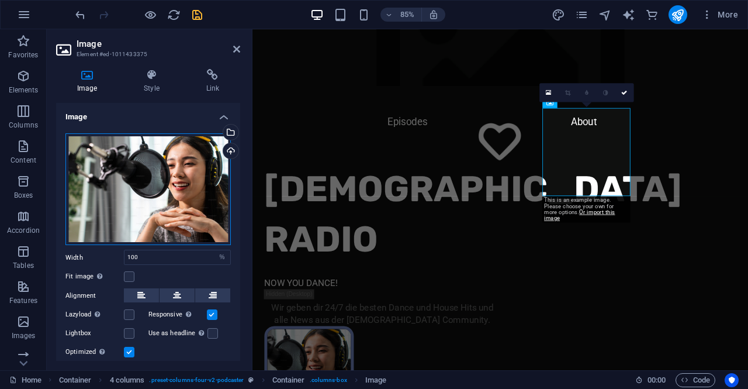
click at [144, 204] on div "Drag files here, click to choose files or select files from Files or our free s…" at bounding box center [147, 189] width 165 height 112
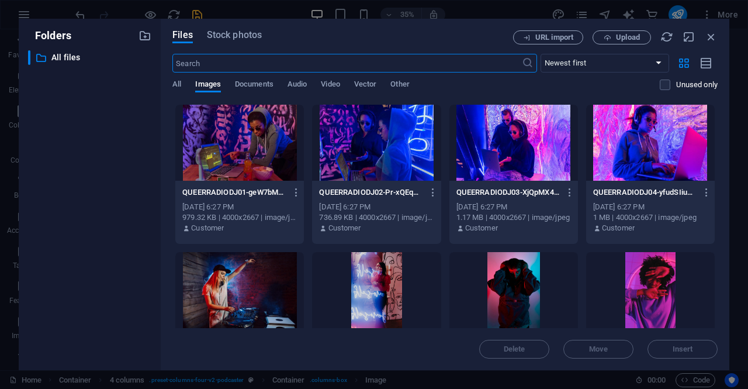
scroll to position [409, 0]
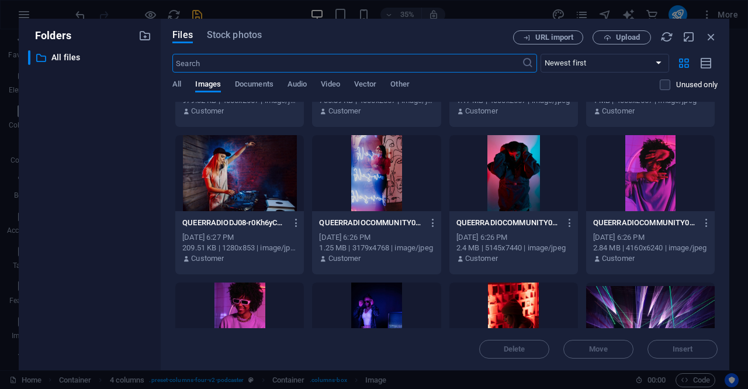
click at [237, 184] on div at bounding box center [239, 173] width 129 height 76
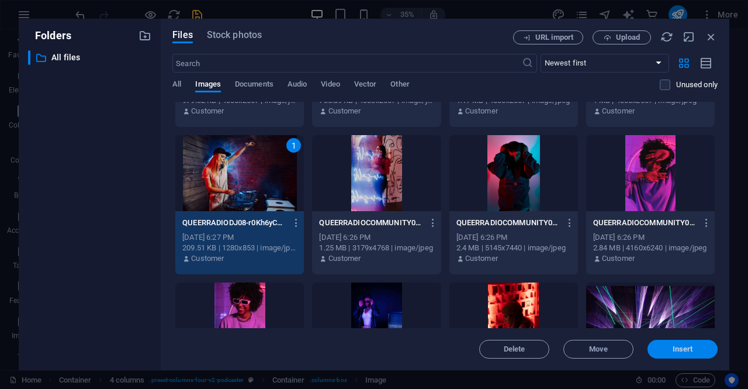
click at [693, 352] on span "Insert" at bounding box center [682, 348] width 61 height 7
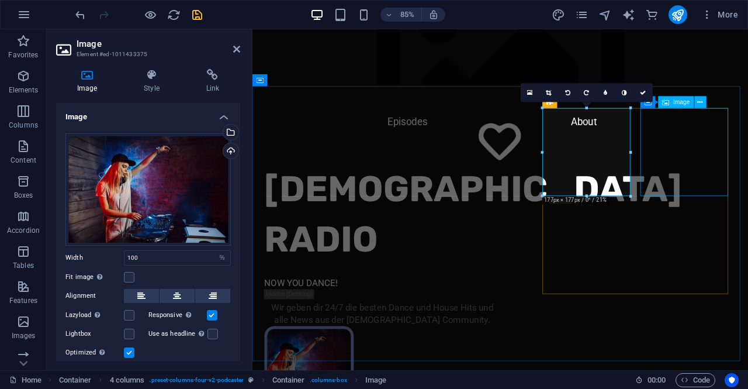
select select "%"
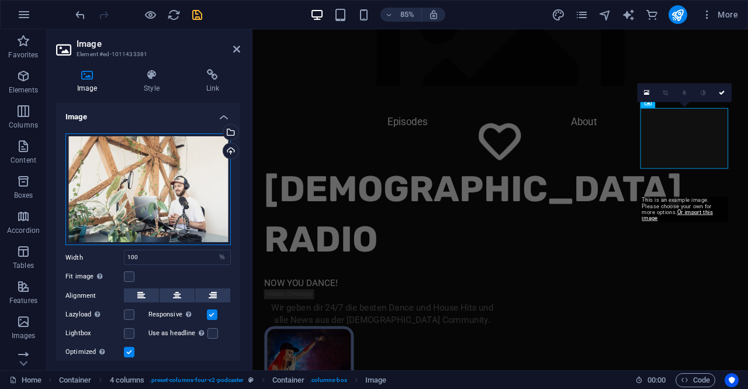
click at [153, 171] on div "Drag files here, click to choose files or select files from Files or our free s…" at bounding box center [147, 189] width 165 height 112
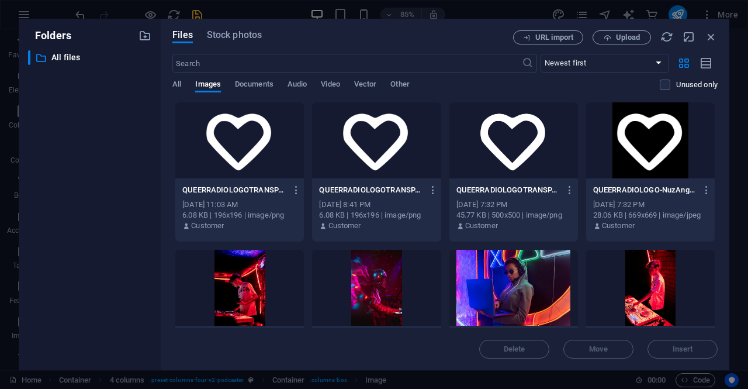
click at [153, 171] on div "Folders ​ All files All files" at bounding box center [90, 194] width 142 height 351
click at [258, 281] on div at bounding box center [239, 288] width 129 height 76
click at [703, 349] on span "Insert" at bounding box center [682, 348] width 61 height 7
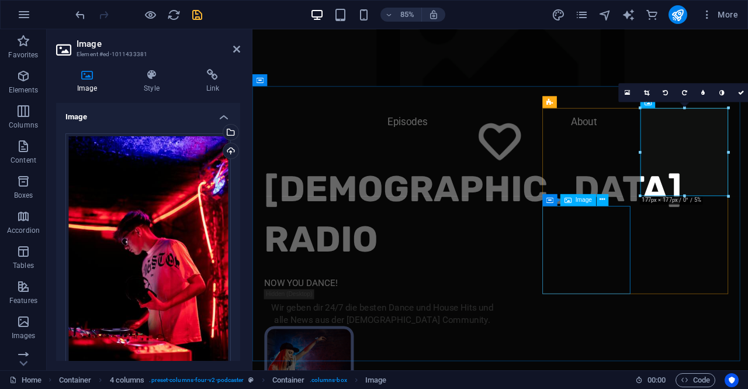
select select "%"
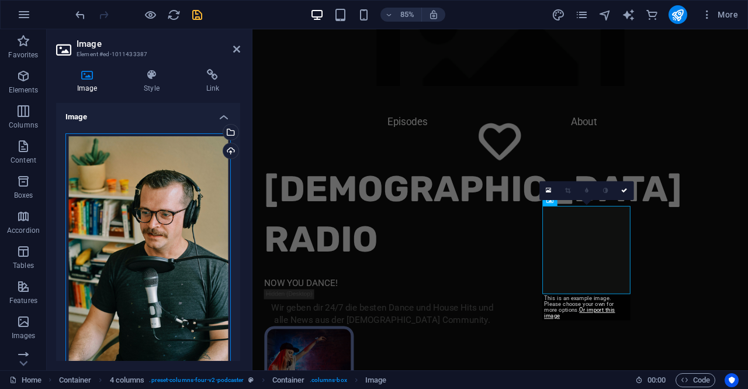
click at [150, 200] on div "Drag files here, click to choose files or select files from Files or our free s…" at bounding box center [147, 255] width 165 height 245
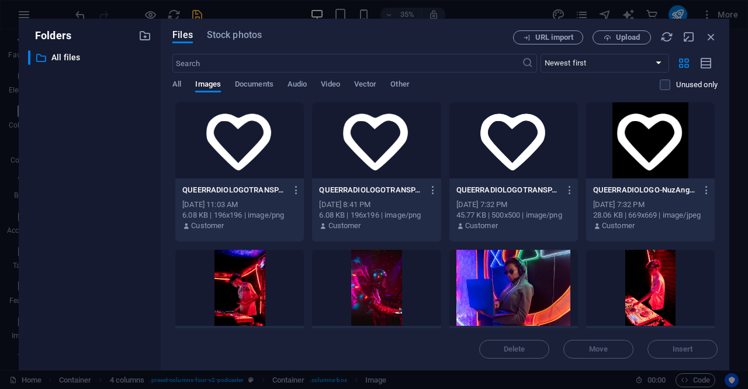
click at [649, 294] on div at bounding box center [650, 288] width 129 height 76
click at [682, 347] on span "Insert" at bounding box center [683, 348] width 20 height 7
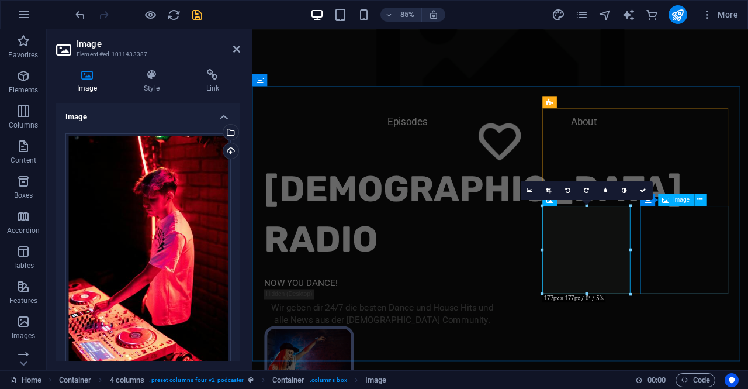
select select "%"
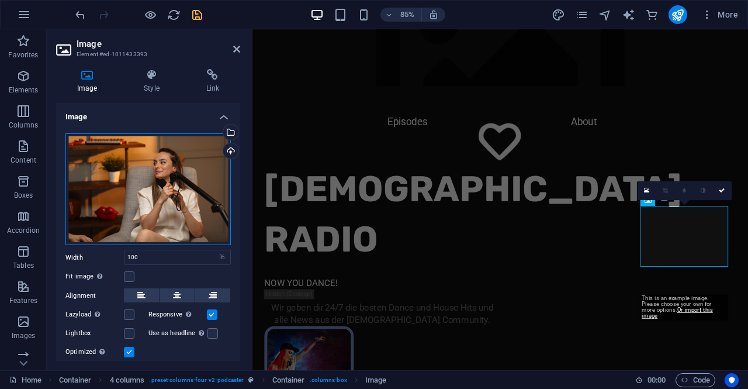
click at [166, 207] on div "Drag files here, click to choose files or select files from Files or our free s…" at bounding box center [147, 189] width 165 height 112
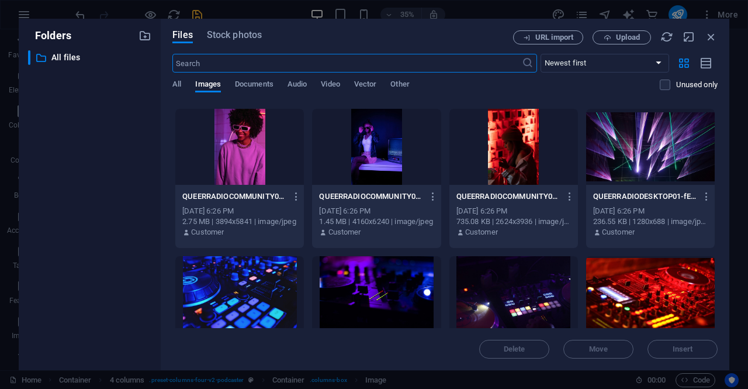
scroll to position [584, 0]
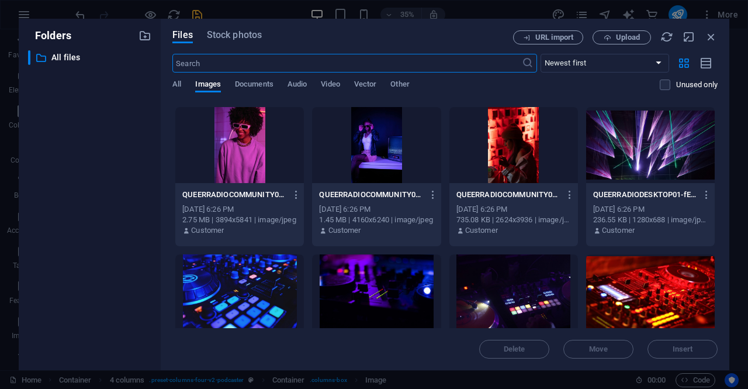
click at [504, 149] on div at bounding box center [513, 145] width 129 height 76
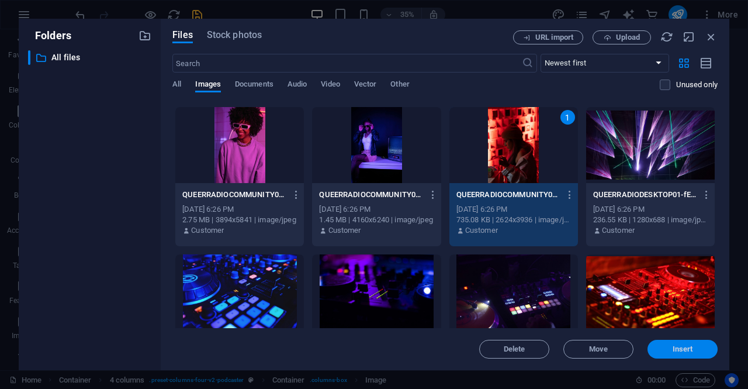
click at [680, 345] on span "Insert" at bounding box center [683, 348] width 20 height 7
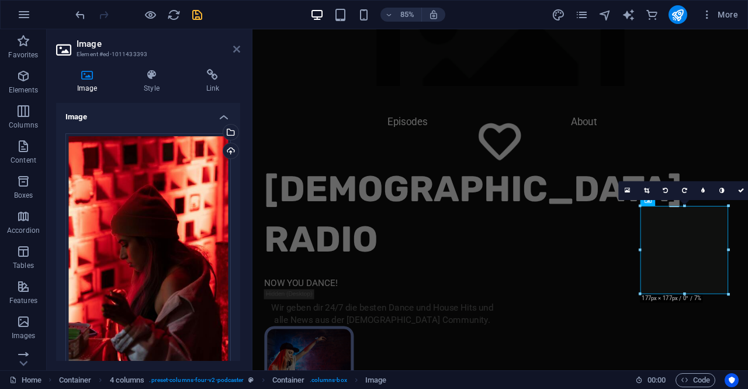
click at [237, 49] on icon at bounding box center [236, 48] width 7 height 9
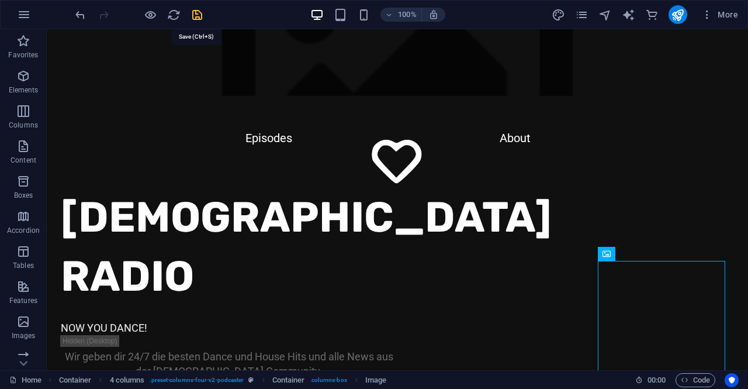
click at [195, 16] on icon "save" at bounding box center [197, 14] width 13 height 13
checkbox input "false"
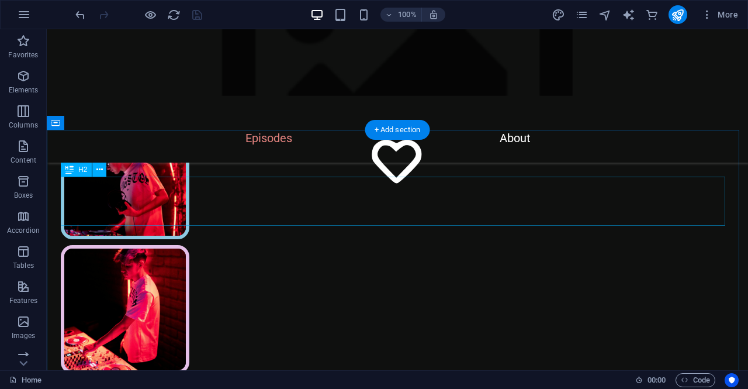
scroll to position [351, 0]
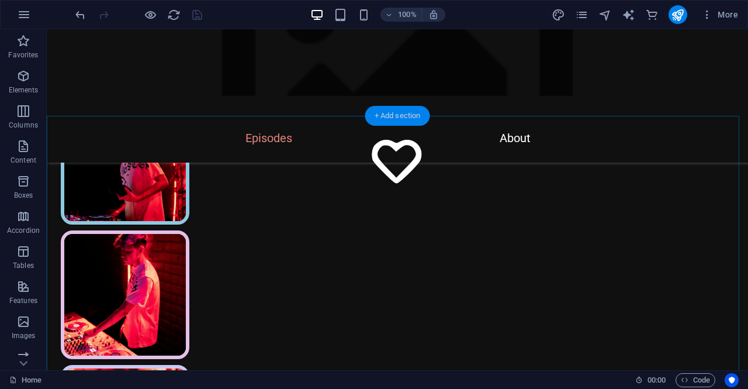
click at [385, 117] on div "+ Add section" at bounding box center [397, 116] width 65 height 20
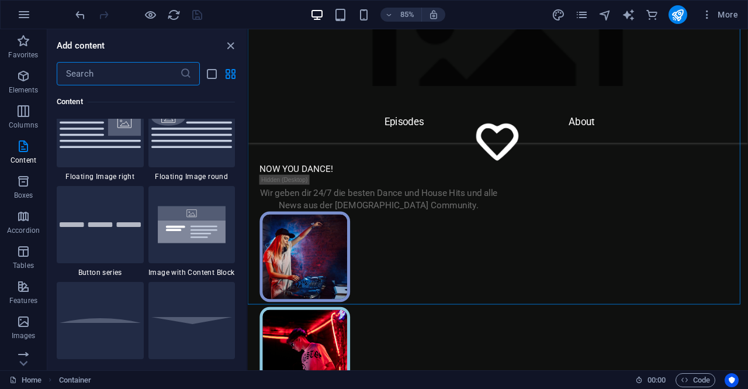
scroll to position [2688, 0]
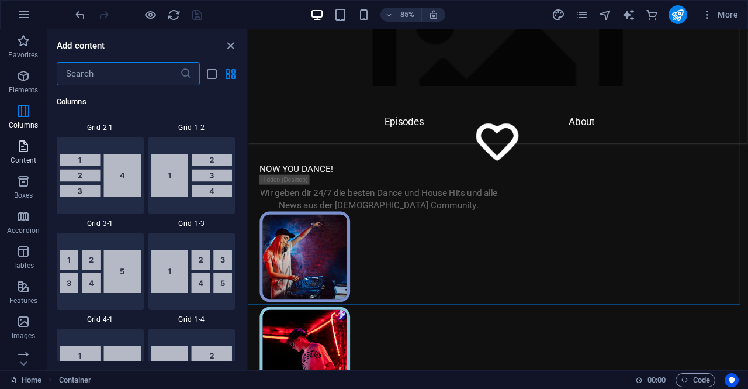
click at [22, 157] on p "Content" at bounding box center [24, 159] width 26 height 9
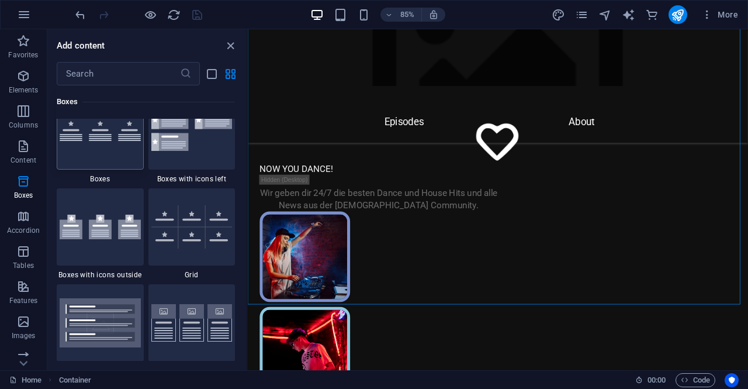
scroll to position [3389, 0]
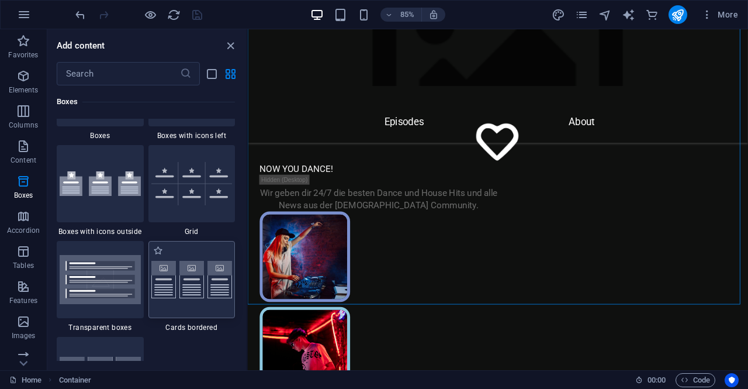
click at [199, 269] on img at bounding box center [191, 280] width 81 height 38
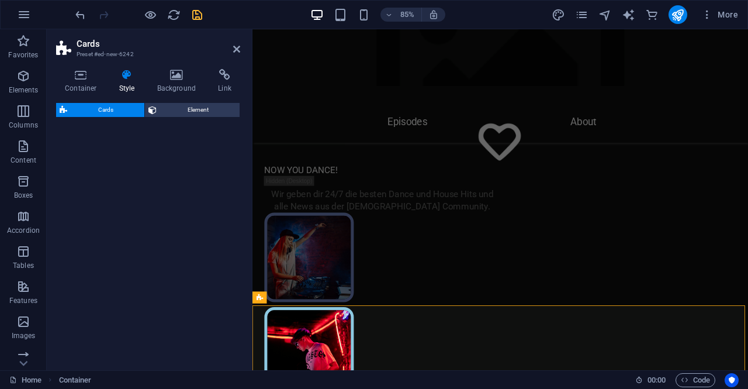
select select "rem"
select select "preset-image-boxes-v3-border"
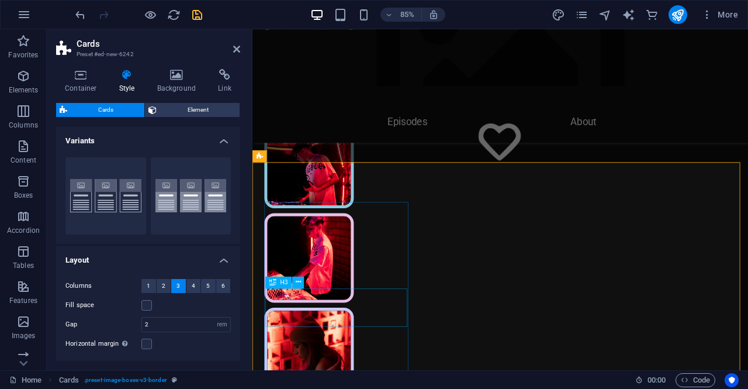
scroll to position [301, 0]
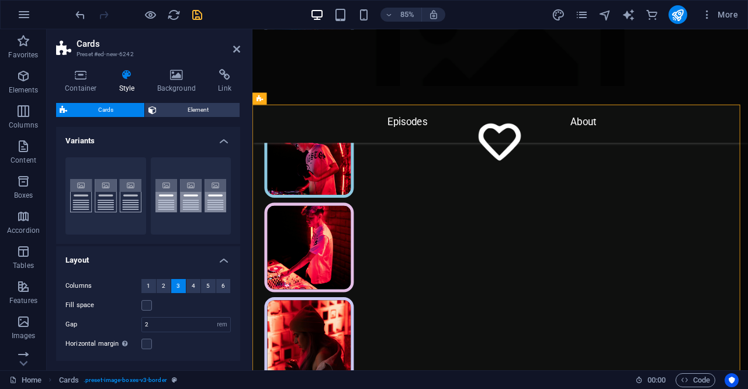
click at [233, 47] on h2 "Cards" at bounding box center [159, 44] width 164 height 11
click at [235, 49] on icon at bounding box center [236, 48] width 7 height 9
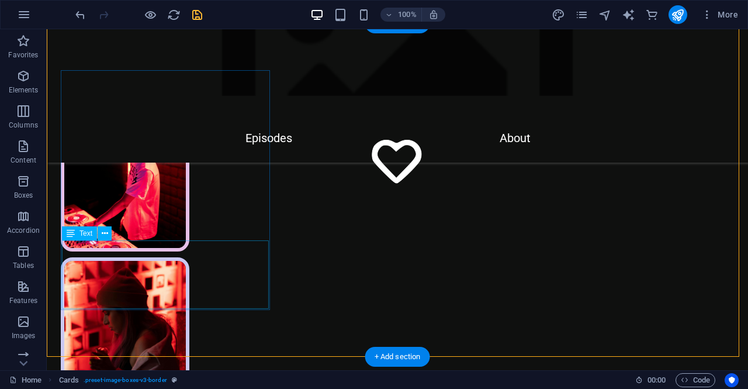
scroll to position [442, 0]
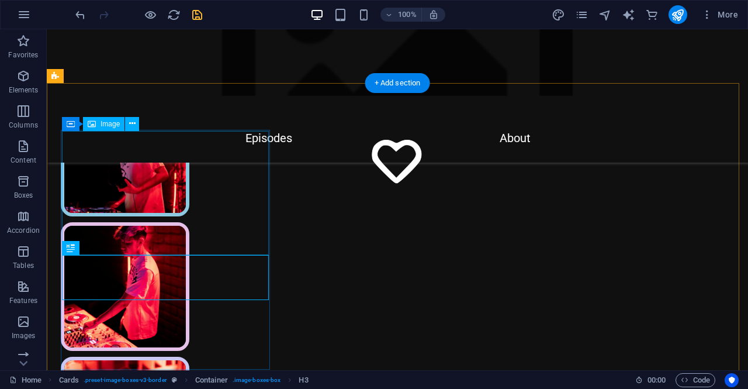
scroll to position [325, 0]
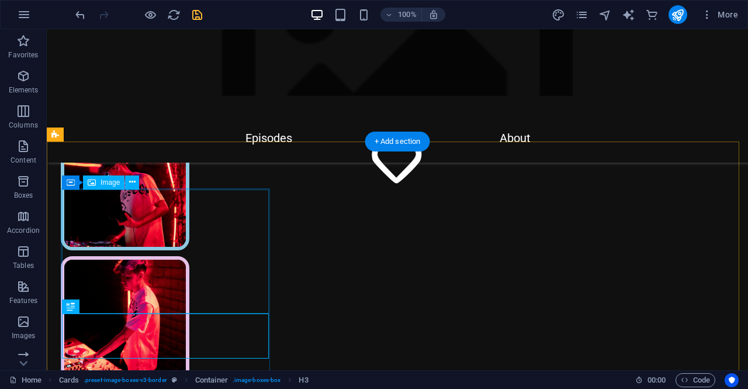
select select "%"
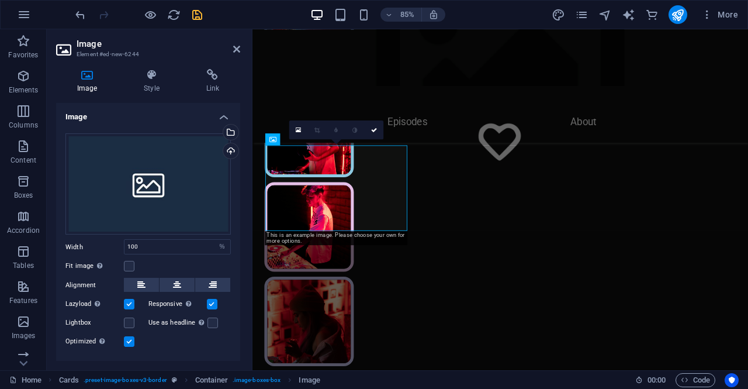
scroll to position [301, 0]
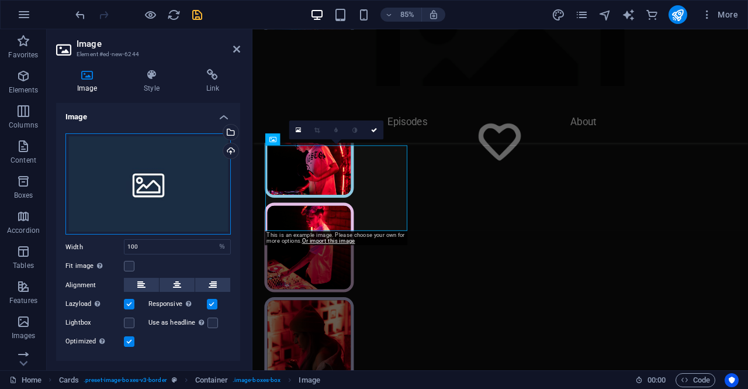
click at [160, 183] on div "Drag files here, click to choose files or select files from Files or our free s…" at bounding box center [147, 184] width 165 height 102
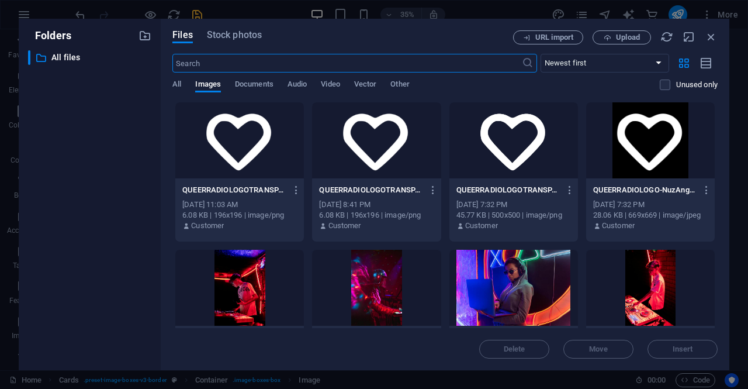
scroll to position [175, 0]
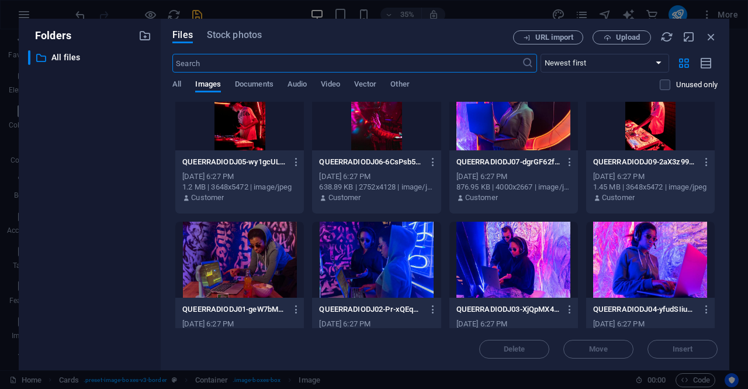
click at [528, 267] on div at bounding box center [513, 260] width 129 height 76
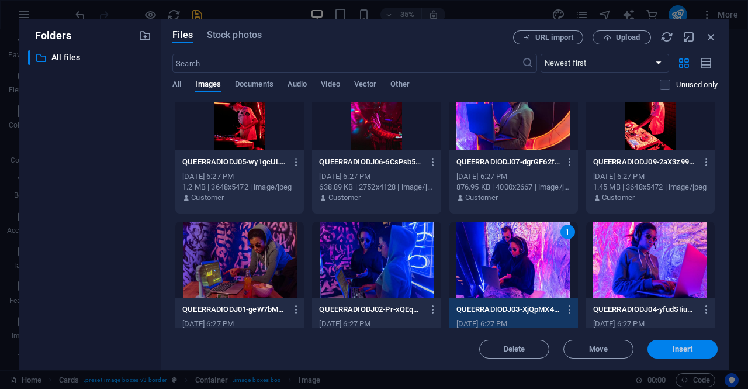
click at [667, 340] on button "Insert" at bounding box center [683, 349] width 70 height 19
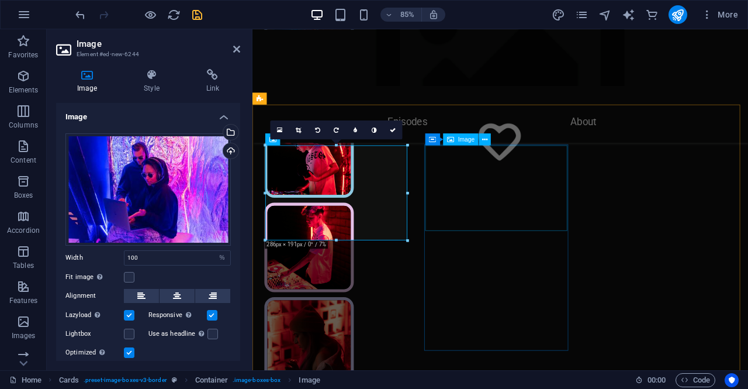
select select "%"
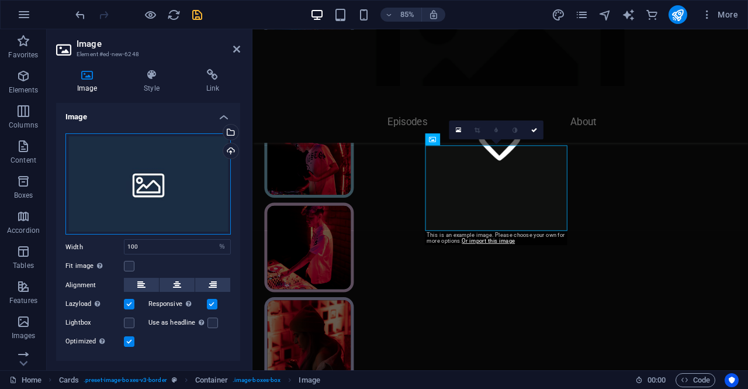
click at [162, 174] on div "Drag files here, click to choose files or select files from Files or our free s…" at bounding box center [147, 184] width 165 height 102
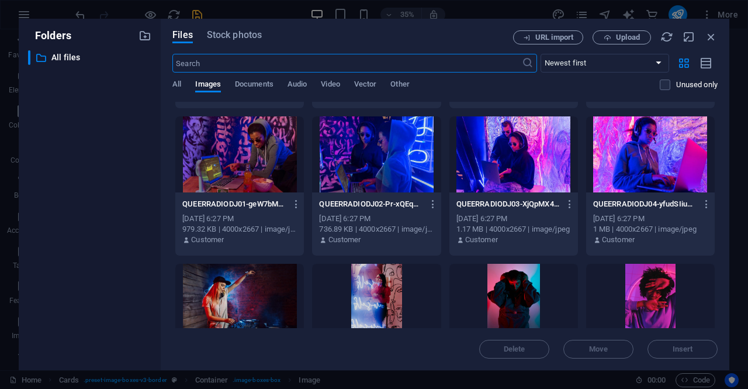
scroll to position [292, 0]
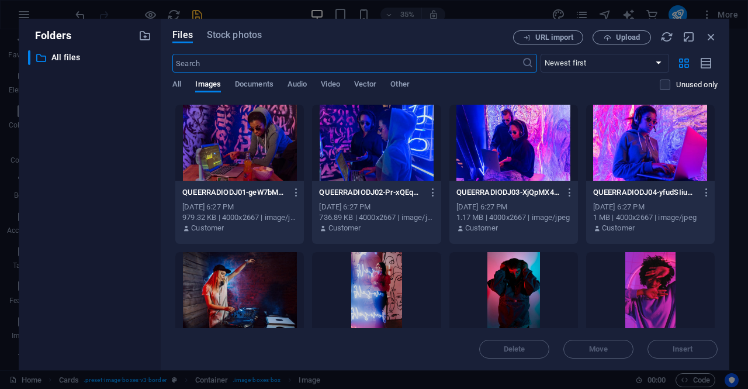
click at [653, 147] on div at bounding box center [650, 143] width 129 height 76
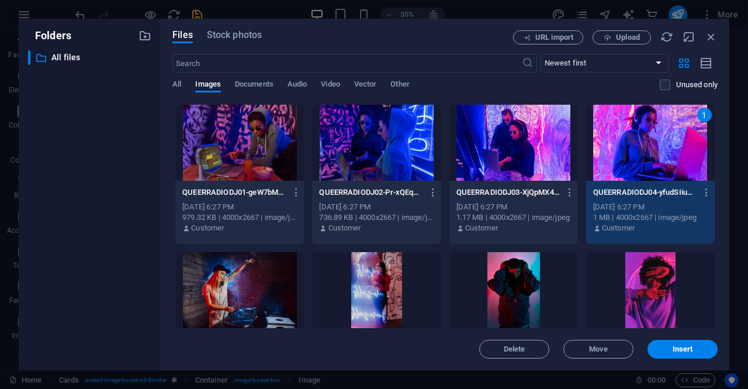
click at [652, 149] on div "1" at bounding box center [650, 143] width 129 height 76
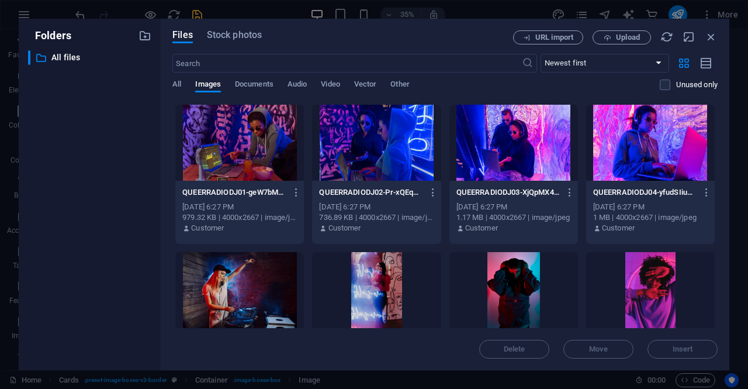
click at [651, 150] on div at bounding box center [650, 143] width 129 height 76
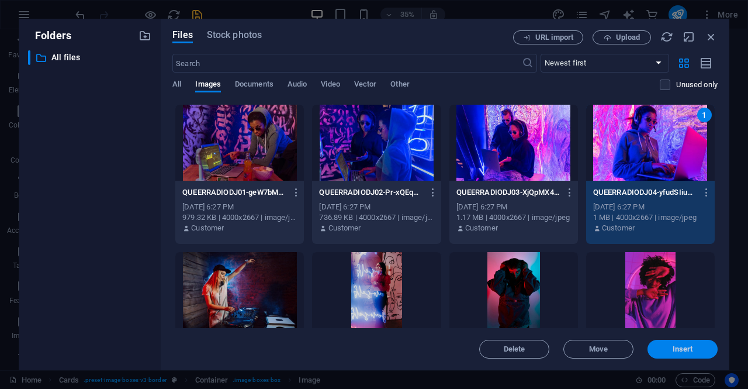
click at [683, 349] on span "Insert" at bounding box center [683, 348] width 20 height 7
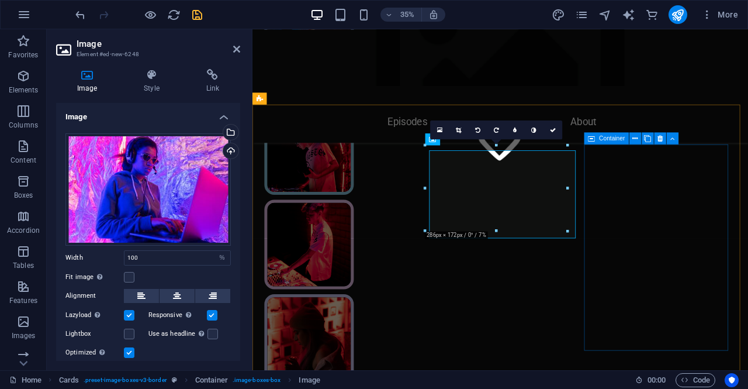
scroll to position [301, 0]
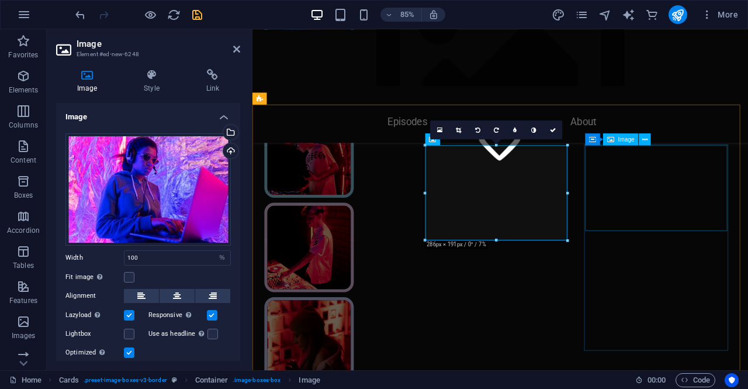
select select "%"
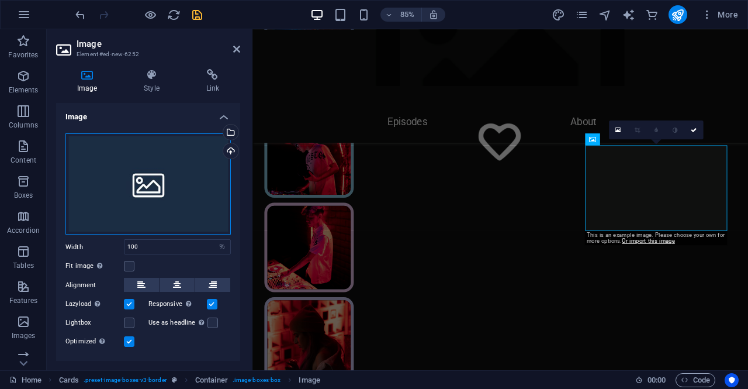
click at [180, 177] on div "Drag files here, click to choose files or select files from Files or our free s…" at bounding box center [147, 184] width 165 height 102
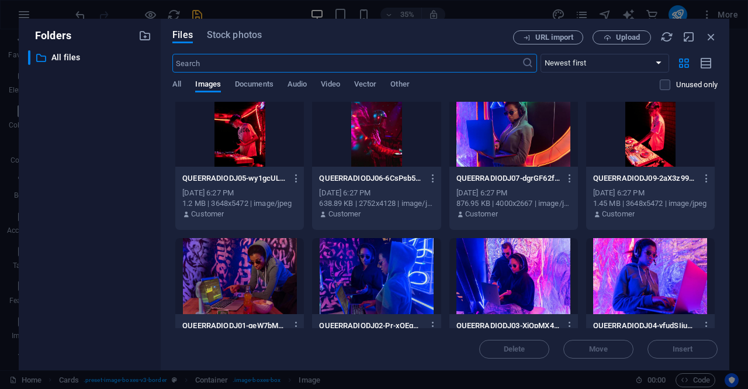
scroll to position [234, 0]
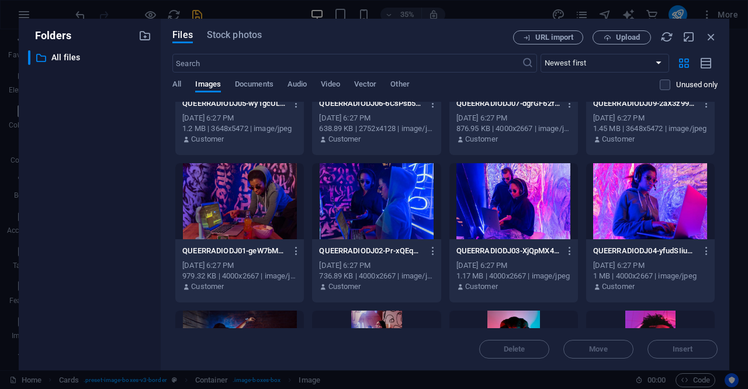
click at [387, 224] on div at bounding box center [376, 201] width 129 height 76
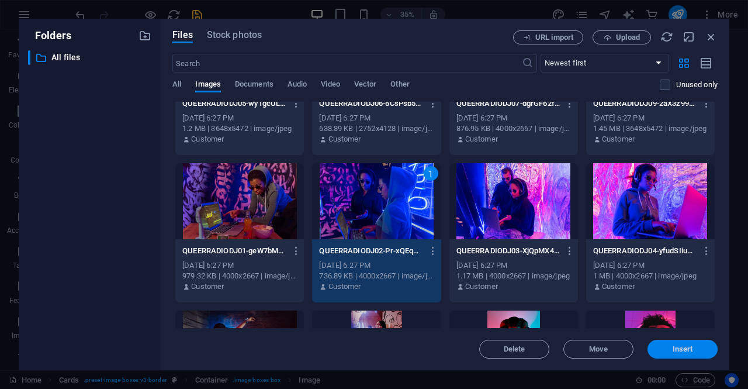
click at [684, 349] on span "Insert" at bounding box center [683, 348] width 20 height 7
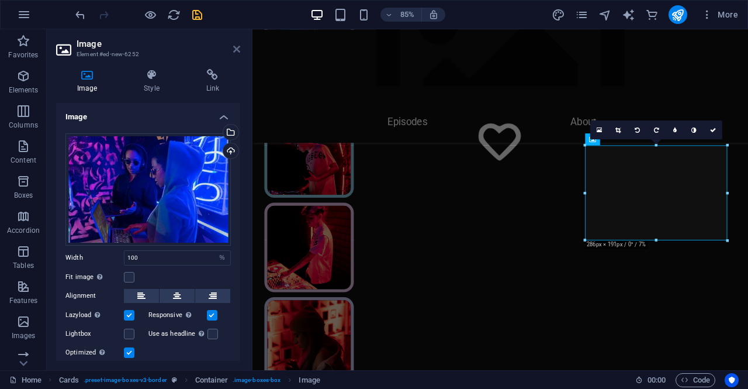
click at [236, 50] on icon at bounding box center [236, 48] width 7 height 9
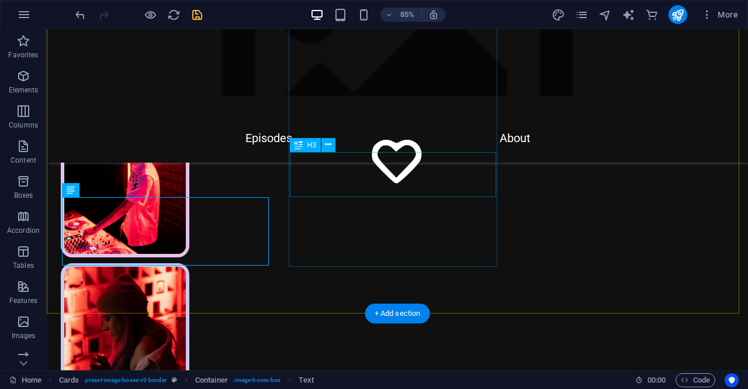
scroll to position [500, 0]
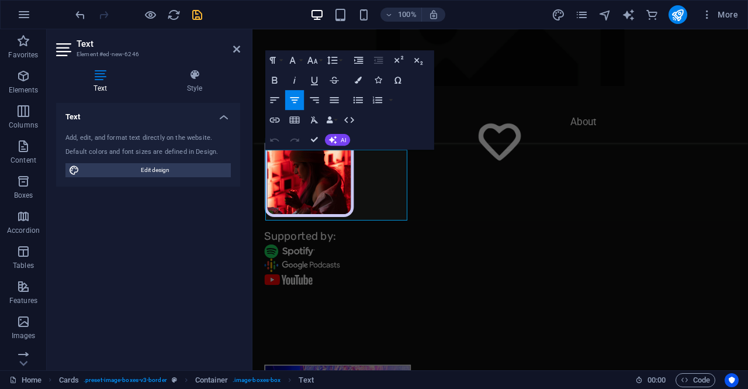
scroll to position [452, 0]
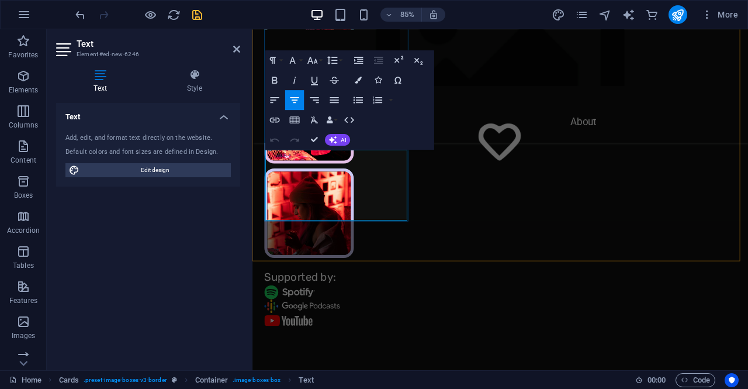
drag, startPoint x: 357, startPoint y: 223, endPoint x: 286, endPoint y: 177, distance: 84.3
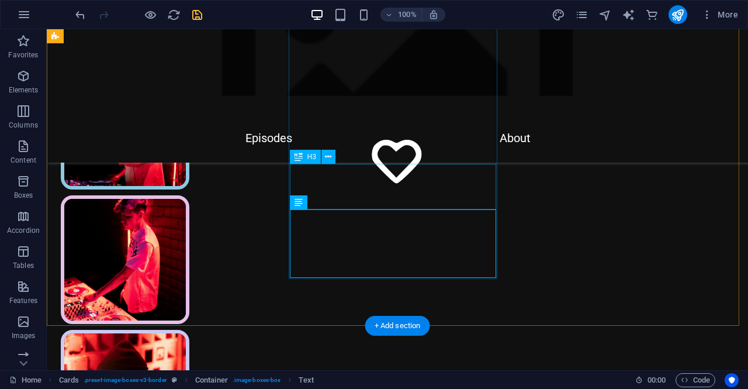
scroll to position [383, 0]
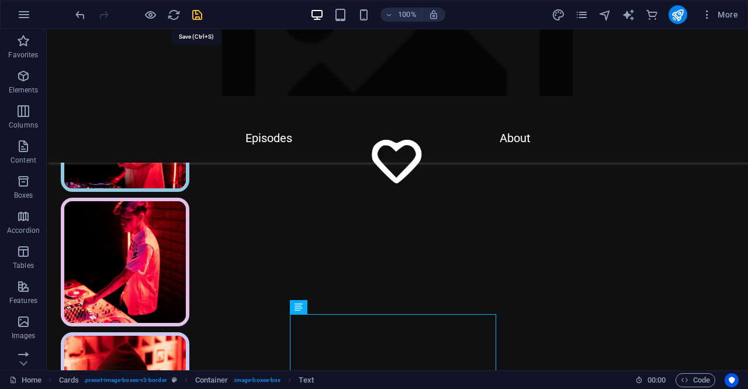
click at [199, 17] on icon "save" at bounding box center [197, 14] width 13 height 13
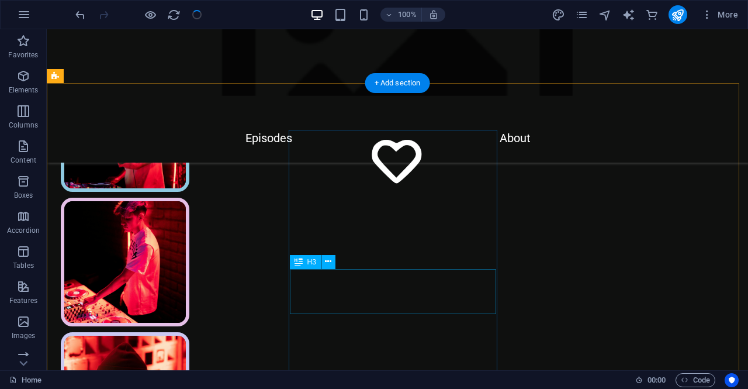
checkbox input "false"
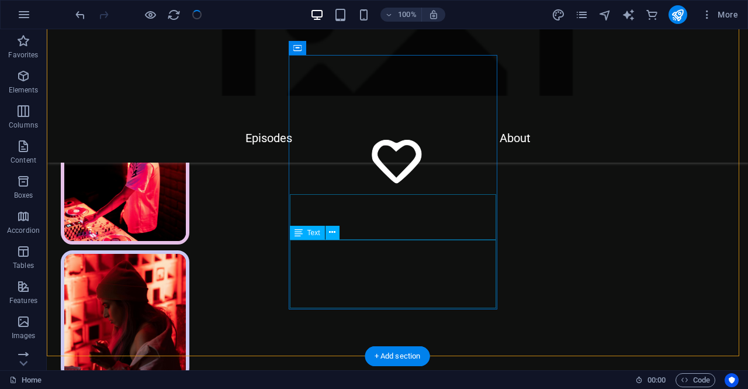
scroll to position [500, 0]
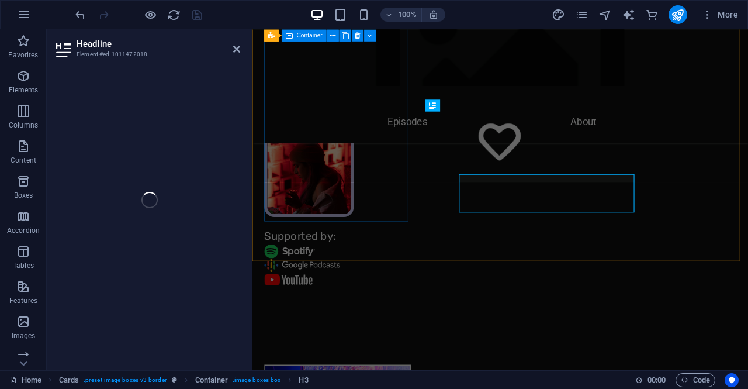
scroll to position [452, 0]
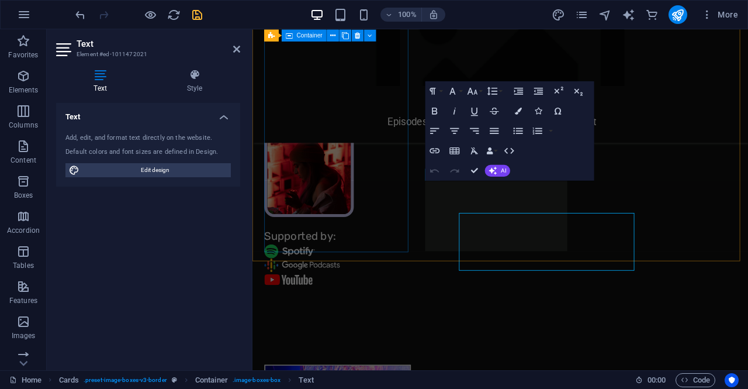
scroll to position [452, 0]
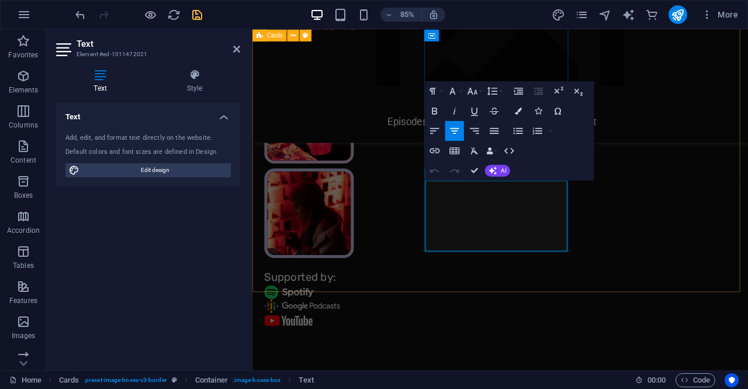
drag, startPoint x: 556, startPoint y: 272, endPoint x: 471, endPoint y: 215, distance: 102.8
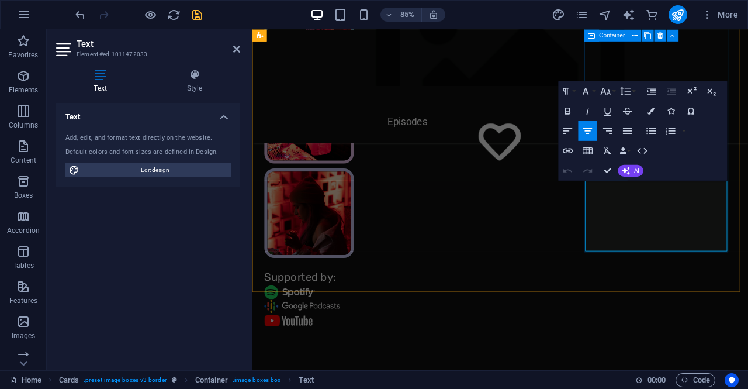
drag, startPoint x: 662, startPoint y: 213, endPoint x: 747, endPoint y: 270, distance: 102.3
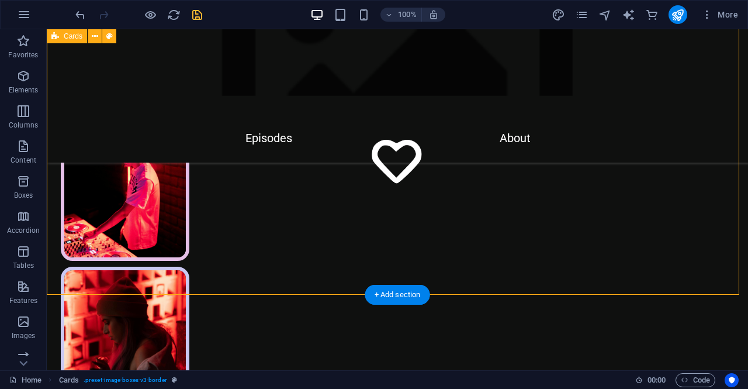
scroll to position [432, 0]
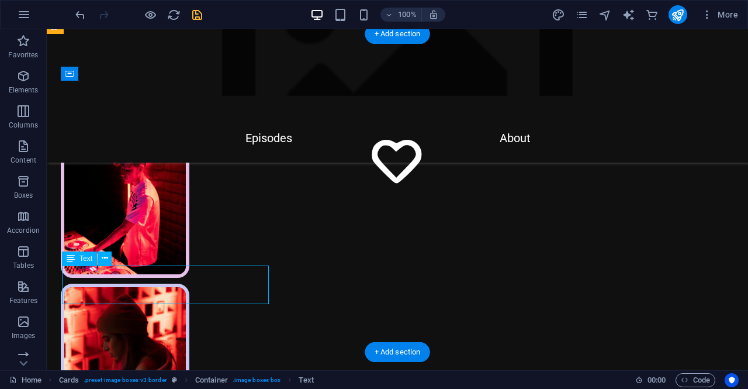
scroll to position [490, 0]
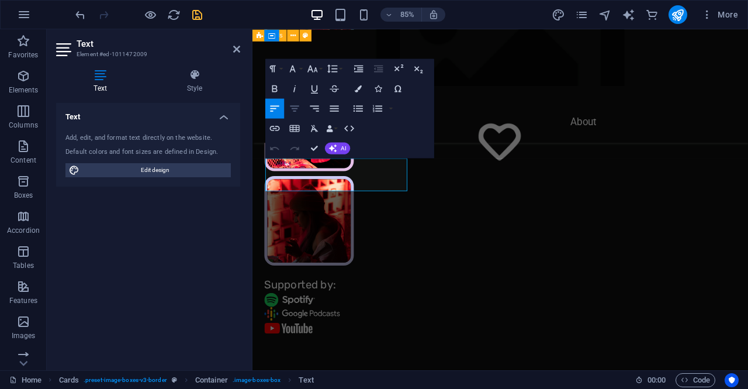
click at [294, 109] on icon "button" at bounding box center [295, 108] width 12 height 12
click at [236, 46] on icon at bounding box center [236, 48] width 7 height 9
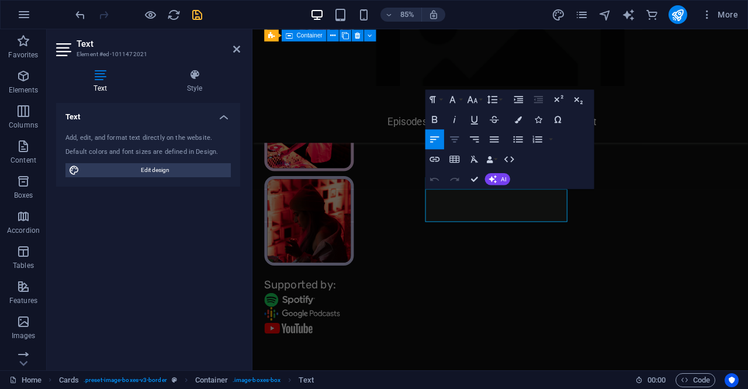
click at [455, 136] on icon "button" at bounding box center [454, 139] width 9 height 6
click at [469, 131] on div at bounding box center [544, 166] width 537 height 70
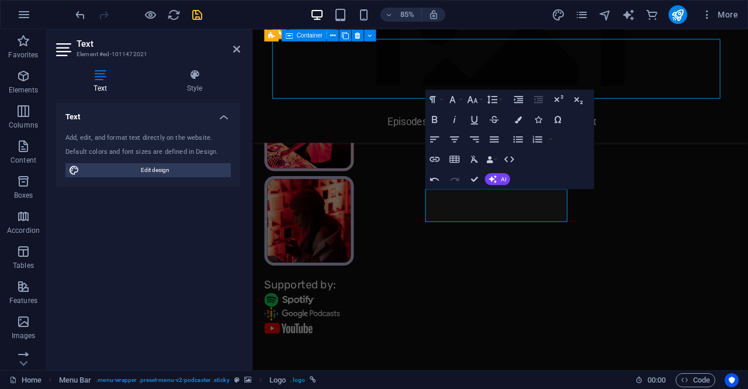
scroll to position [490, 0]
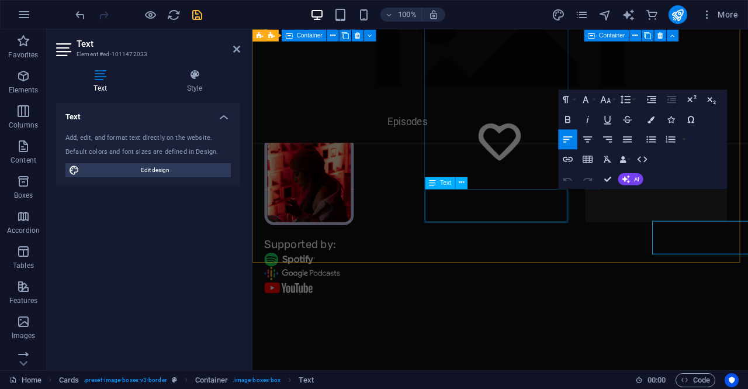
scroll to position [443, 0]
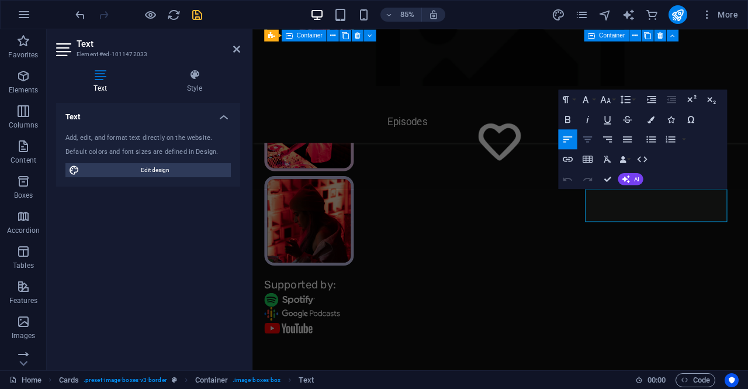
click at [591, 135] on icon "button" at bounding box center [588, 139] width 12 height 12
click at [456, 131] on div at bounding box center [544, 166] width 537 height 70
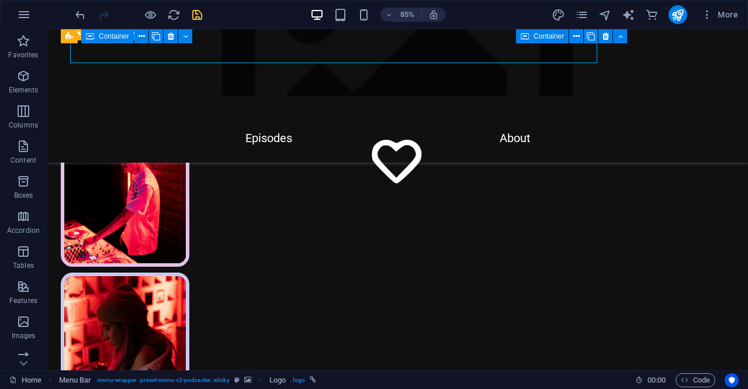
scroll to position [490, 0]
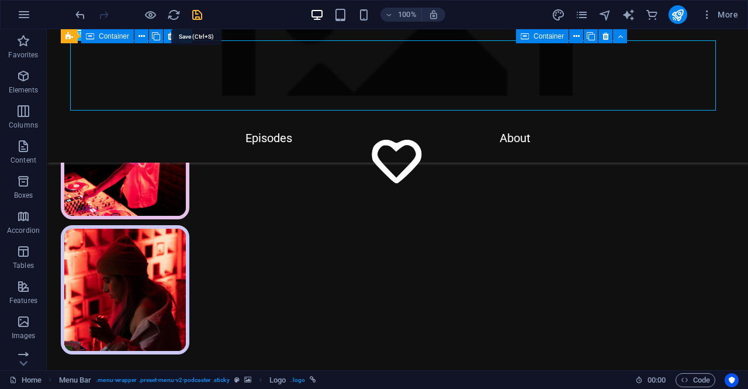
click at [196, 13] on icon "save" at bounding box center [197, 14] width 13 height 13
checkbox input "false"
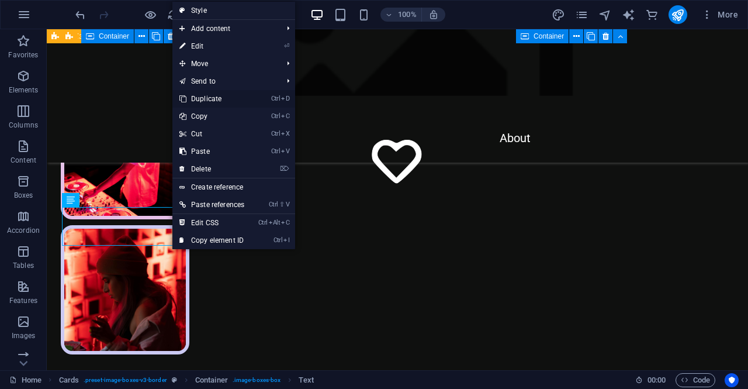
click at [207, 96] on link "Ctrl D Duplicate" at bounding box center [211, 99] width 79 height 18
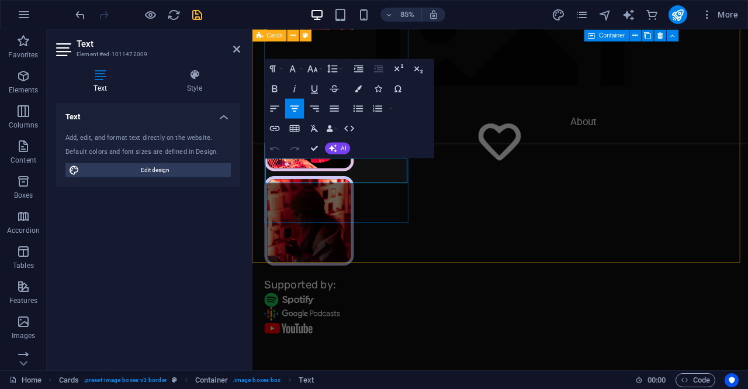
drag, startPoint x: 399, startPoint y: 205, endPoint x: 286, endPoint y: 184, distance: 114.2
click at [296, 103] on icon "button" at bounding box center [295, 108] width 12 height 12
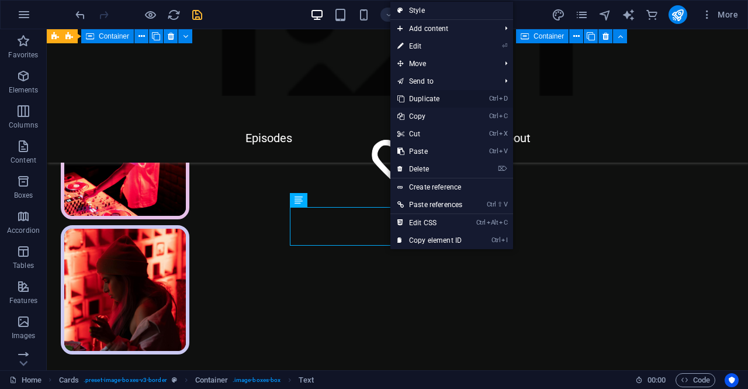
click at [431, 103] on link "Ctrl D Duplicate" at bounding box center [429, 99] width 79 height 18
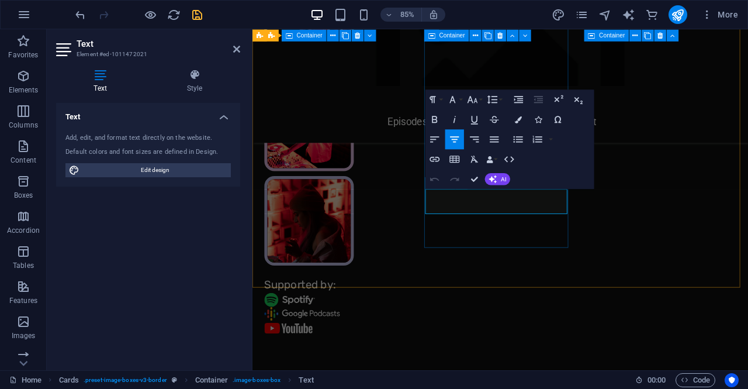
drag, startPoint x: 573, startPoint y: 236, endPoint x: 459, endPoint y: 217, distance: 115.5
click at [453, 144] on icon "button" at bounding box center [455, 139] width 12 height 12
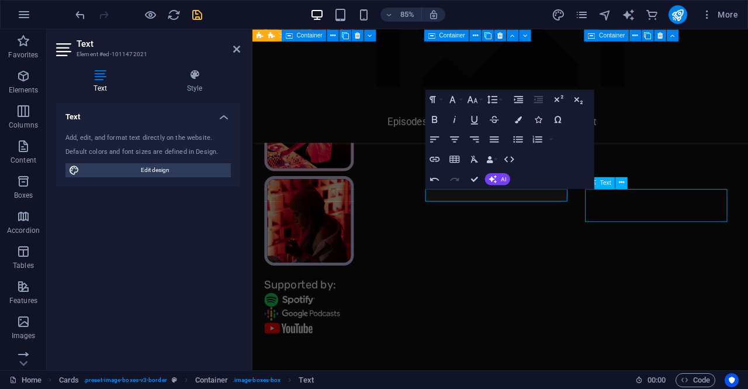
scroll to position [490, 0]
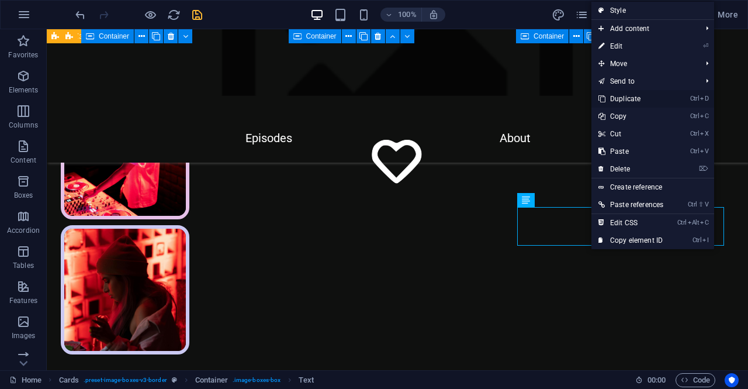
click at [623, 96] on link "Ctrl D Duplicate" at bounding box center [630, 99] width 79 height 18
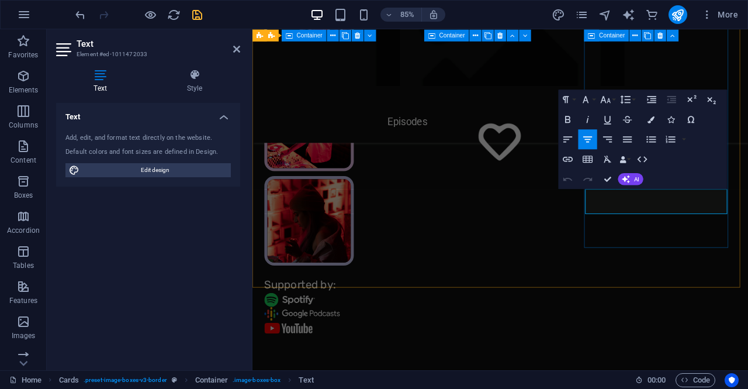
drag, startPoint x: 798, startPoint y: 237, endPoint x: 849, endPoint y: 217, distance: 54.4
click at [587, 139] on icon "button" at bounding box center [587, 139] width 9 height 6
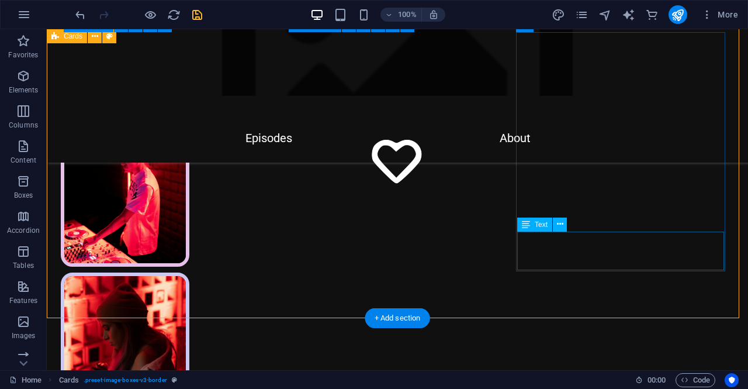
scroll to position [480, 0]
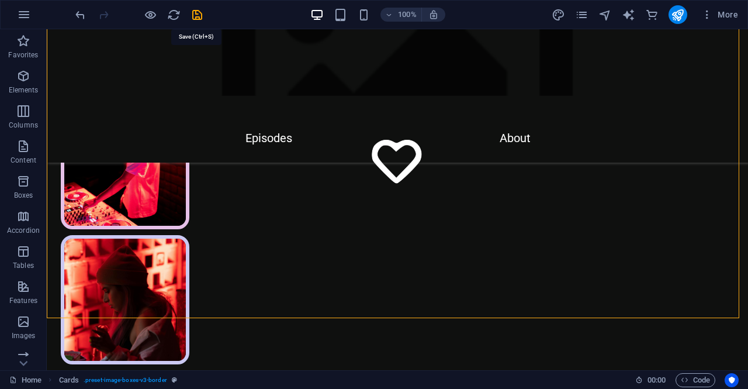
drag, startPoint x: 194, startPoint y: 11, endPoint x: 199, endPoint y: 15, distance: 6.7
click at [195, 11] on icon "save" at bounding box center [197, 14] width 13 height 13
checkbox input "false"
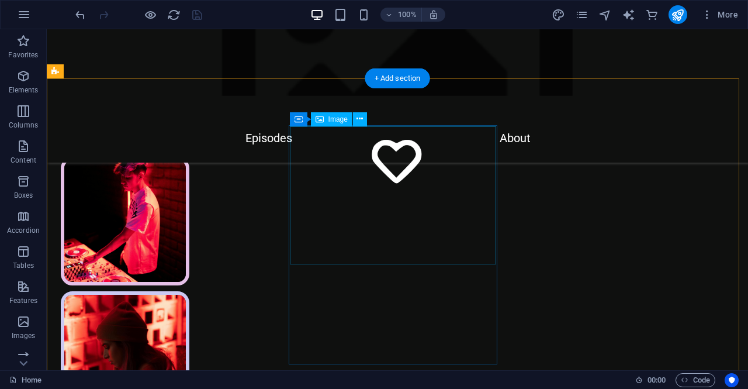
scroll to position [364, 0]
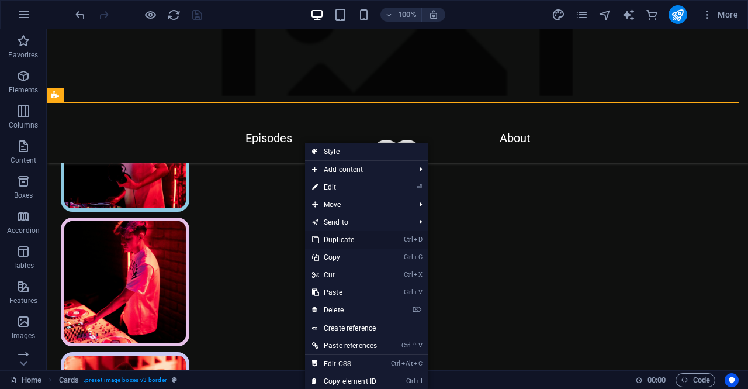
click at [347, 240] on link "Ctrl D Duplicate" at bounding box center [344, 240] width 79 height 18
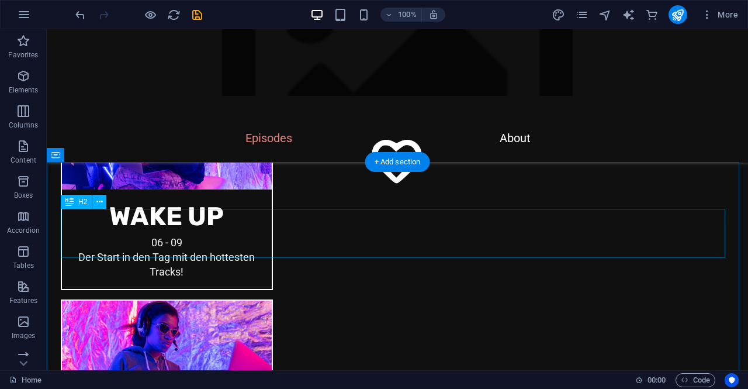
scroll to position [994, 0]
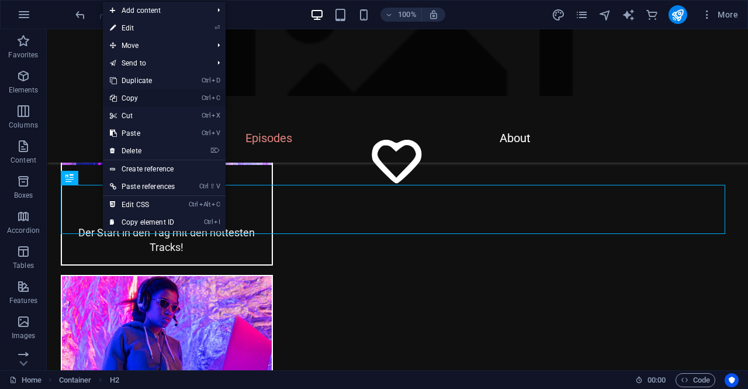
click at [144, 99] on link "Ctrl C Copy" at bounding box center [142, 98] width 79 height 18
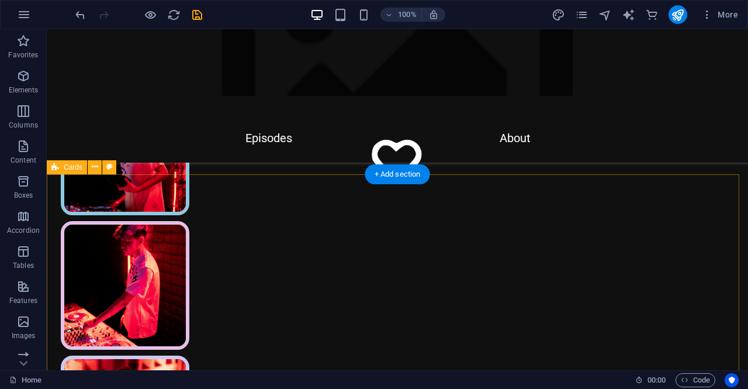
scroll to position [292, 0]
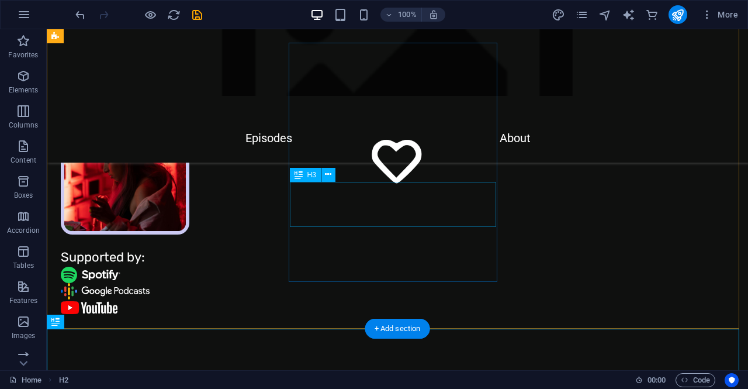
scroll to position [624, 0]
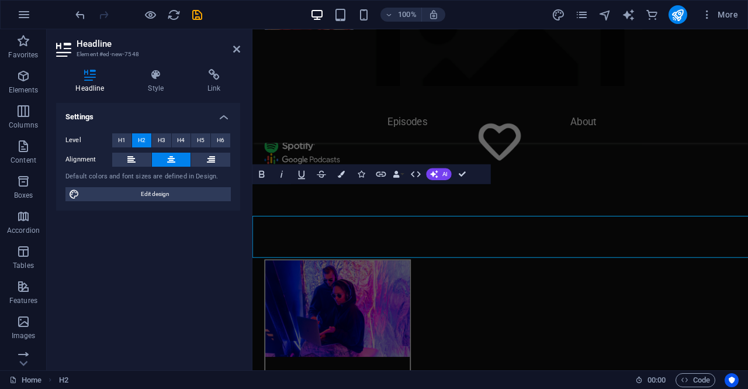
scroll to position [550, 0]
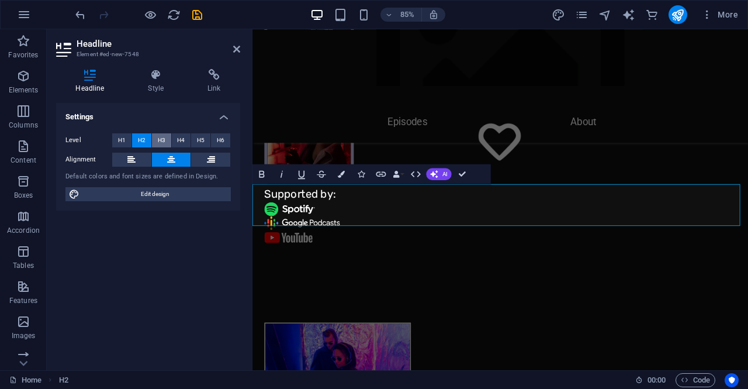
click at [160, 139] on span "H3" at bounding box center [162, 140] width 8 height 14
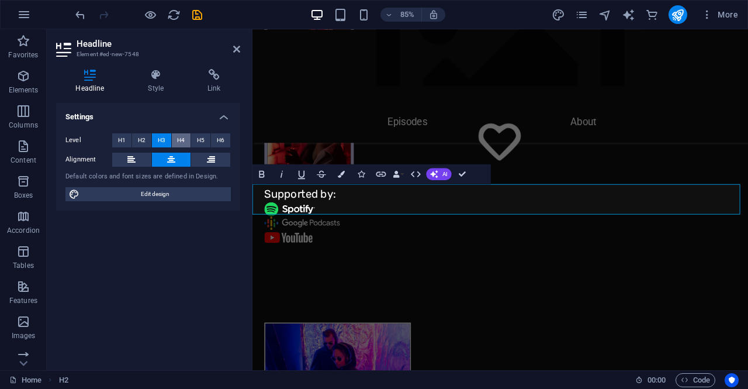
click at [183, 140] on span "H4" at bounding box center [181, 140] width 8 height 14
click at [200, 138] on span "H5" at bounding box center [201, 140] width 8 height 14
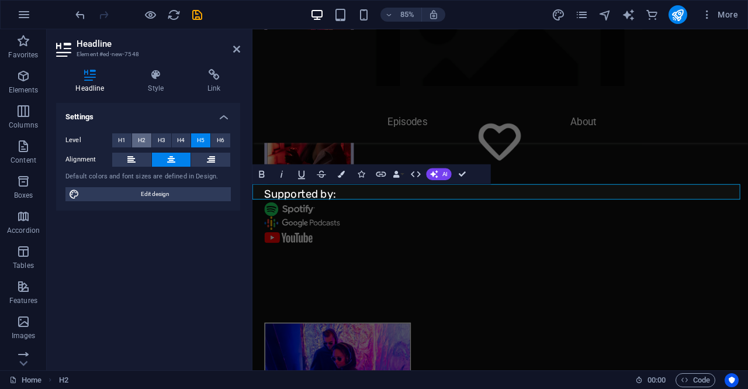
click at [138, 138] on span "H2" at bounding box center [142, 140] width 8 height 14
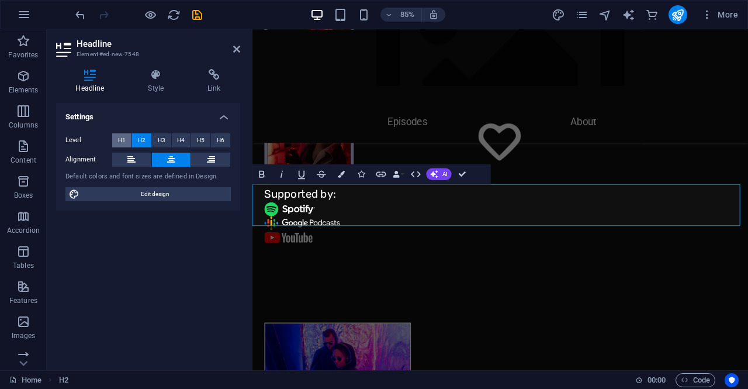
click at [123, 139] on span "H1" at bounding box center [122, 140] width 8 height 14
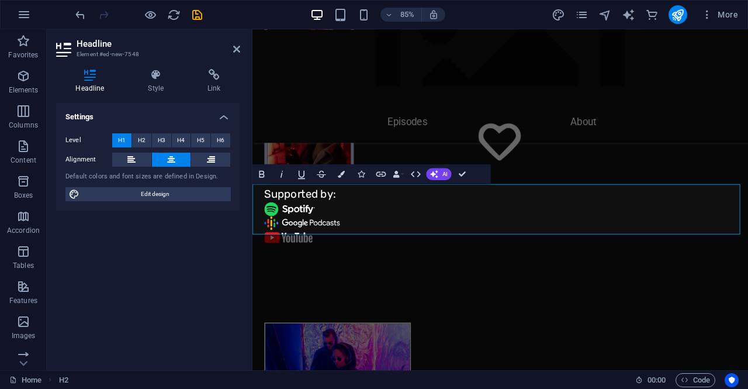
click at [130, 139] on button "H1" at bounding box center [121, 140] width 19 height 14
click at [136, 140] on button "H2" at bounding box center [141, 140] width 19 height 14
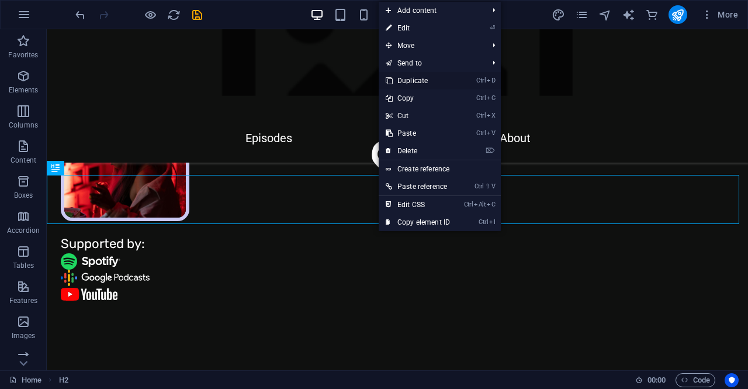
click at [413, 83] on link "Ctrl D Duplicate" at bounding box center [418, 81] width 78 height 18
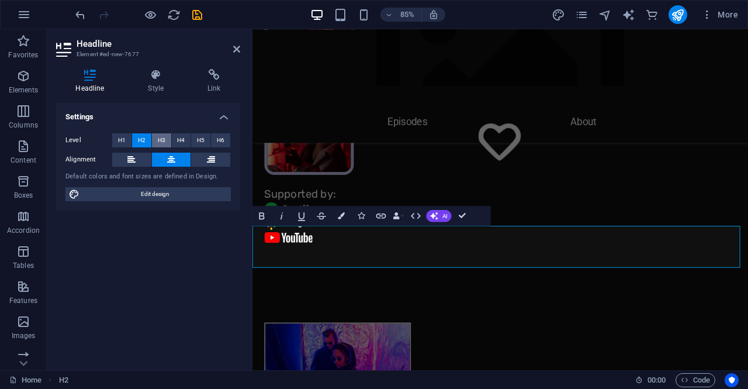
click at [161, 135] on span "H3" at bounding box center [162, 140] width 8 height 14
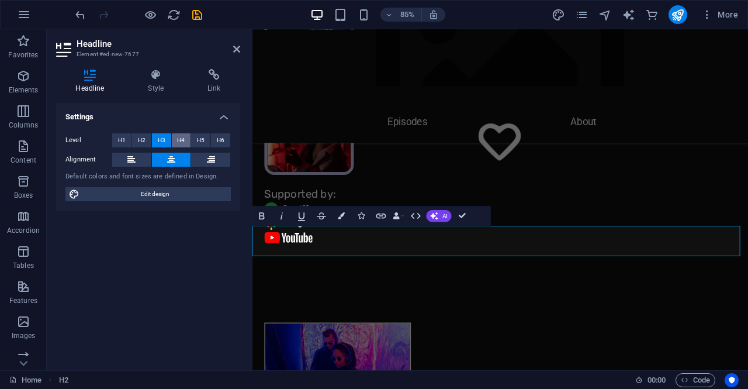
click at [184, 140] on span "H4" at bounding box center [181, 140] width 8 height 14
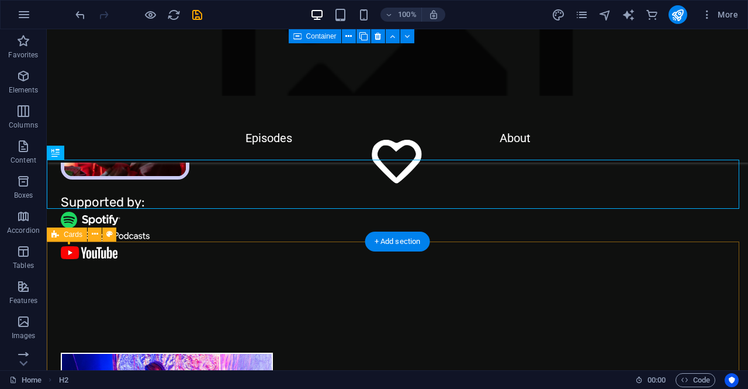
scroll to position [682, 0]
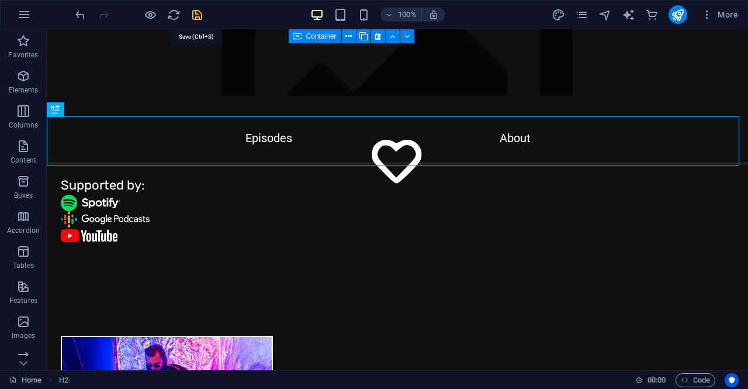
click at [197, 15] on icon "save" at bounding box center [197, 14] width 13 height 13
checkbox input "false"
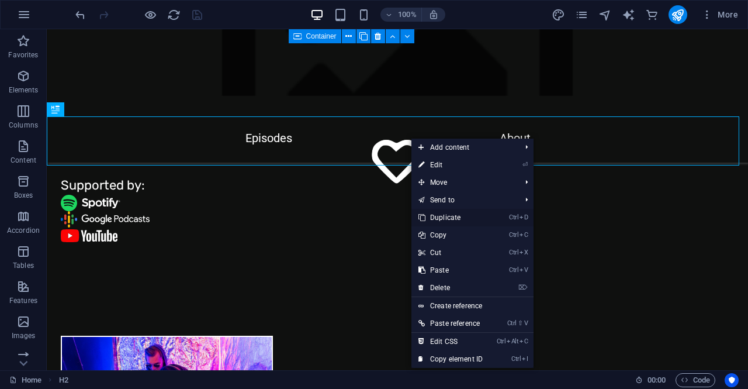
click at [452, 213] on link "Ctrl D Duplicate" at bounding box center [450, 218] width 78 height 18
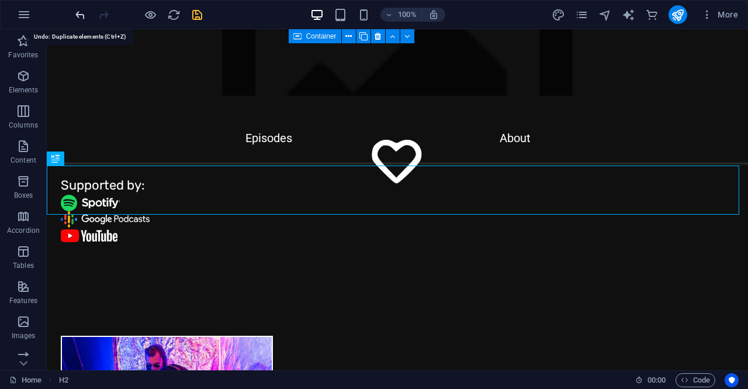
click at [77, 17] on icon "undo" at bounding box center [80, 14] width 13 height 13
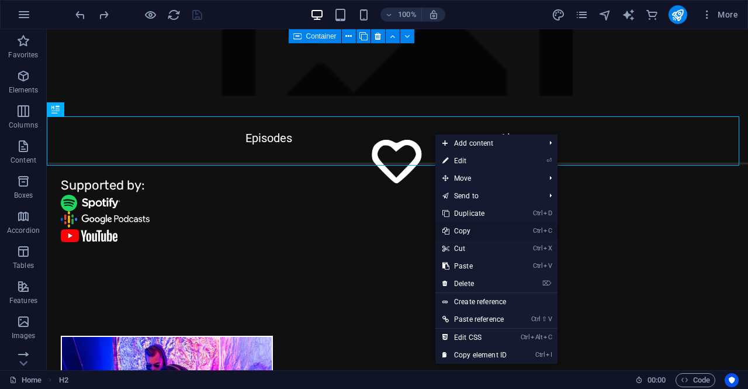
click at [466, 224] on link "Ctrl C Copy" at bounding box center [474, 231] width 78 height 18
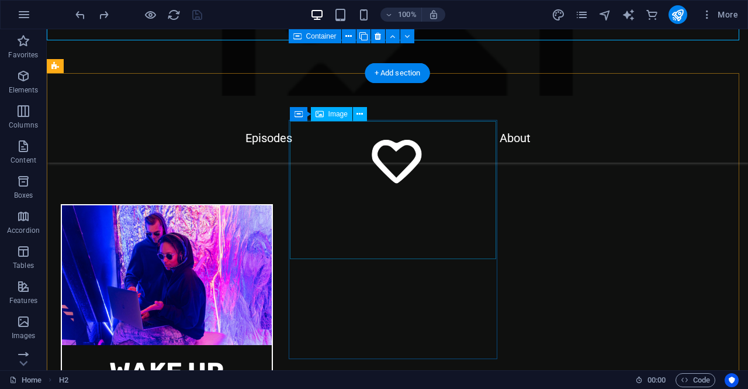
scroll to position [857, 0]
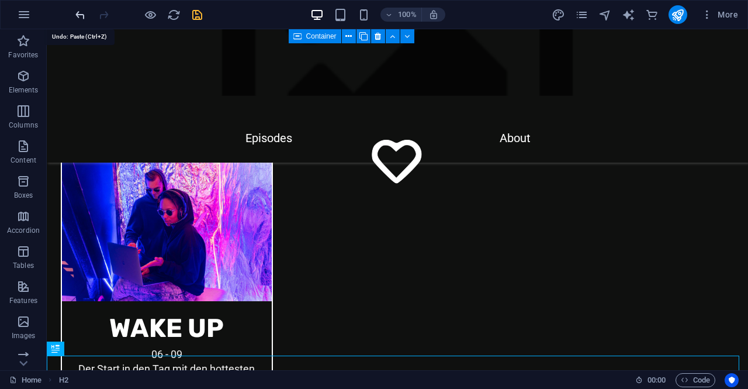
click at [78, 15] on icon "undo" at bounding box center [80, 14] width 13 height 13
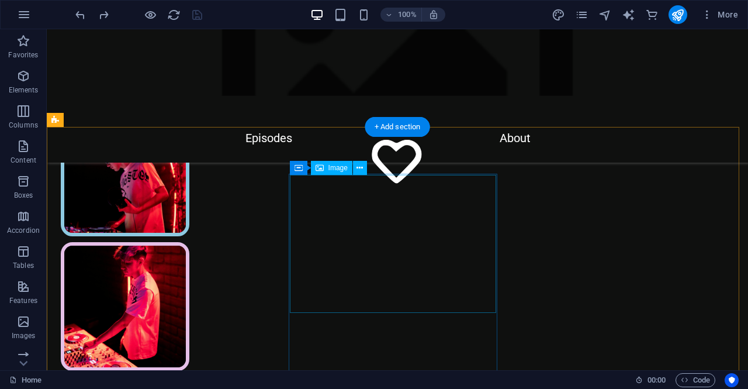
scroll to position [273, 0]
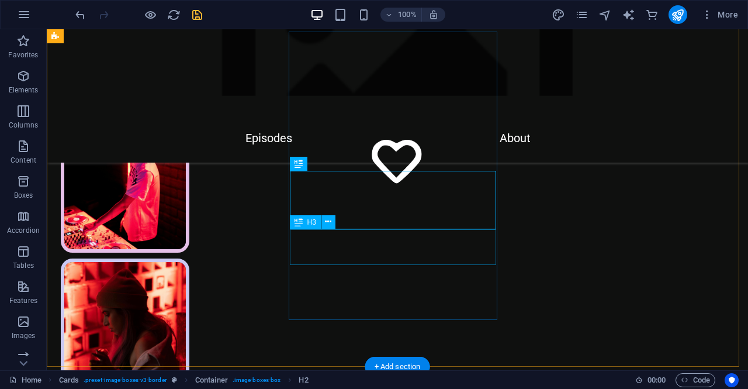
scroll to position [482, 0]
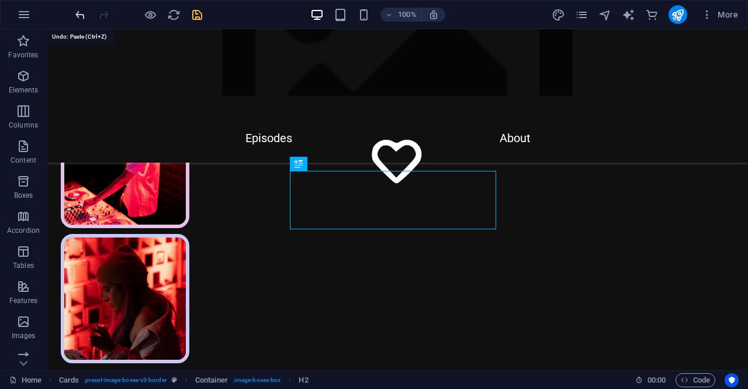
click at [78, 11] on icon "undo" at bounding box center [80, 14] width 13 height 13
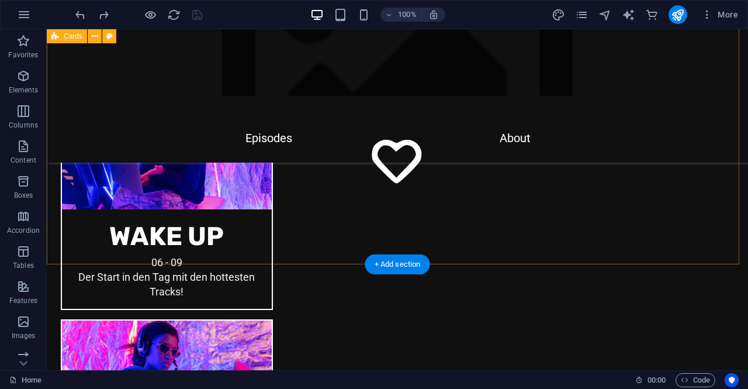
scroll to position [774, 0]
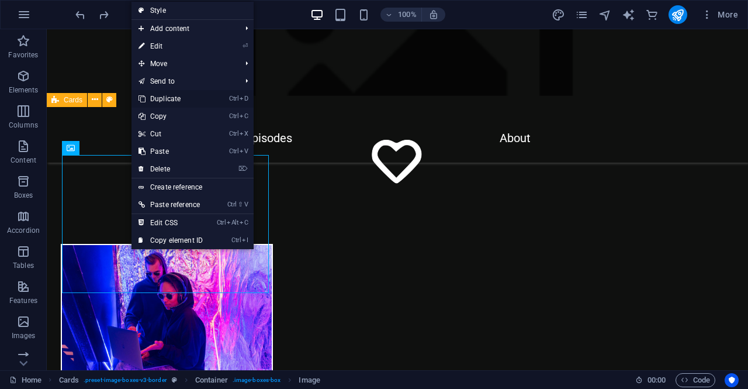
click at [179, 100] on link "Ctrl D Duplicate" at bounding box center [171, 99] width 78 height 18
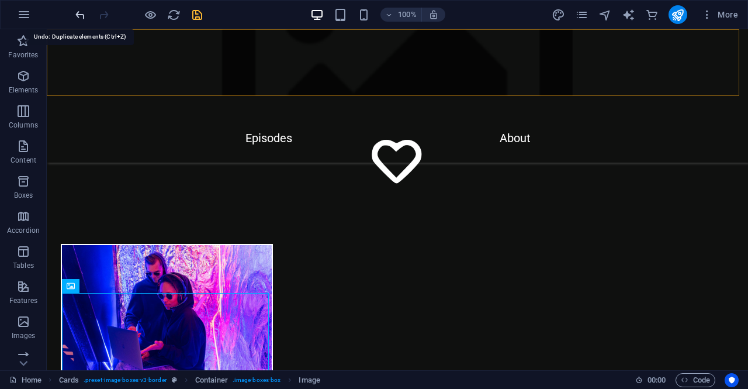
click at [76, 11] on icon "undo" at bounding box center [80, 14] width 13 height 13
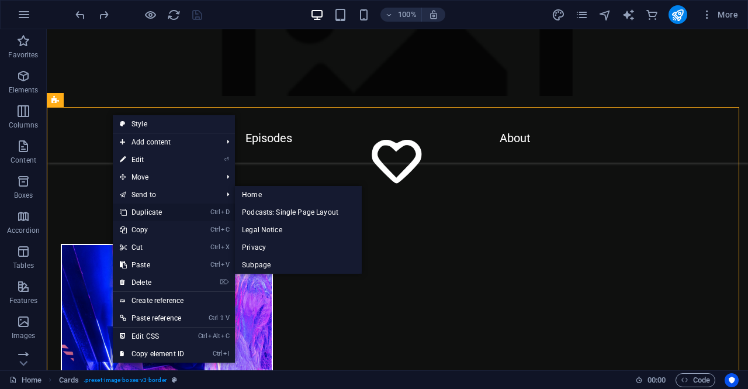
click at [153, 208] on link "Ctrl D Duplicate" at bounding box center [152, 212] width 78 height 18
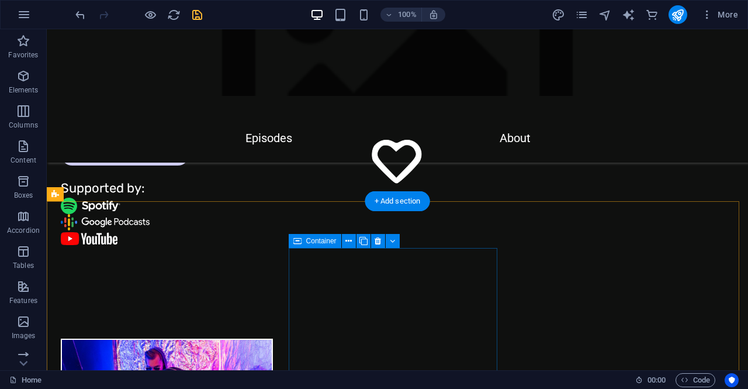
scroll to position [653, 0]
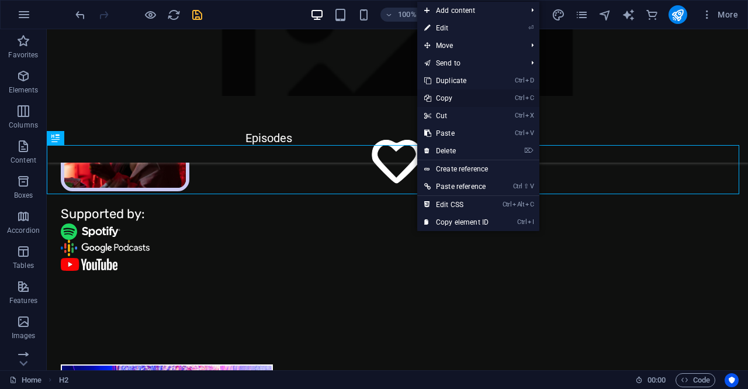
click at [452, 100] on link "Ctrl C Copy" at bounding box center [456, 98] width 78 height 18
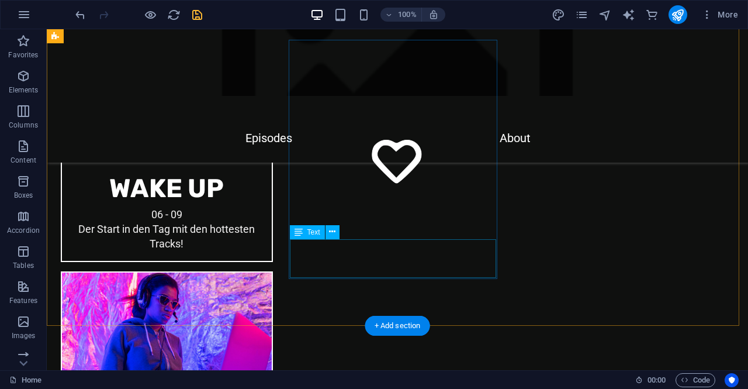
scroll to position [1004, 0]
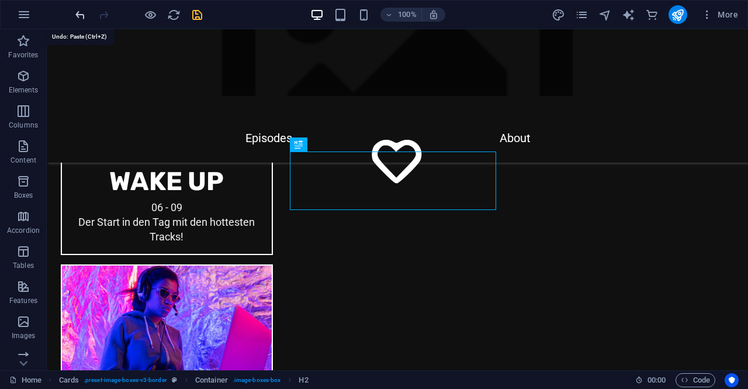
click at [81, 12] on icon "undo" at bounding box center [80, 14] width 13 height 13
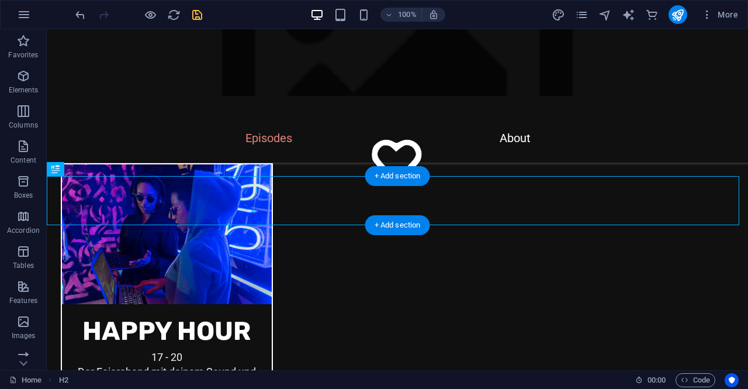
scroll to position [1371, 0]
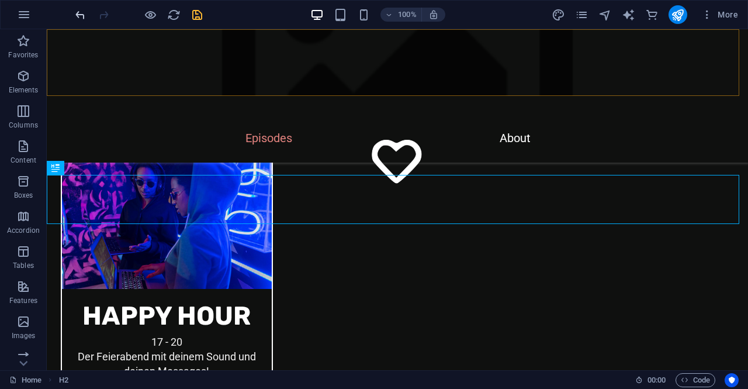
click at [78, 10] on icon "undo" at bounding box center [80, 14] width 13 height 13
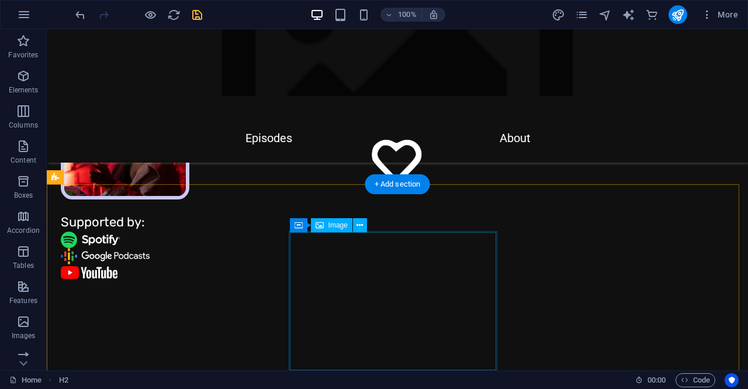
scroll to position [629, 0]
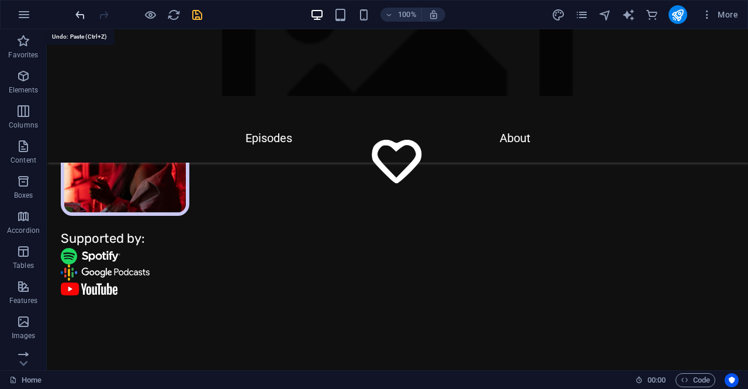
click at [77, 13] on icon "undo" at bounding box center [80, 14] width 13 height 13
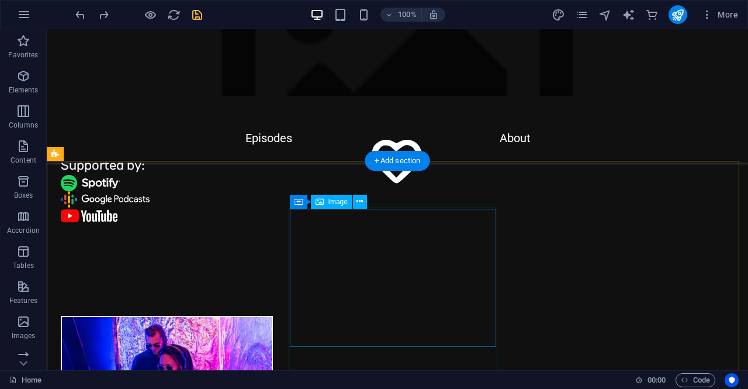
scroll to position [687, 0]
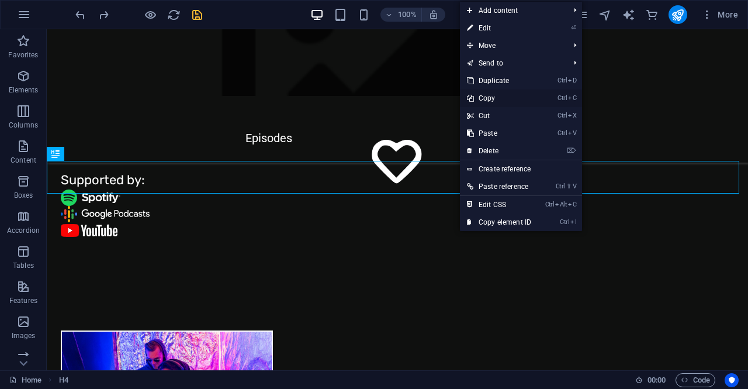
drag, startPoint x: 492, startPoint y: 99, endPoint x: 445, endPoint y: 70, distance: 55.5
click at [492, 99] on link "Ctrl C Copy" at bounding box center [499, 98] width 78 height 18
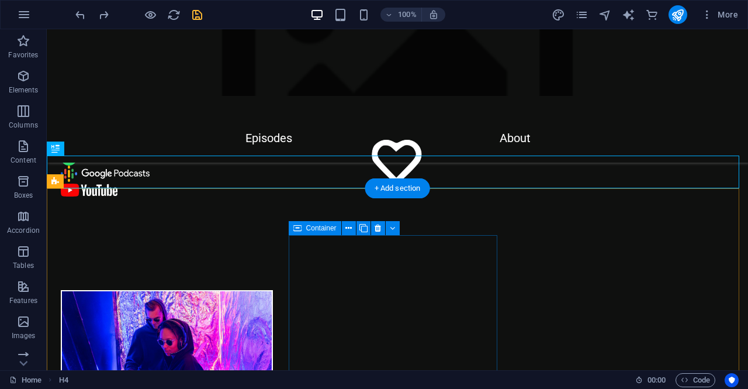
scroll to position [746, 0]
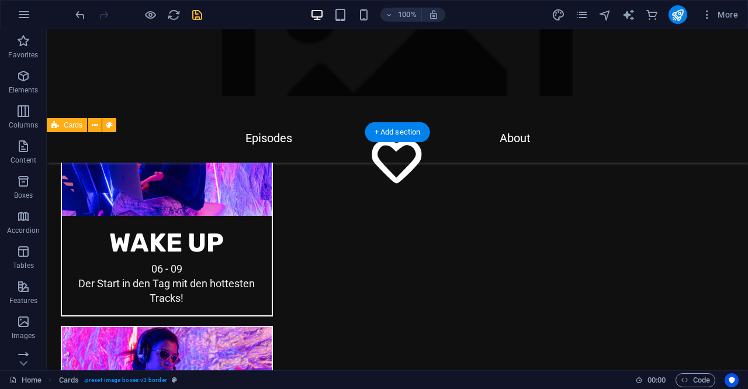
scroll to position [1030, 0]
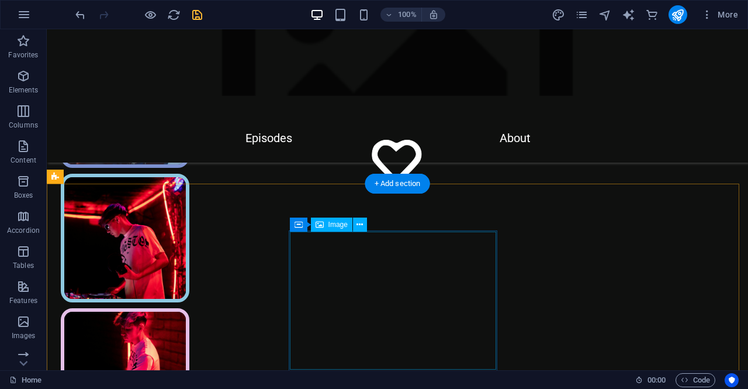
scroll to position [238, 0]
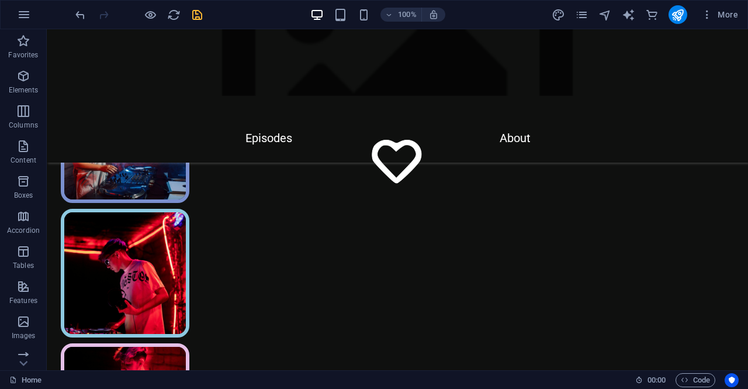
click at [198, 9] on icon "save" at bounding box center [197, 14] width 13 height 13
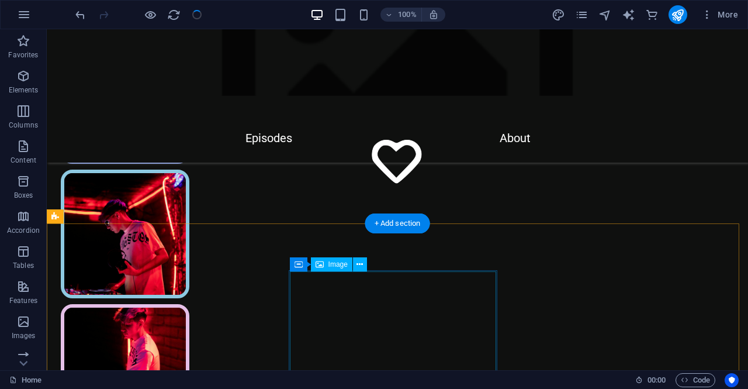
scroll to position [296, 0]
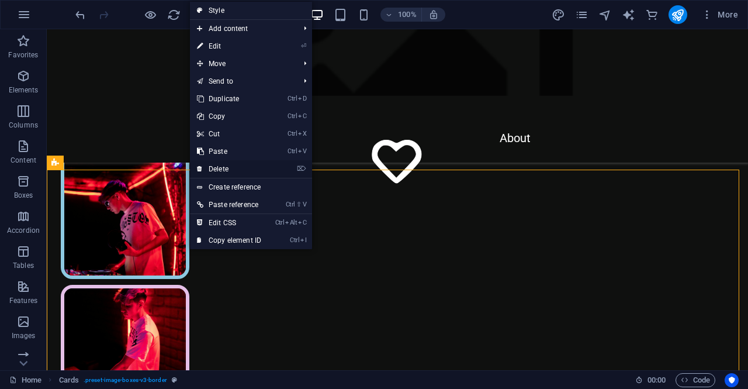
click at [226, 165] on link "⌦ Delete" at bounding box center [229, 169] width 78 height 18
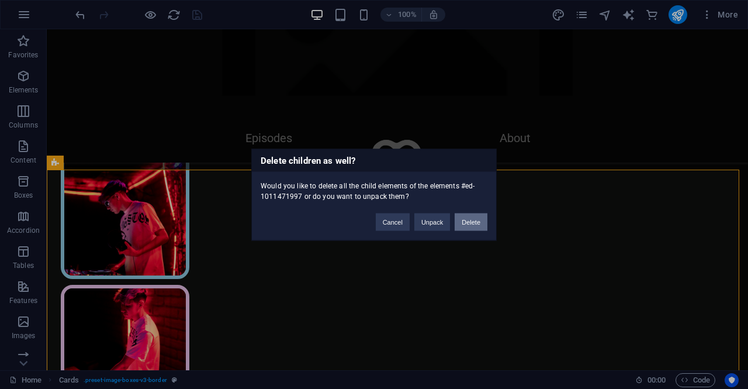
click at [479, 220] on button "Delete" at bounding box center [471, 222] width 33 height 18
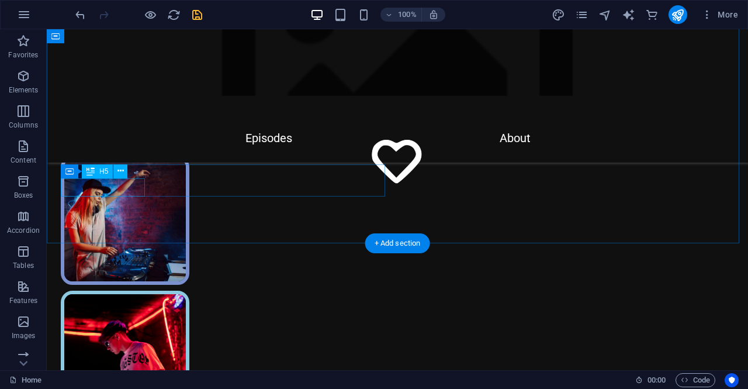
scroll to position [117, 0]
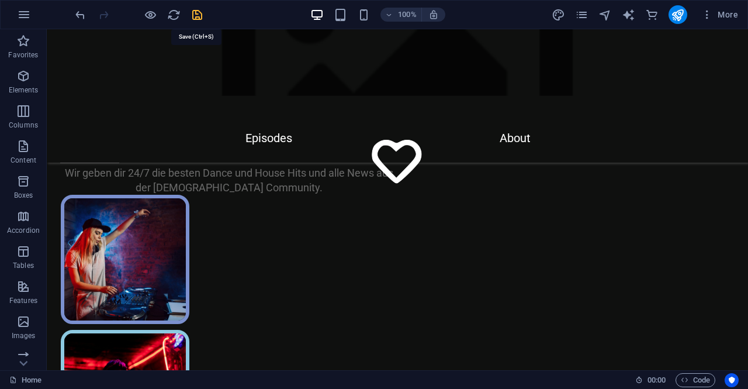
click at [200, 18] on icon "save" at bounding box center [197, 14] width 13 height 13
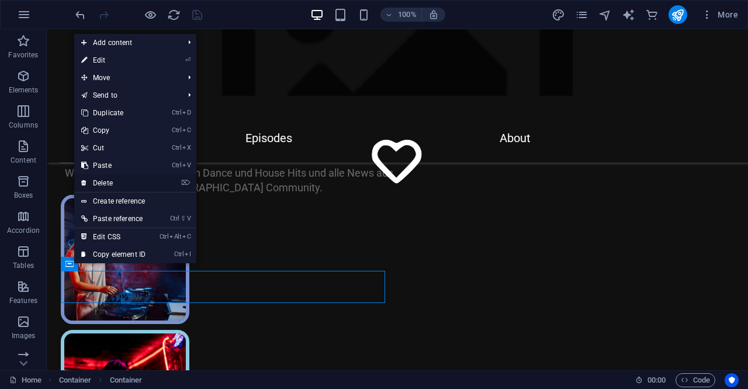
click at [113, 177] on link "⌦ Delete" at bounding box center [113, 183] width 78 height 18
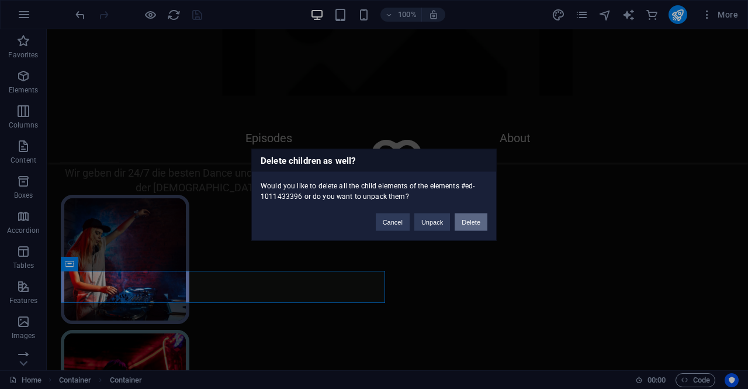
click at [469, 222] on button "Delete" at bounding box center [471, 222] width 33 height 18
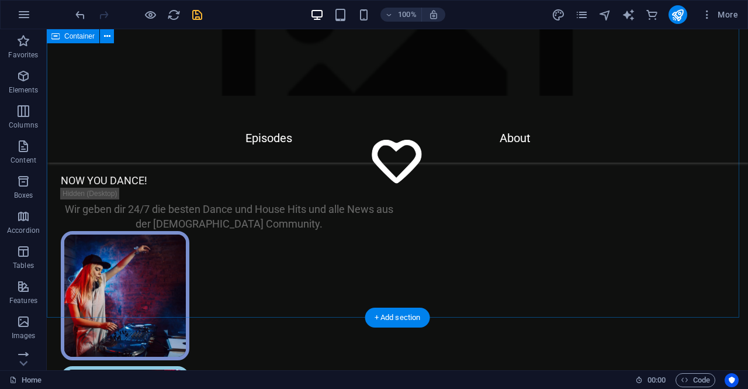
scroll to position [0, 0]
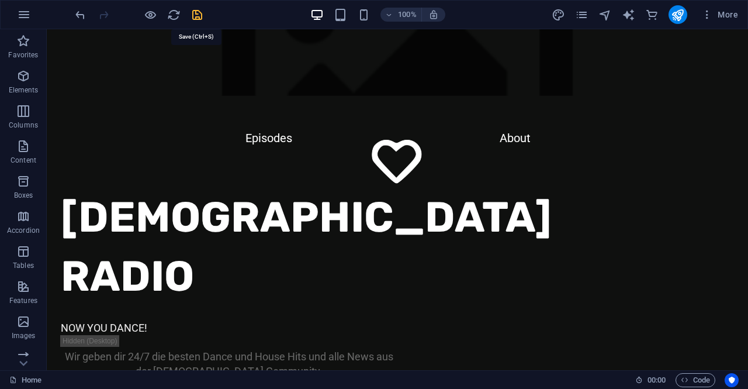
click at [201, 16] on icon "save" at bounding box center [197, 14] width 13 height 13
checkbox input "false"
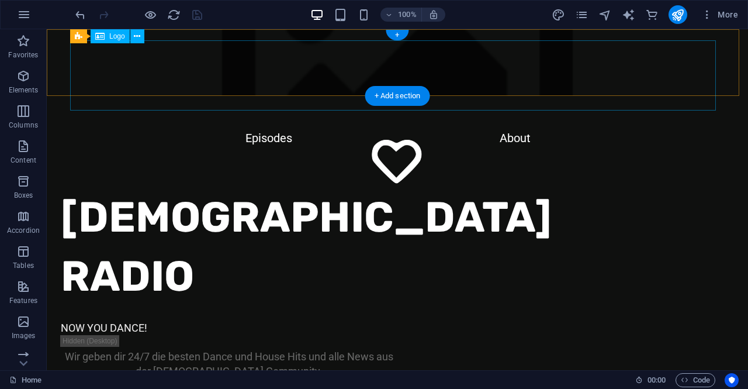
click at [265, 131] on div at bounding box center [397, 166] width 655 height 70
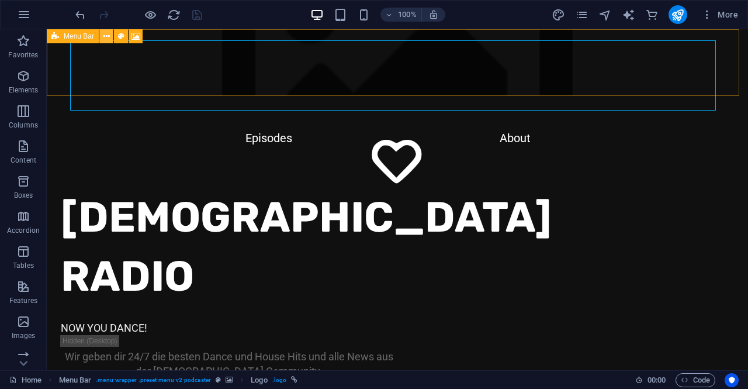
click at [106, 38] on icon at bounding box center [106, 36] width 6 height 12
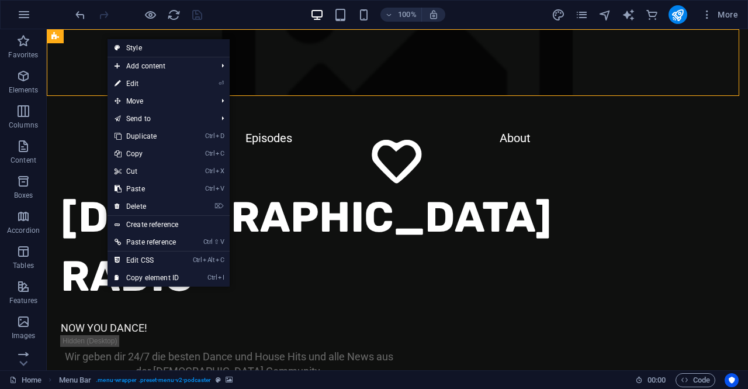
click at [132, 44] on link "Style" at bounding box center [169, 48] width 122 height 18
select select "header"
select select "px"
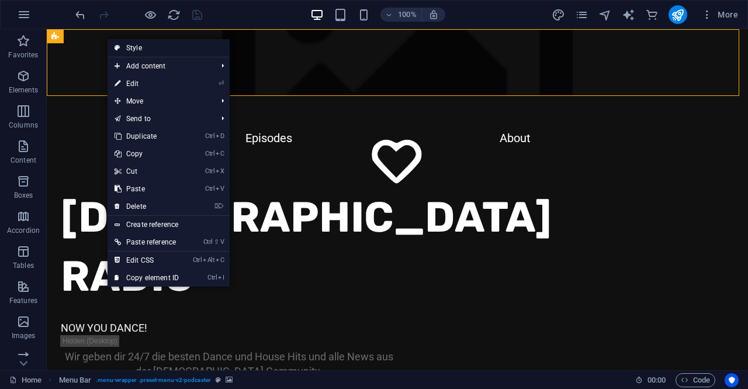
select select "px"
select select "rem"
select select "px"
select select "rem"
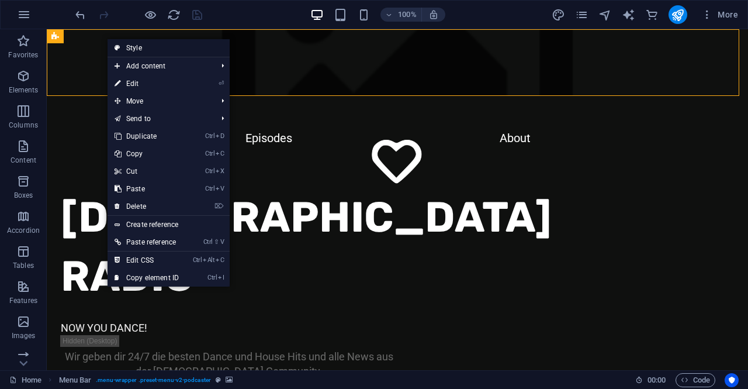
select select "rem"
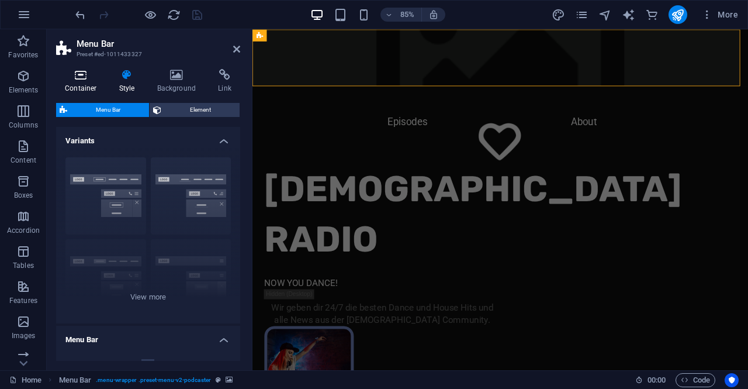
click at [84, 79] on icon at bounding box center [81, 75] width 50 height 12
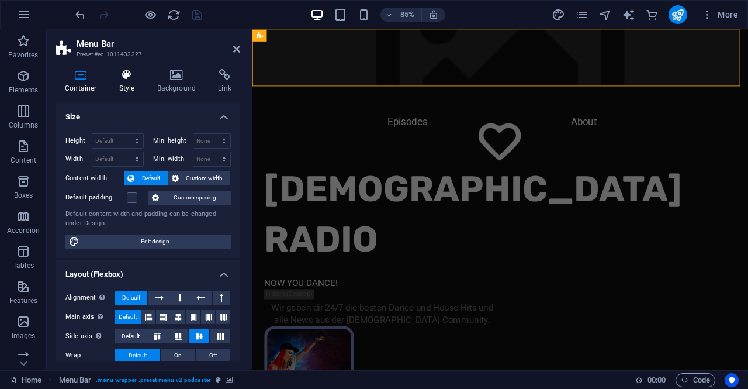
click at [134, 85] on h4 "Style" at bounding box center [129, 81] width 38 height 25
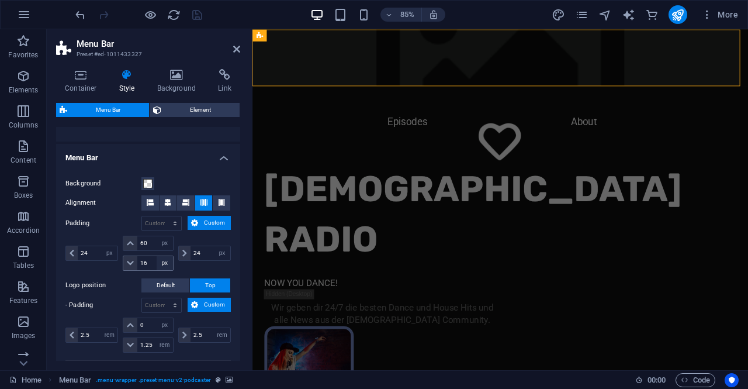
scroll to position [292, 0]
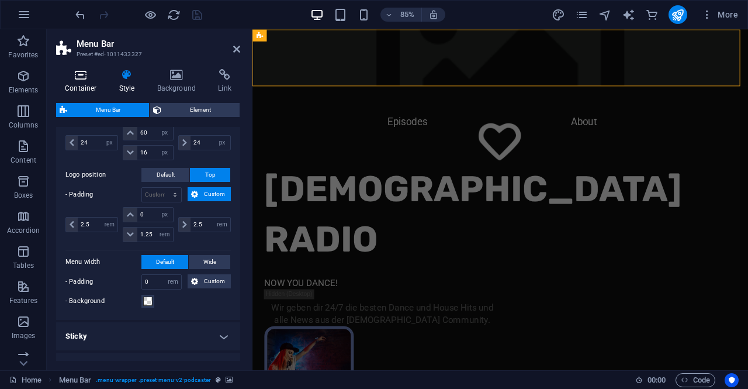
click at [84, 77] on icon at bounding box center [81, 75] width 50 height 12
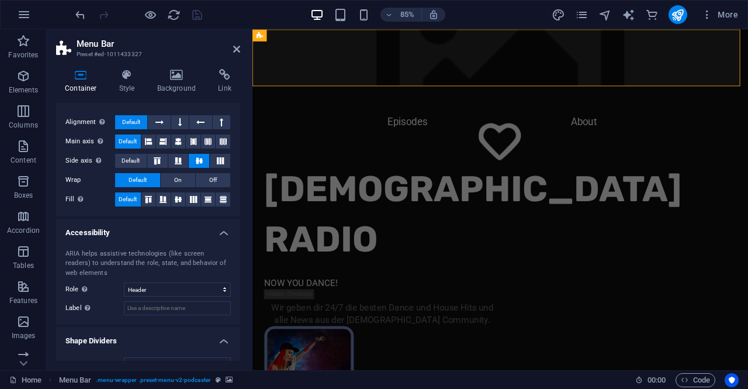
scroll to position [194, 0]
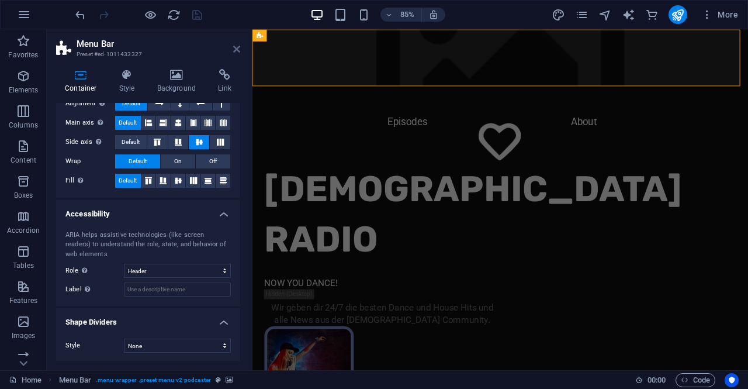
click at [240, 50] on icon at bounding box center [236, 48] width 7 height 9
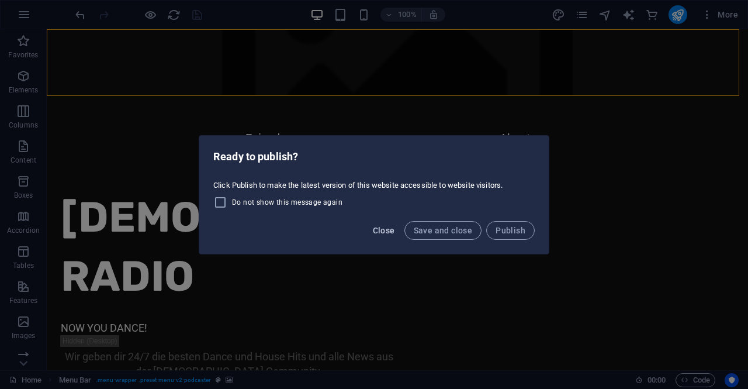
click at [387, 231] on span "Close" at bounding box center [384, 230] width 22 height 9
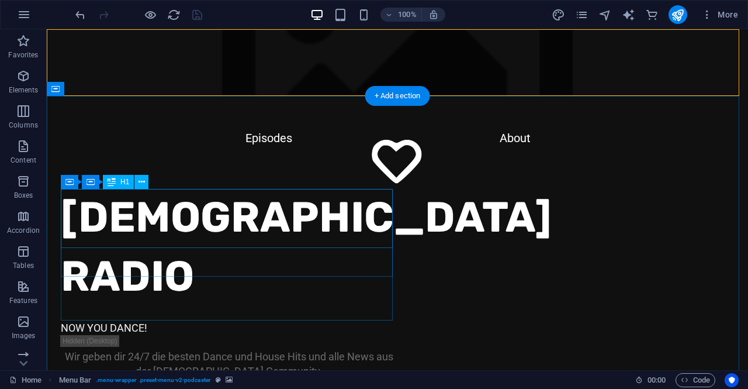
click at [313, 215] on div "[DEMOGRAPHIC_DATA] RADIO" at bounding box center [229, 247] width 337 height 118
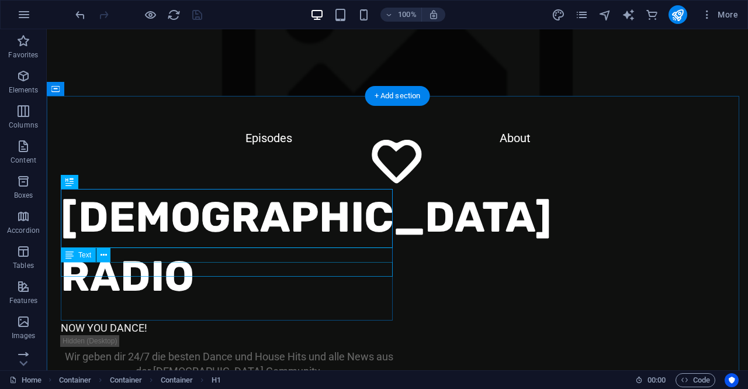
click at [170, 320] on div "NOW YOU DANCE!" at bounding box center [229, 327] width 337 height 15
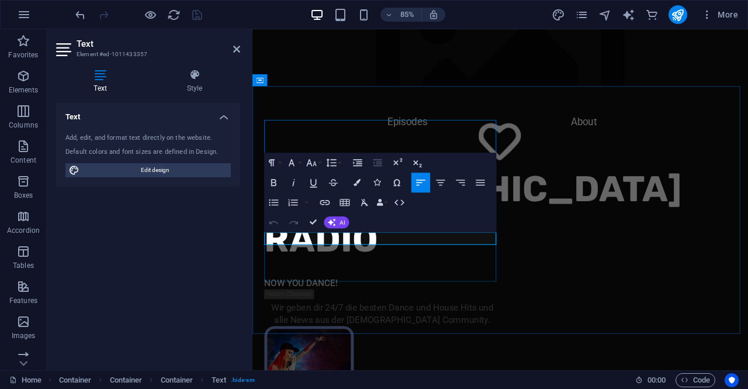
click at [363, 320] on p "NOW YOU DANCE!" at bounding box center [406, 327] width 278 height 15
click at [418, 349] on div "Wir geben dir 24/7 die besten Dance und House Hits und alle News aus der [DEMOG…" at bounding box center [406, 363] width 278 height 29
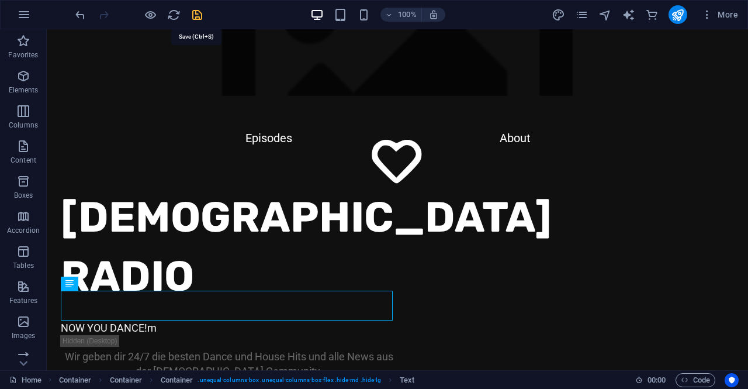
click at [195, 10] on icon "save" at bounding box center [197, 14] width 13 height 13
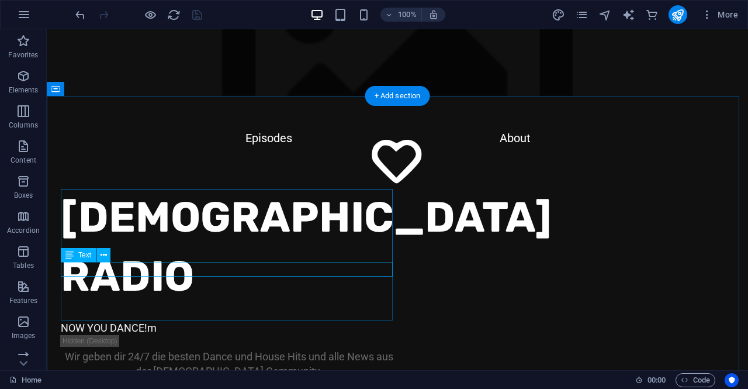
click at [155, 320] on div "NOW YOU DANCE!m" at bounding box center [229, 327] width 337 height 15
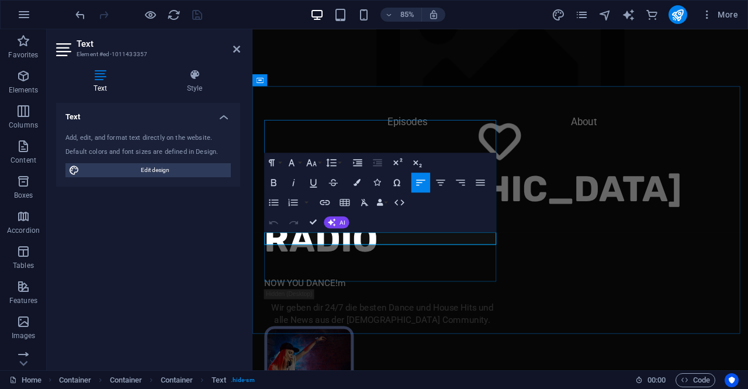
click at [362, 320] on p "NOW YOU DANCE!m" at bounding box center [406, 327] width 278 height 15
click at [445, 349] on div "Wir geben dir 24/7 die besten Dance und House Hits und alle News aus der [DEMOG…" at bounding box center [406, 363] width 278 height 29
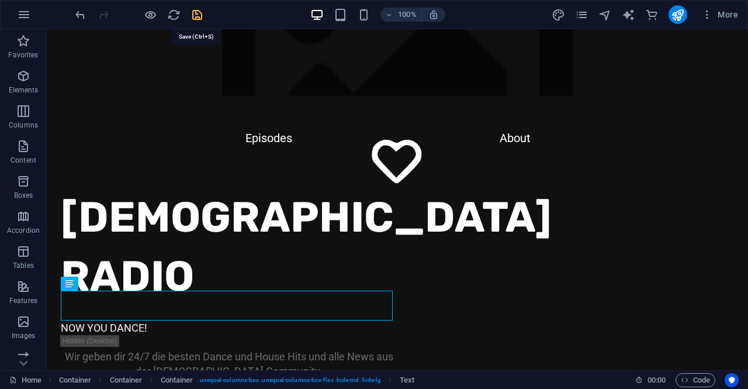
click at [197, 17] on icon "save" at bounding box center [197, 14] width 13 height 13
checkbox input "false"
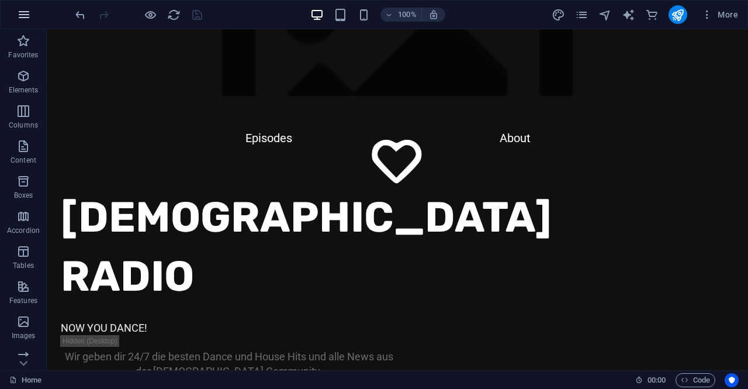
click at [21, 18] on icon "button" at bounding box center [24, 15] width 14 height 14
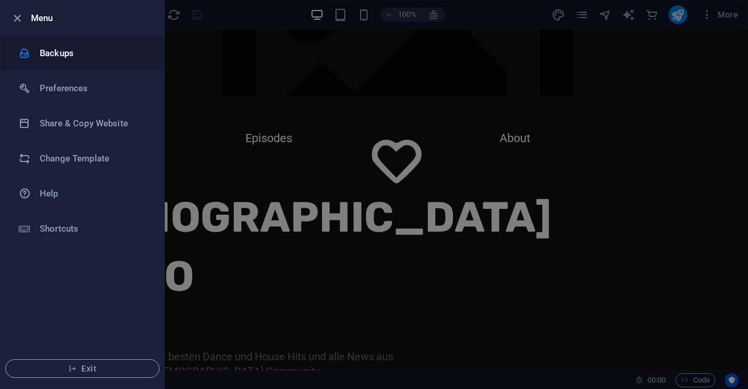
click at [53, 49] on h6 "Backups" at bounding box center [94, 53] width 108 height 14
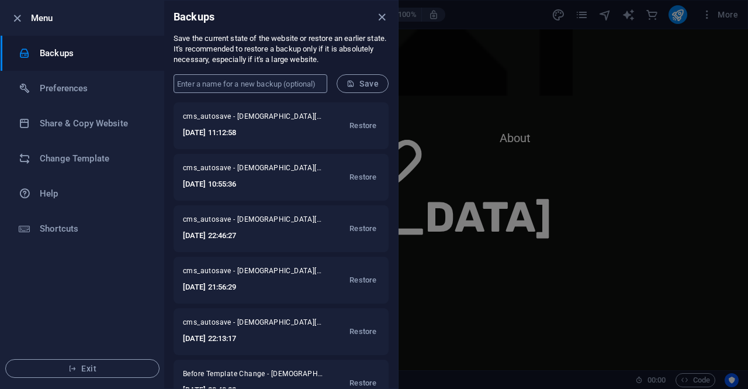
click at [278, 80] on input "text" at bounding box center [251, 83] width 154 height 19
type input "B"
type input "KOMPLETTES BACKUP"
click at [373, 85] on span "Save" at bounding box center [363, 83] width 32 height 9
click at [381, 15] on icon "close" at bounding box center [381, 17] width 13 height 13
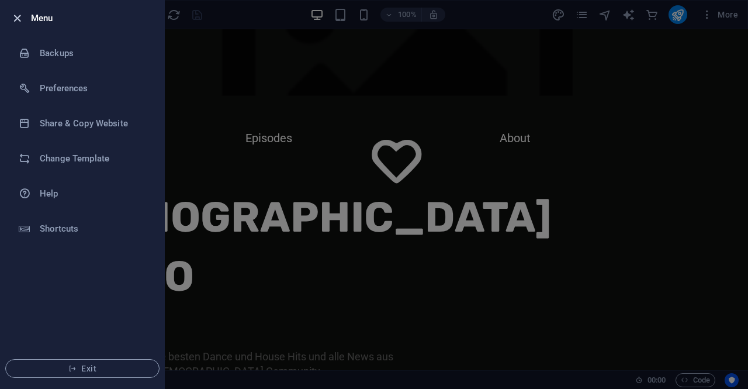
click at [16, 17] on icon "button" at bounding box center [17, 18] width 13 height 13
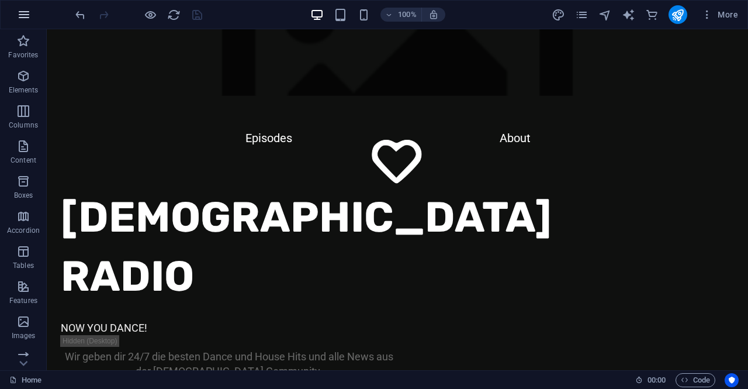
click at [27, 13] on icon "button" at bounding box center [24, 15] width 14 height 14
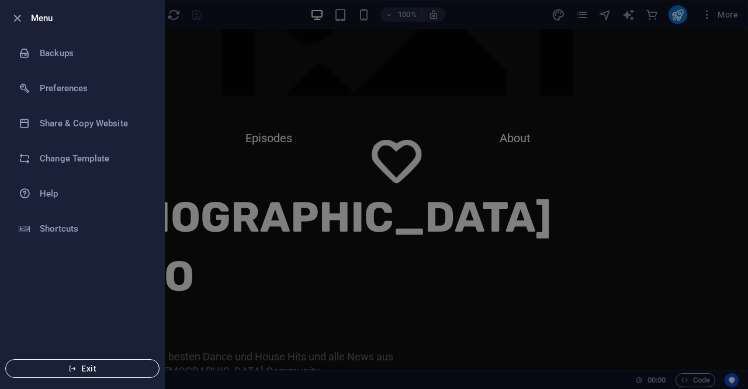
click at [81, 365] on span "Exit" at bounding box center [82, 368] width 134 height 9
